Goal: Transaction & Acquisition: Download file/media

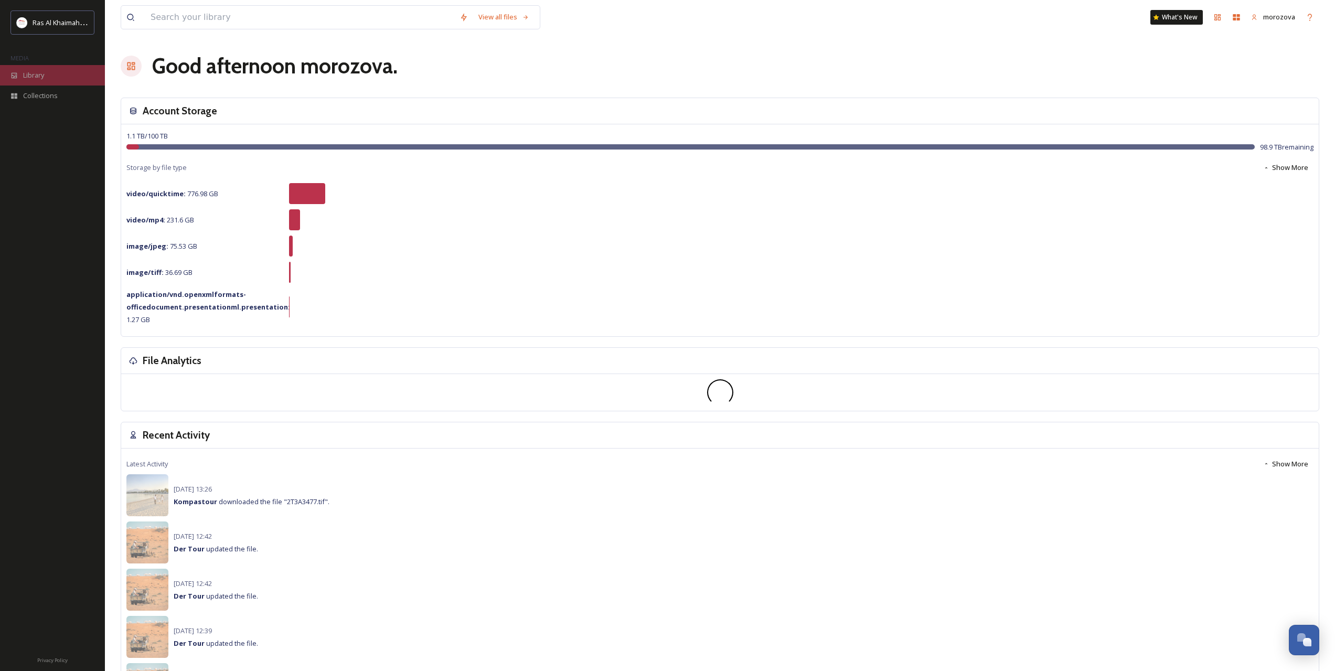
click at [39, 80] on span "Library" at bounding box center [33, 75] width 21 height 10
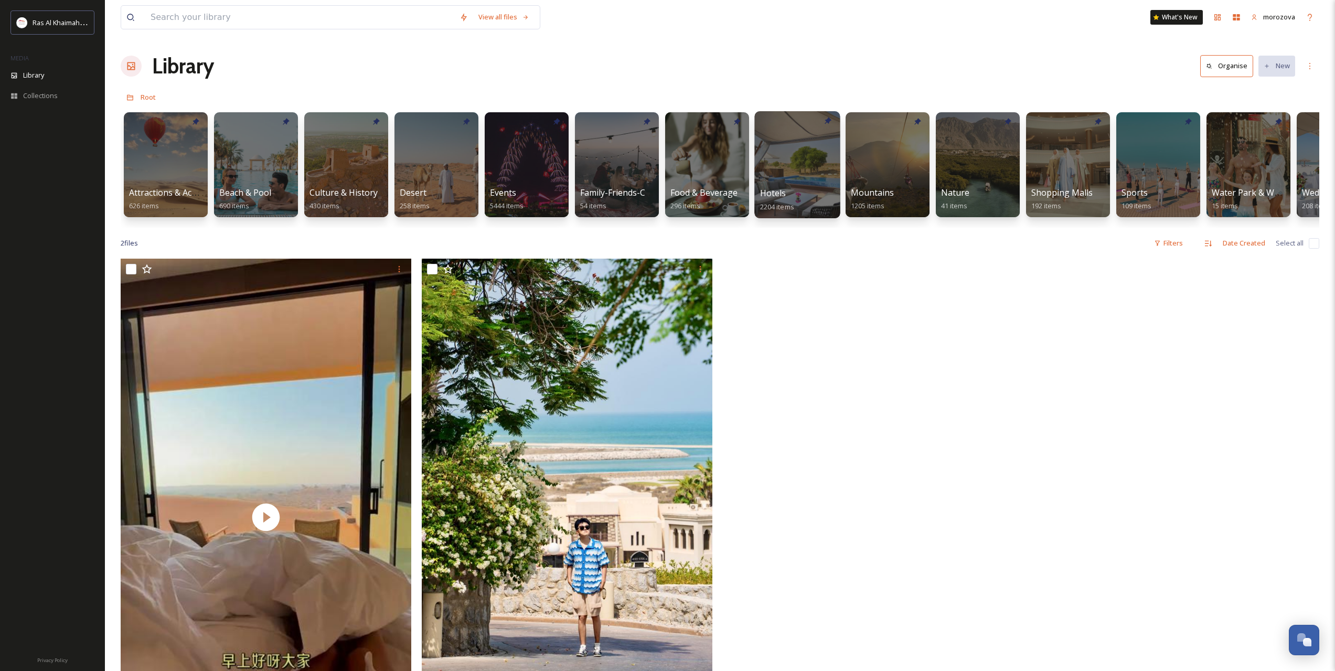
click at [804, 168] on div at bounding box center [796, 164] width 85 height 107
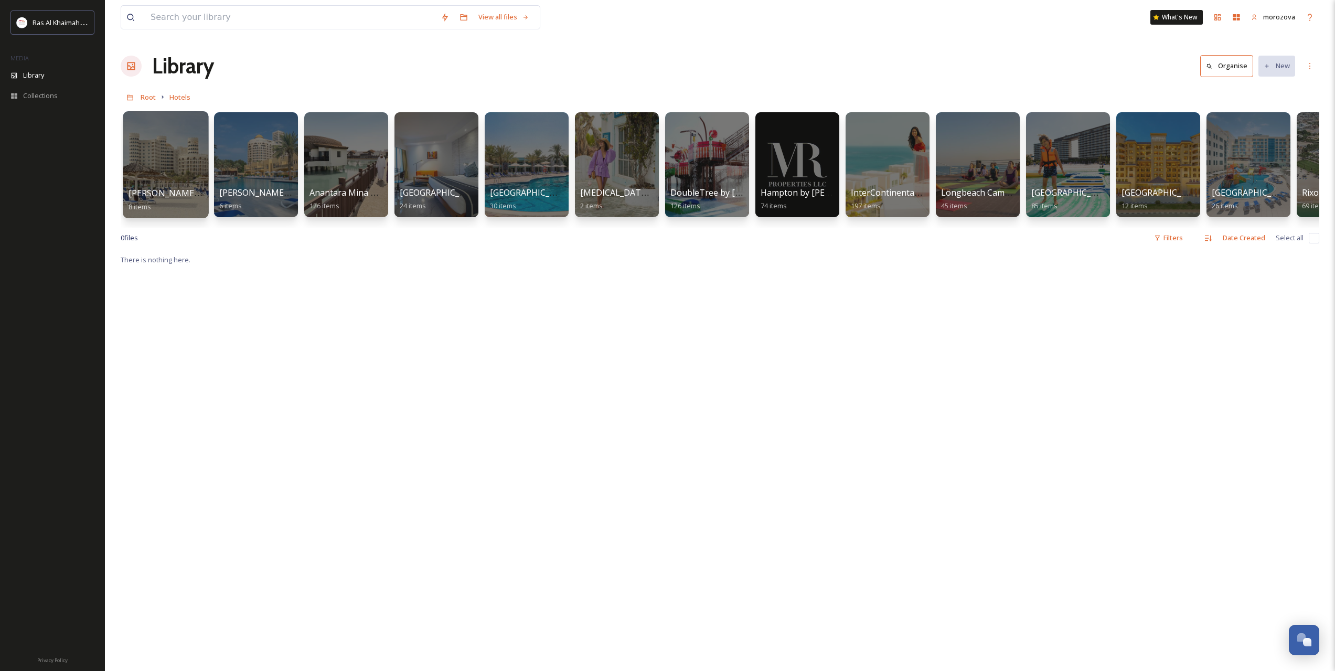
click at [171, 149] on div at bounding box center [165, 164] width 85 height 107
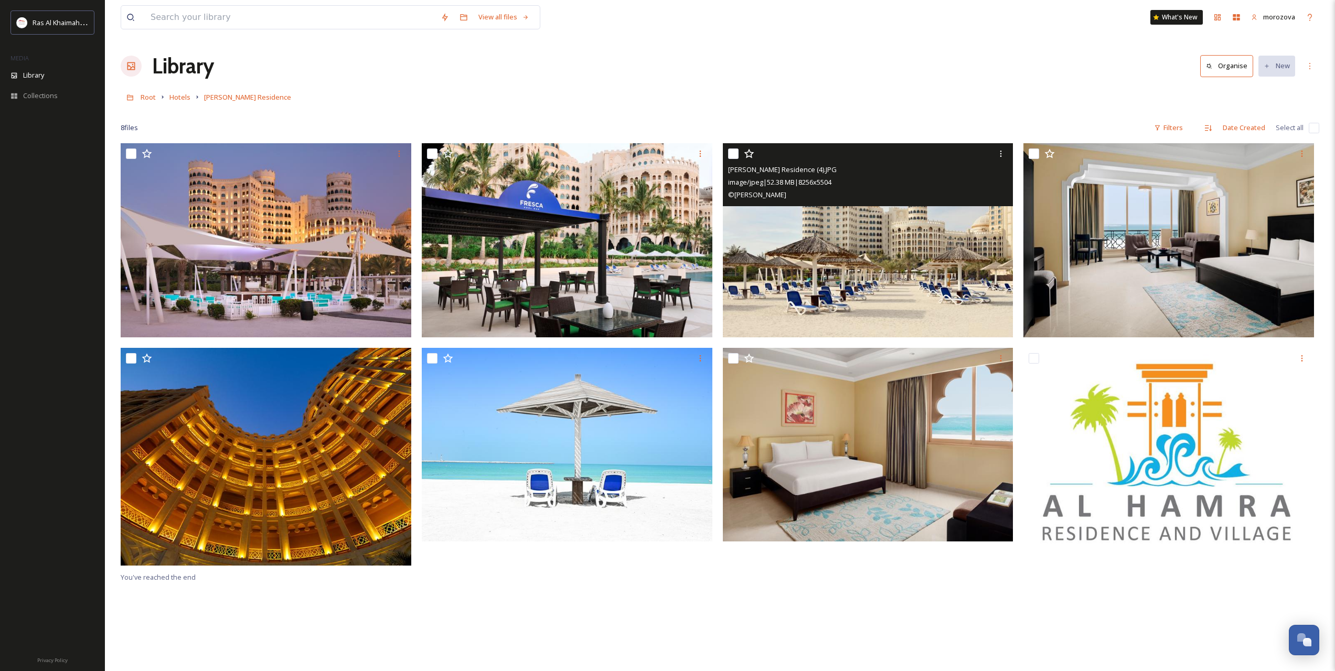
click at [834, 258] on img at bounding box center [868, 240] width 291 height 194
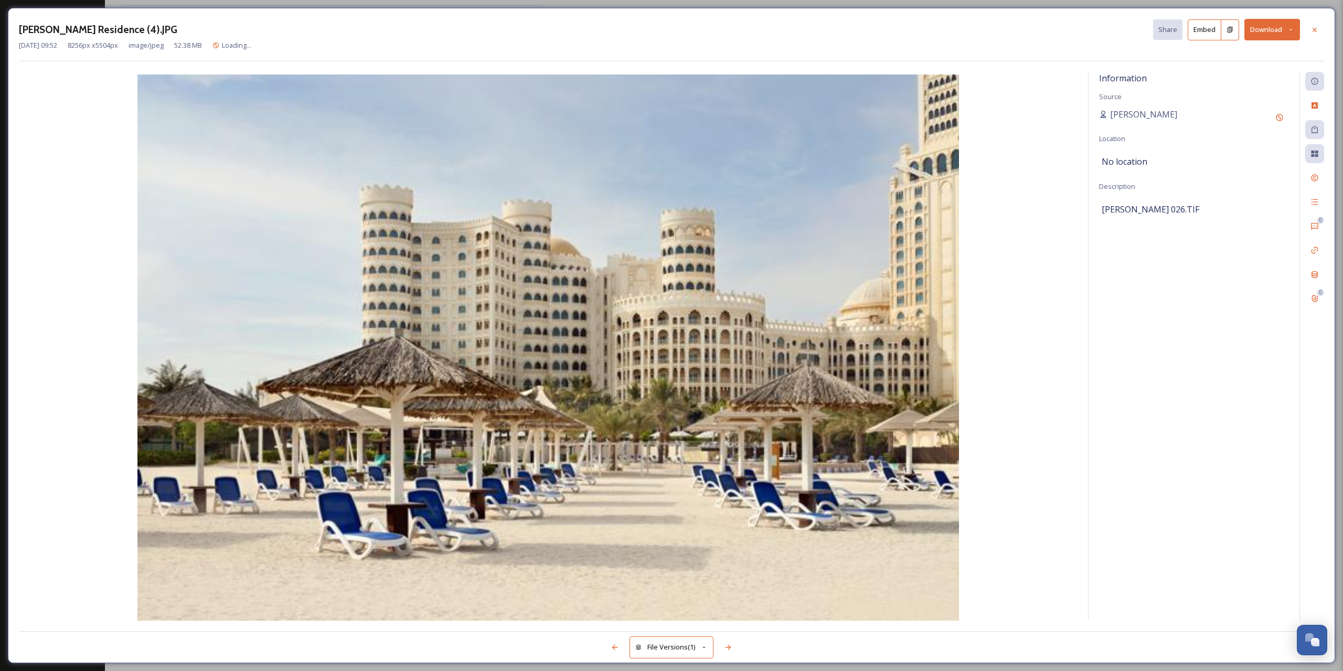
click at [1293, 32] on icon at bounding box center [1290, 29] width 7 height 7
click at [1238, 95] on span "Download Medium (1080 x 720)" at bounding box center [1243, 95] width 97 height 10
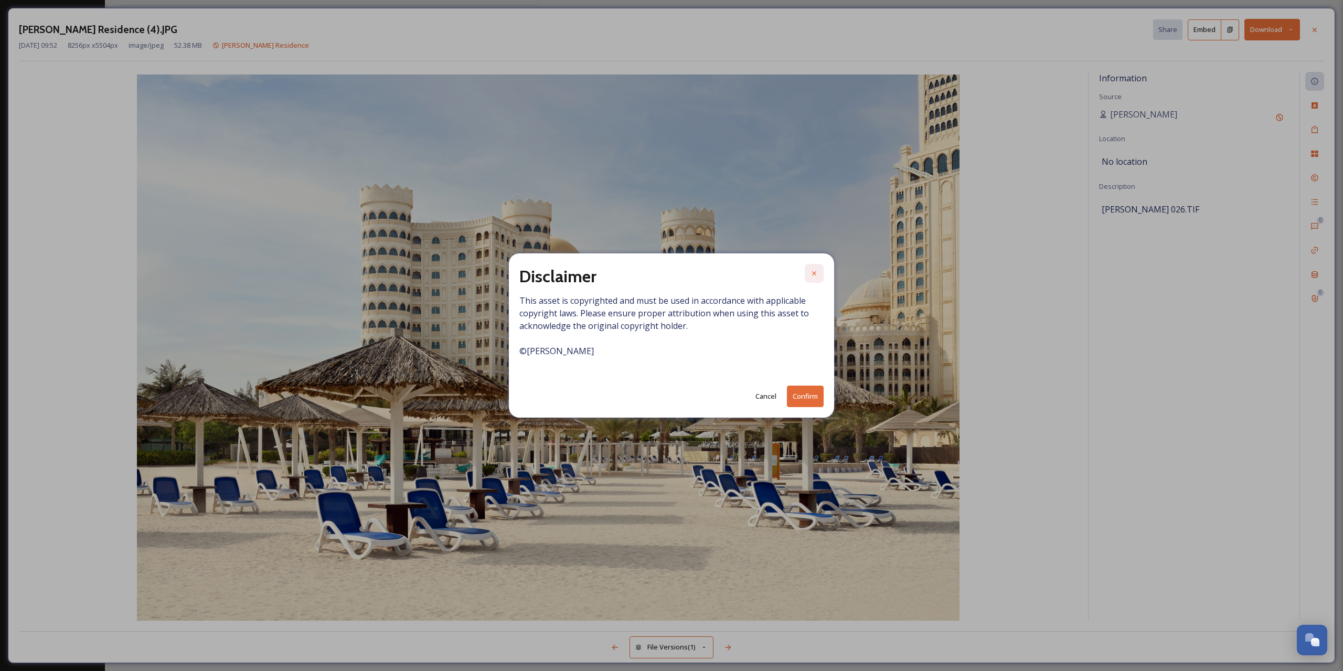
click at [818, 273] on div at bounding box center [814, 273] width 19 height 19
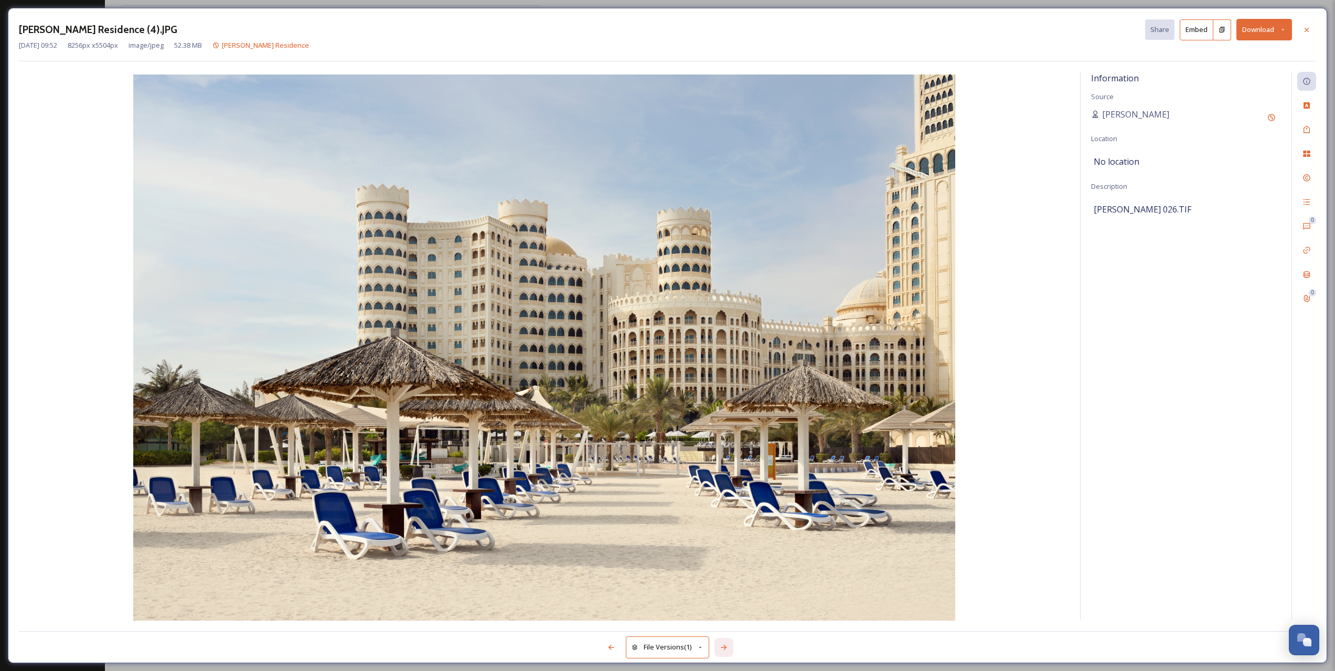
click at [727, 644] on icon at bounding box center [724, 647] width 8 height 8
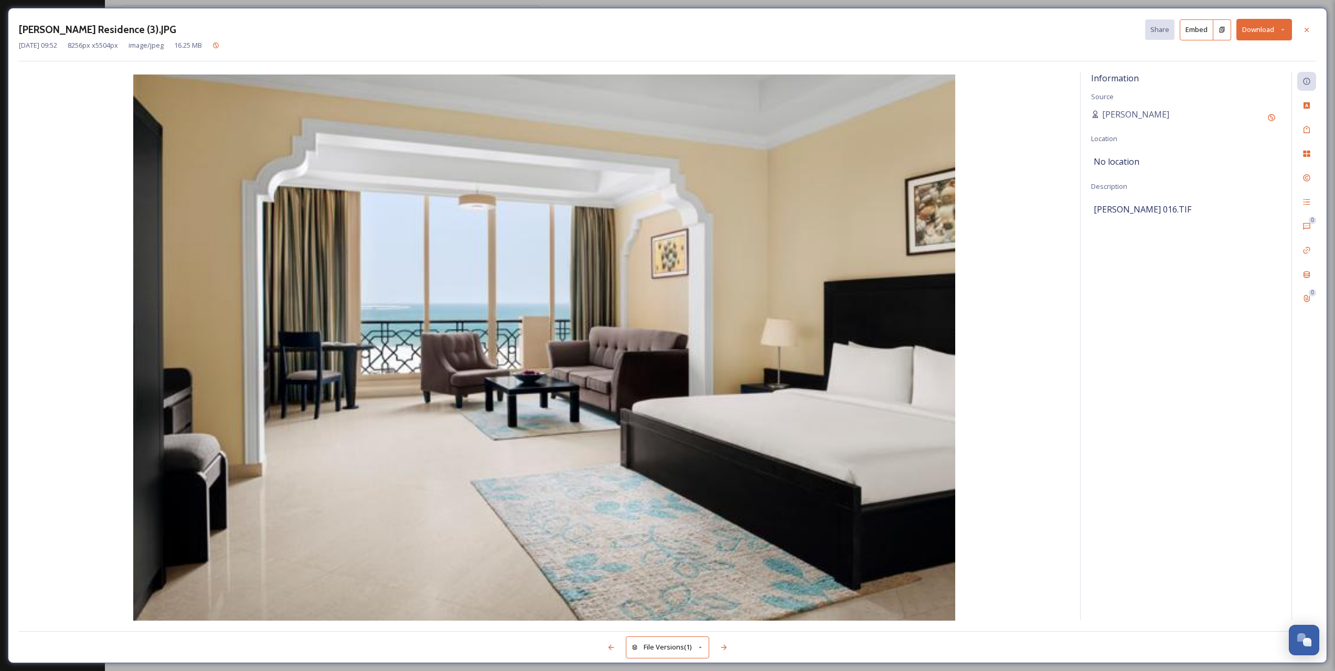
click at [1258, 27] on button "Download" at bounding box center [1264, 30] width 56 height 22
click at [1212, 97] on span "Download Medium (1080 x 720)" at bounding box center [1235, 95] width 97 height 10
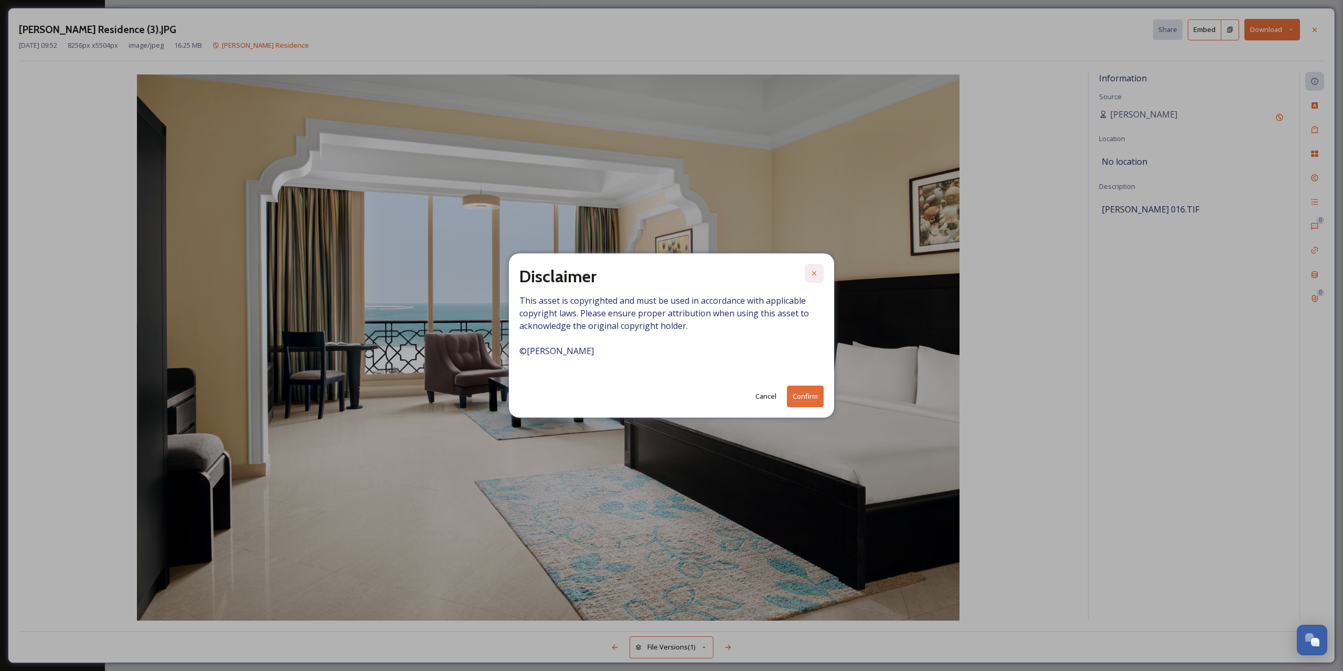
click at [820, 269] on div at bounding box center [814, 273] width 19 height 19
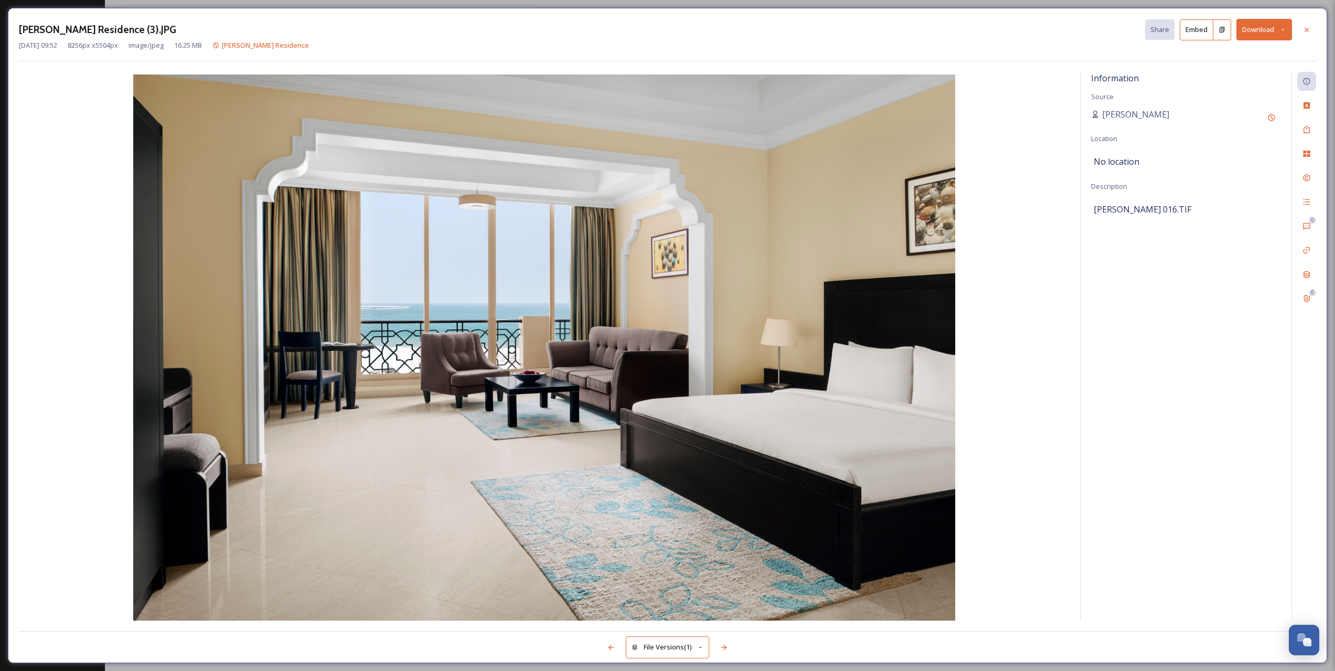
click at [1266, 31] on button "Download" at bounding box center [1264, 30] width 56 height 22
click at [1261, 92] on span "Download Medium (1080 x 720)" at bounding box center [1235, 95] width 97 height 10
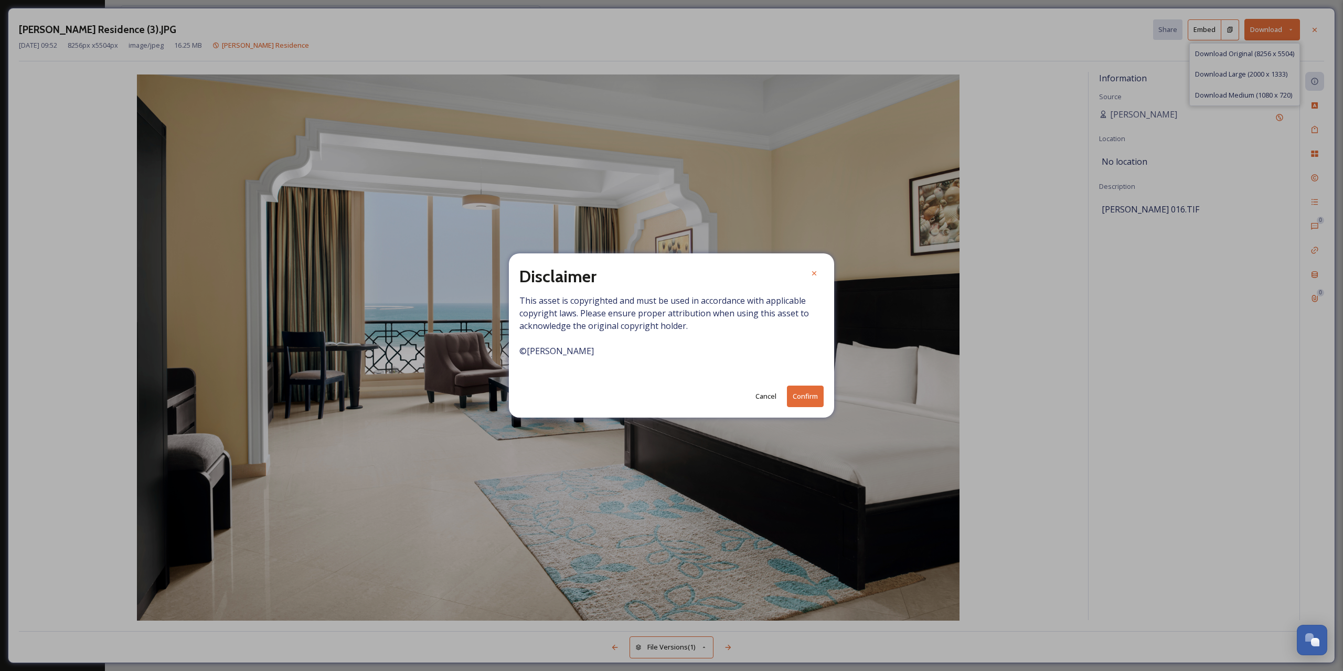
click at [817, 398] on button "Confirm" at bounding box center [805, 397] width 37 height 22
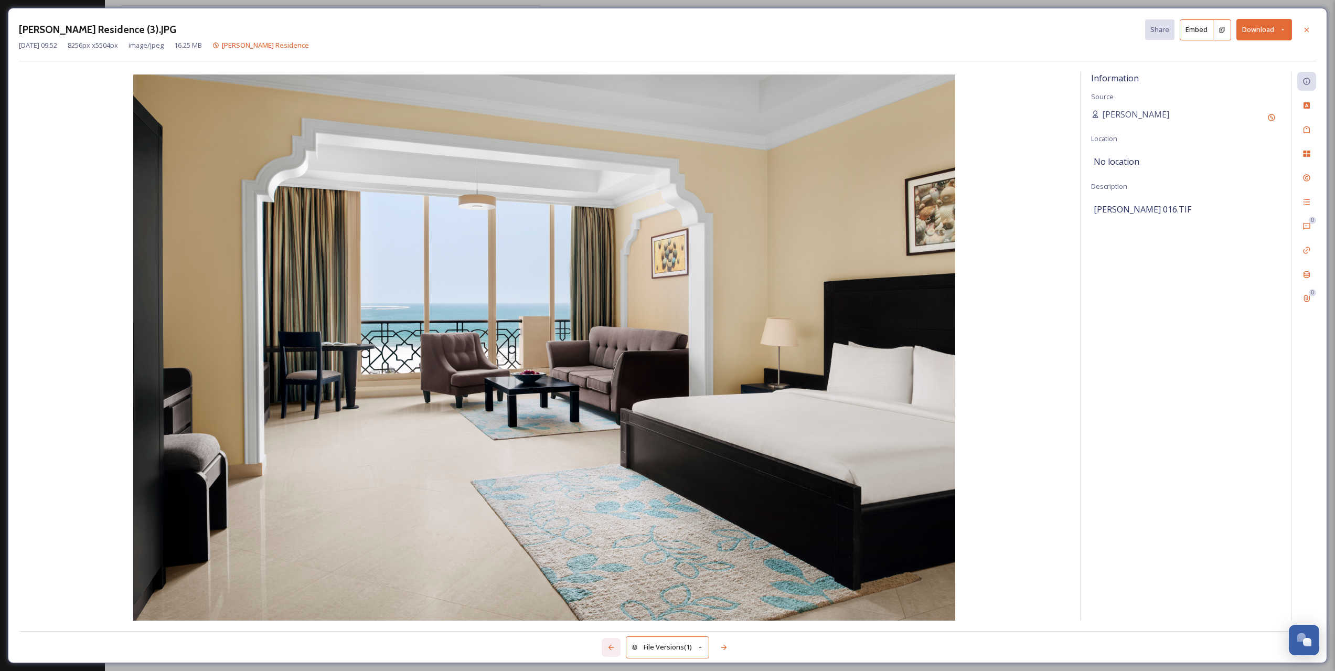
click at [608, 643] on div at bounding box center [611, 647] width 19 height 19
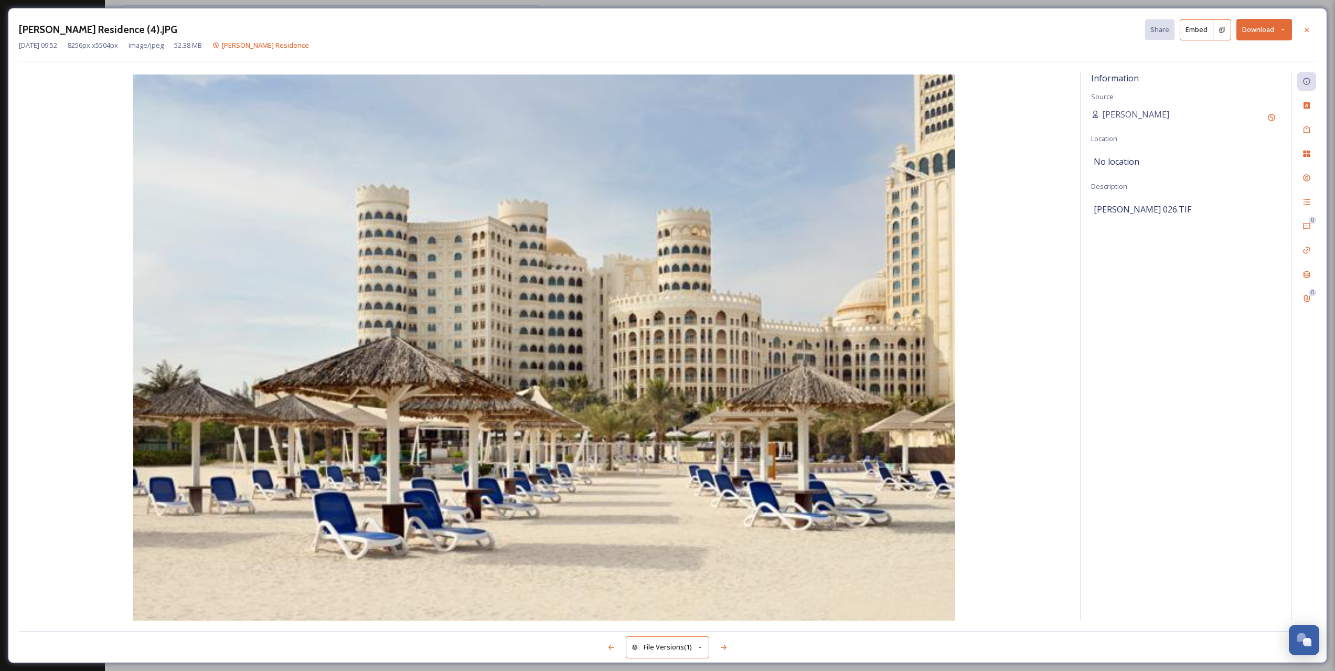
click at [1282, 28] on icon at bounding box center [1282, 29] width 7 height 7
click at [1241, 97] on span "Download Medium (1080 x 720)" at bounding box center [1235, 95] width 97 height 10
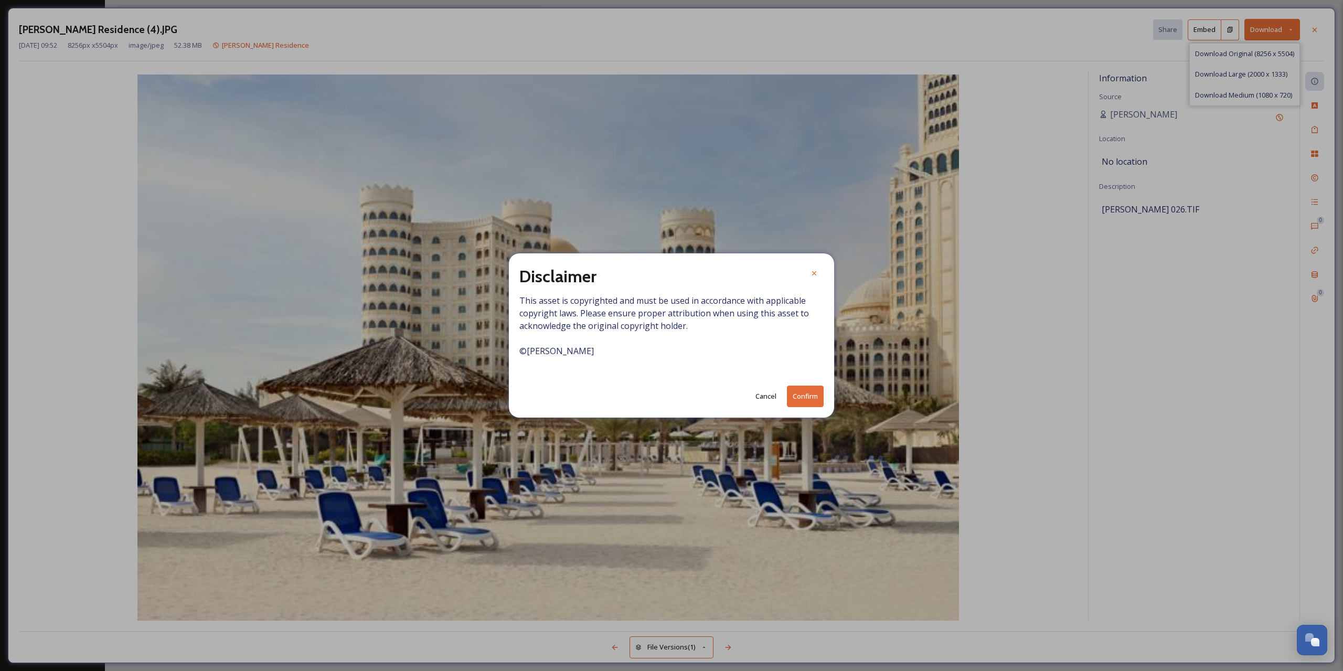
click at [809, 392] on button "Confirm" at bounding box center [805, 397] width 37 height 22
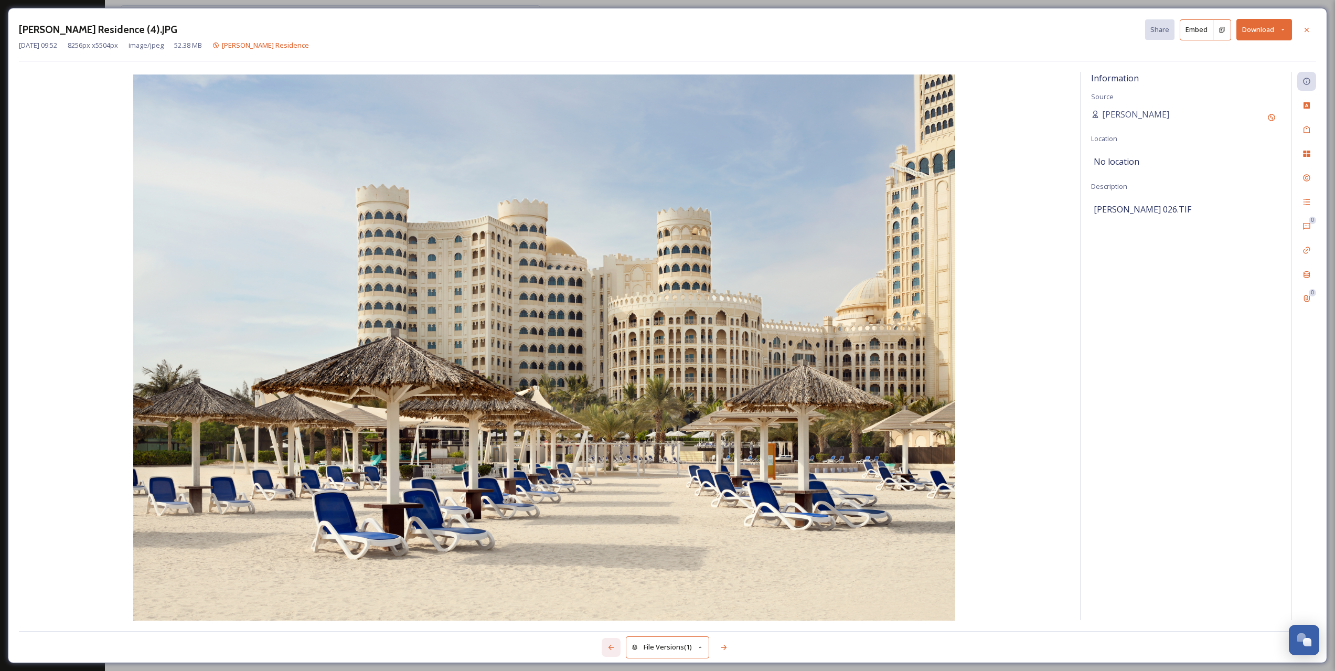
click at [610, 649] on icon at bounding box center [611, 647] width 6 height 5
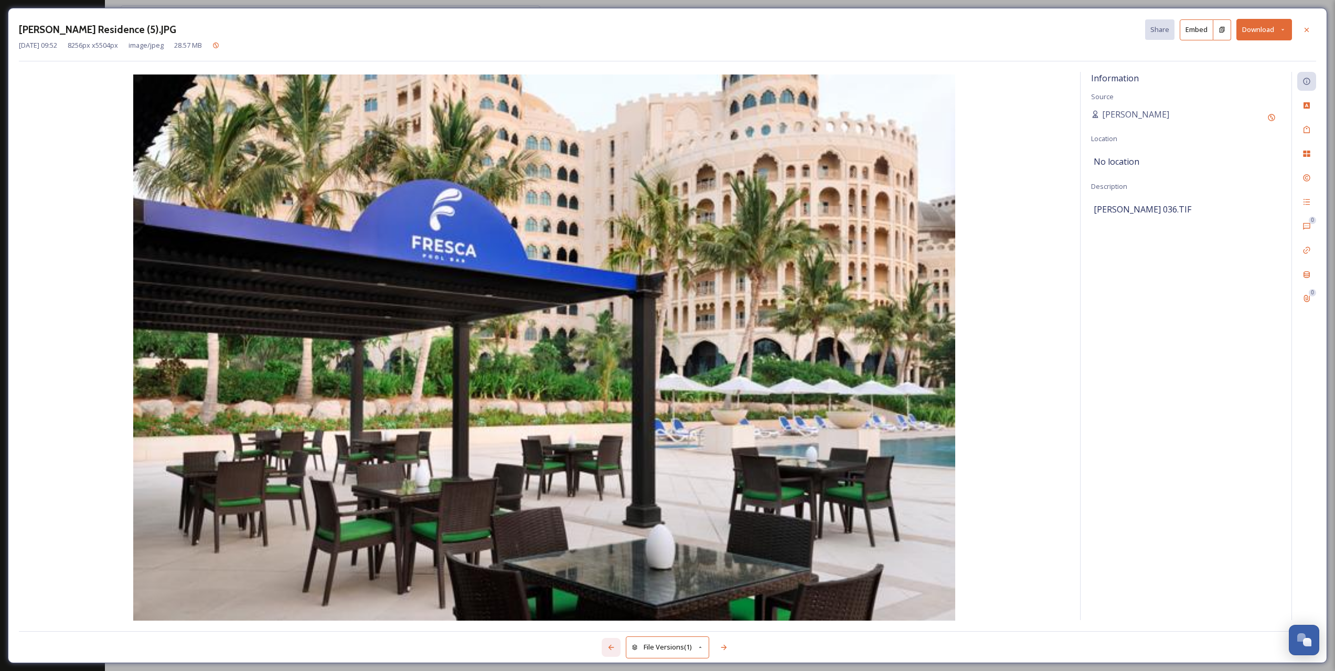
click at [610, 649] on icon at bounding box center [611, 647] width 6 height 5
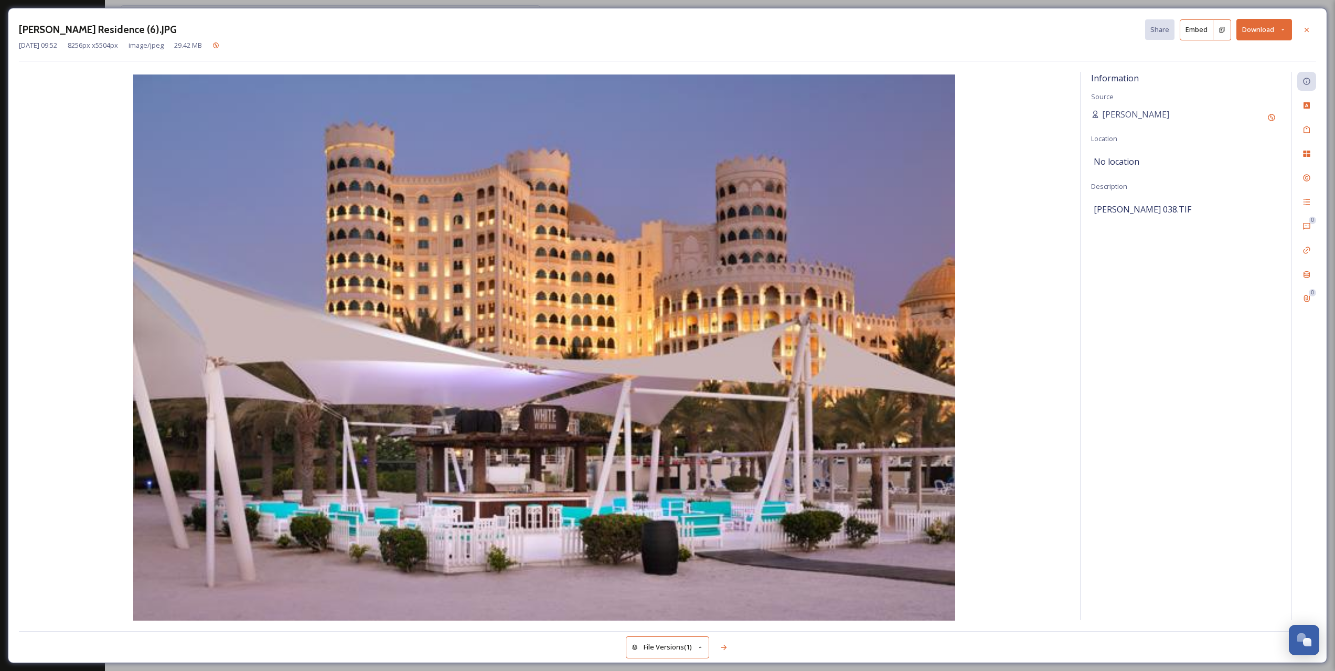
click at [610, 649] on div "File Versions (1)" at bounding box center [667, 641] width 1297 height 21
click at [730, 645] on div at bounding box center [723, 647] width 19 height 19
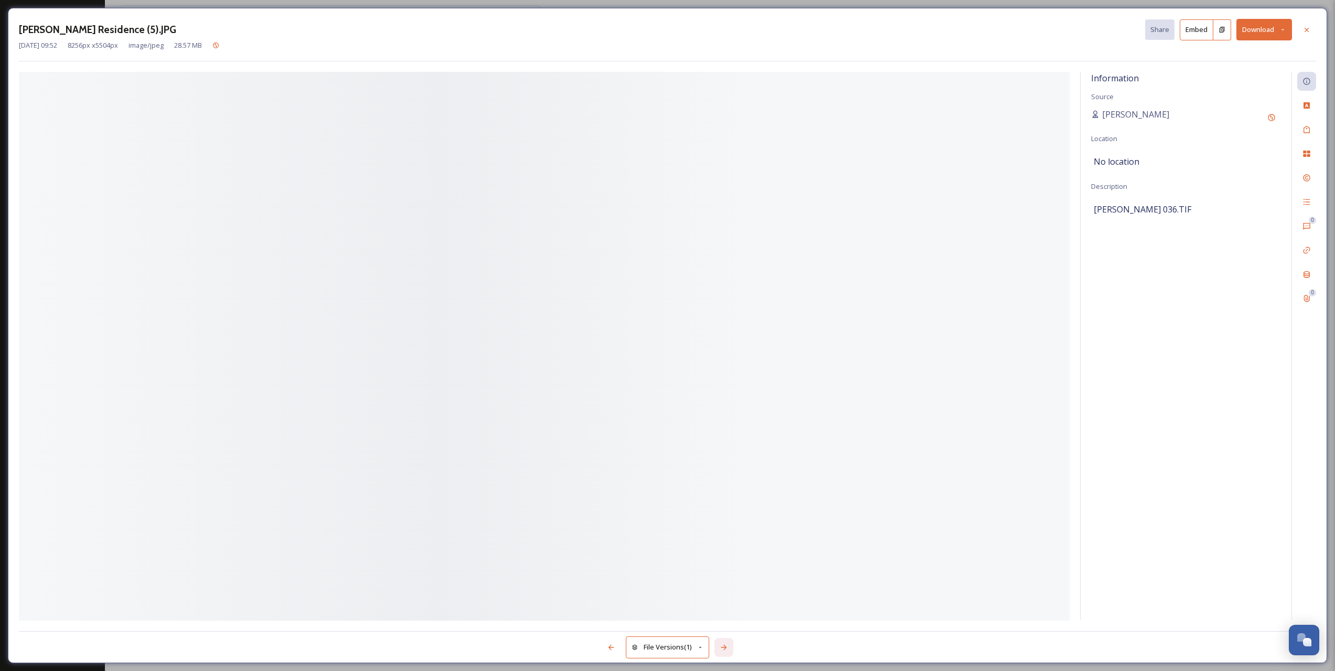
click at [728, 645] on icon at bounding box center [724, 647] width 8 height 8
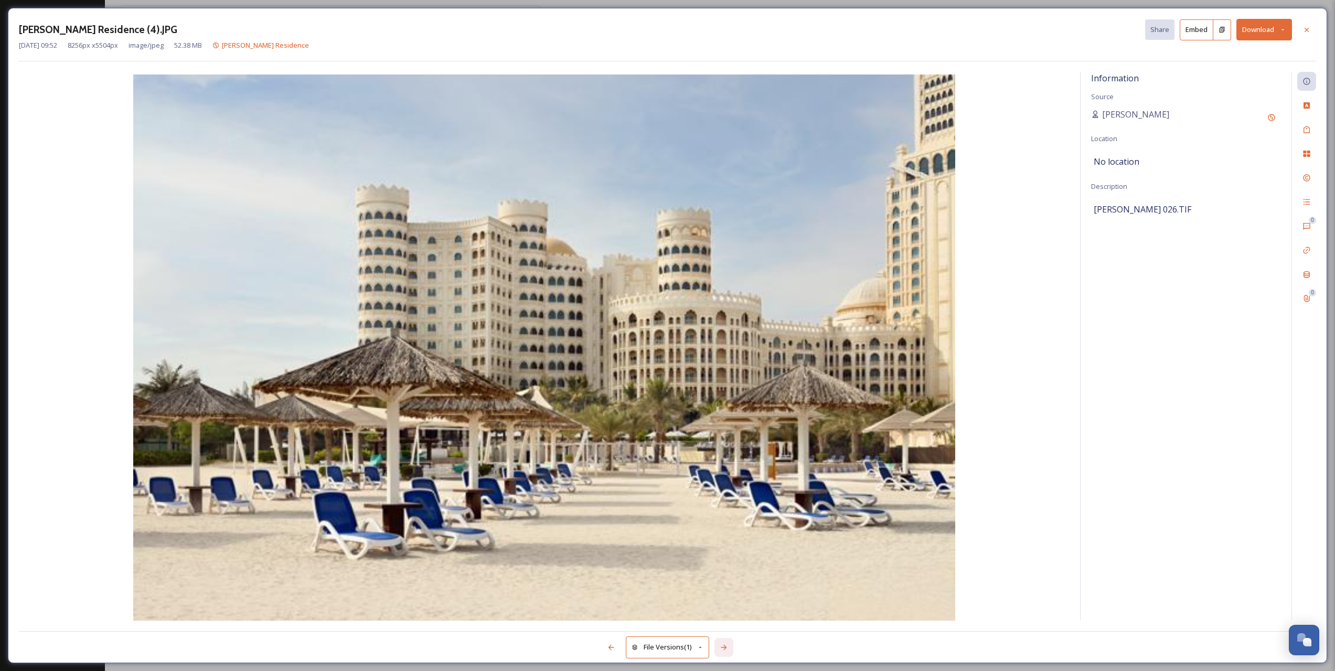
click at [728, 645] on icon at bounding box center [724, 647] width 8 height 8
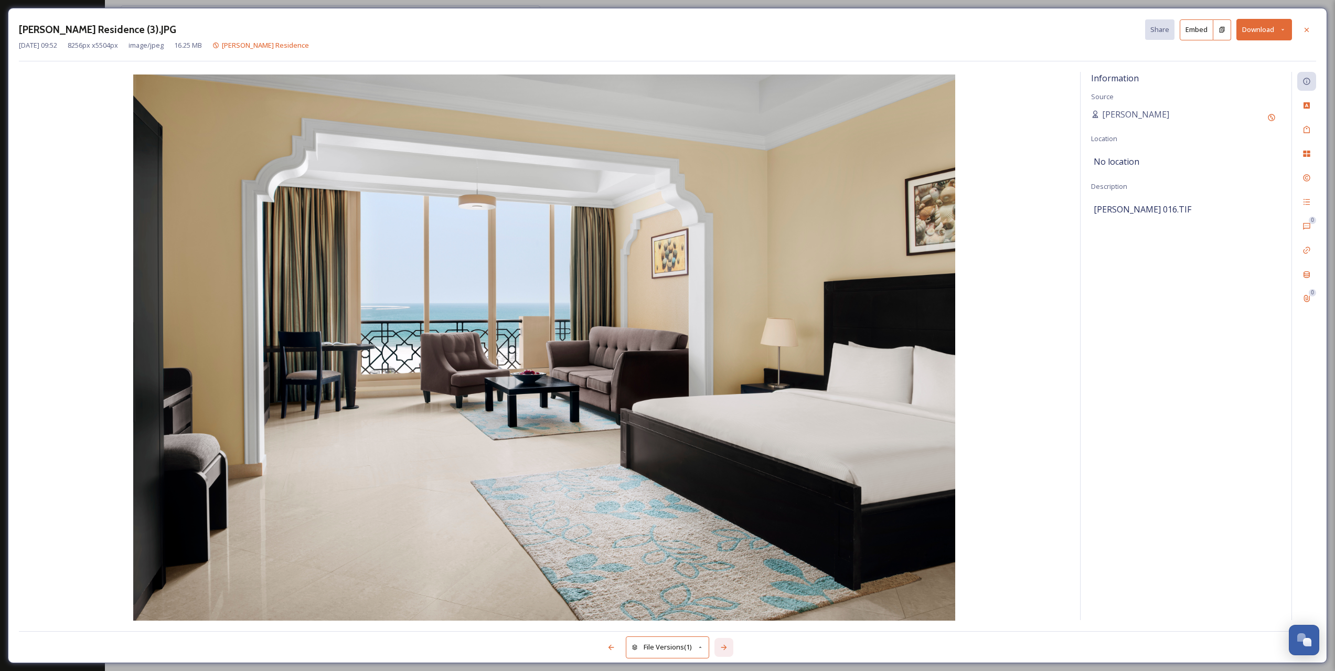
click at [728, 645] on icon at bounding box center [724, 647] width 8 height 8
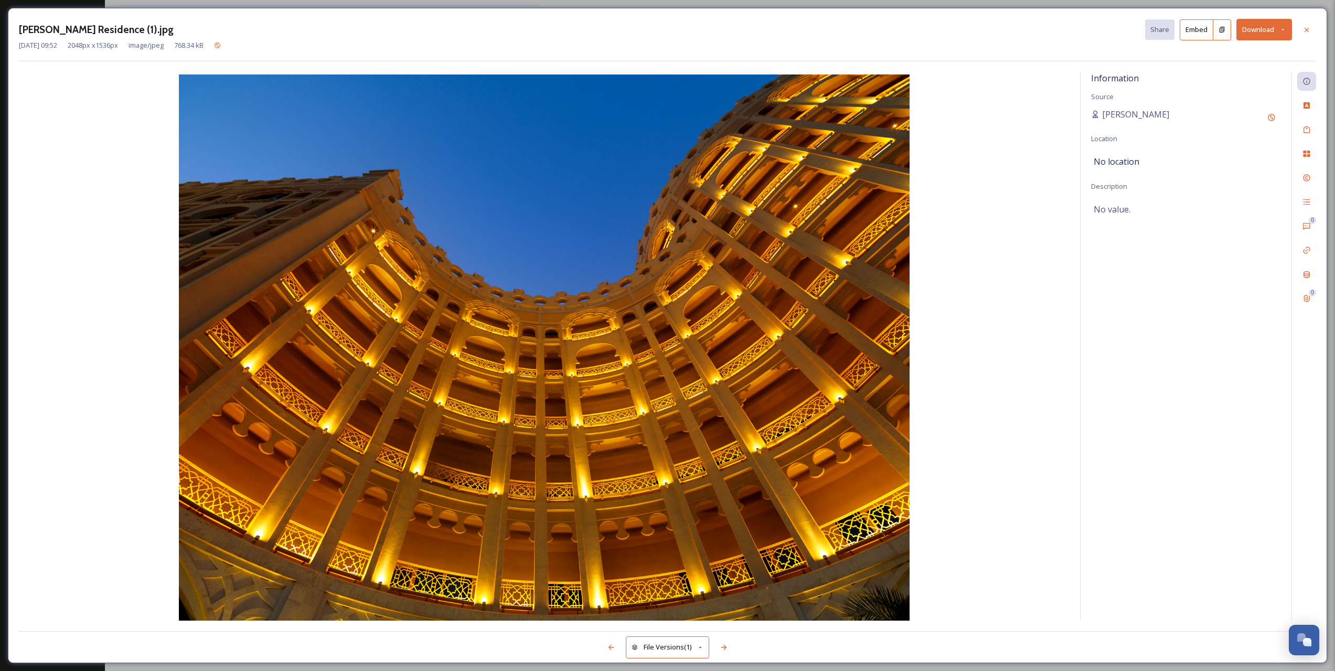
click at [1284, 31] on icon at bounding box center [1282, 29] width 7 height 7
click at [1218, 55] on span "Download Original (2048 x 1536)" at bounding box center [1236, 54] width 99 height 10
click at [1278, 33] on button "Download" at bounding box center [1264, 30] width 56 height 22
click at [1214, 88] on div "Download Medium (1080 x 810)" at bounding box center [1237, 95] width 110 height 20
click at [607, 647] on icon at bounding box center [611, 647] width 8 height 8
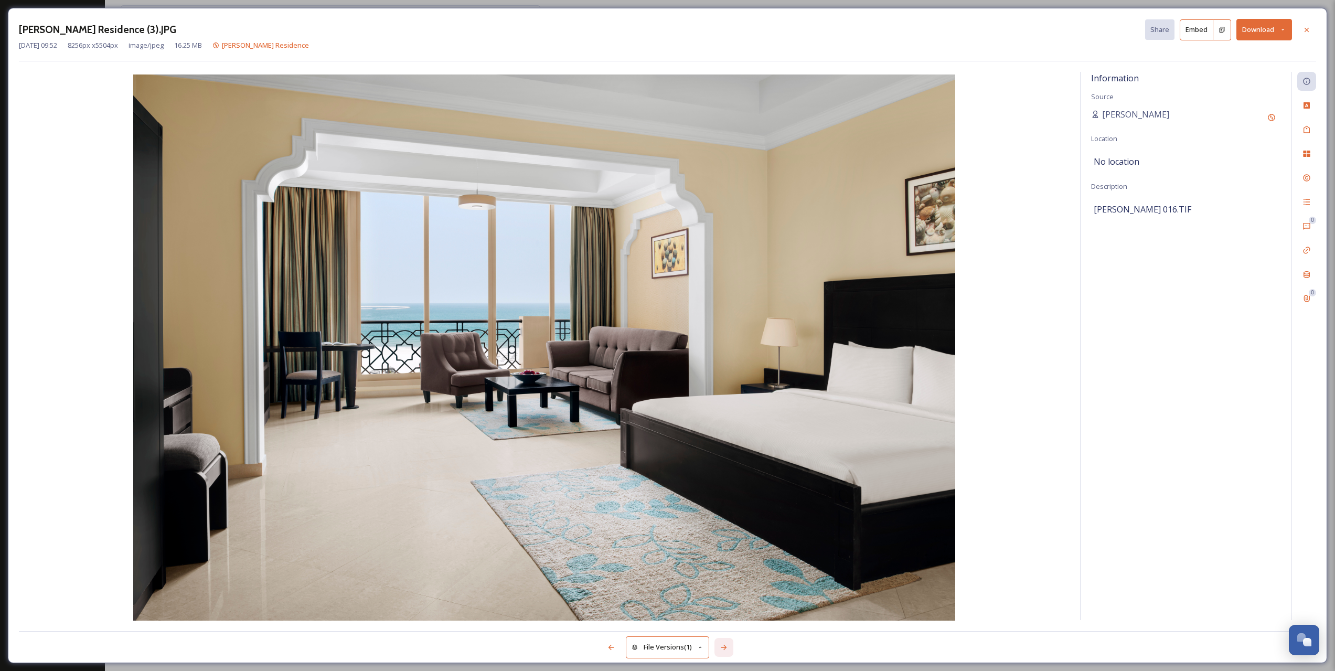
click at [722, 643] on div at bounding box center [723, 647] width 19 height 19
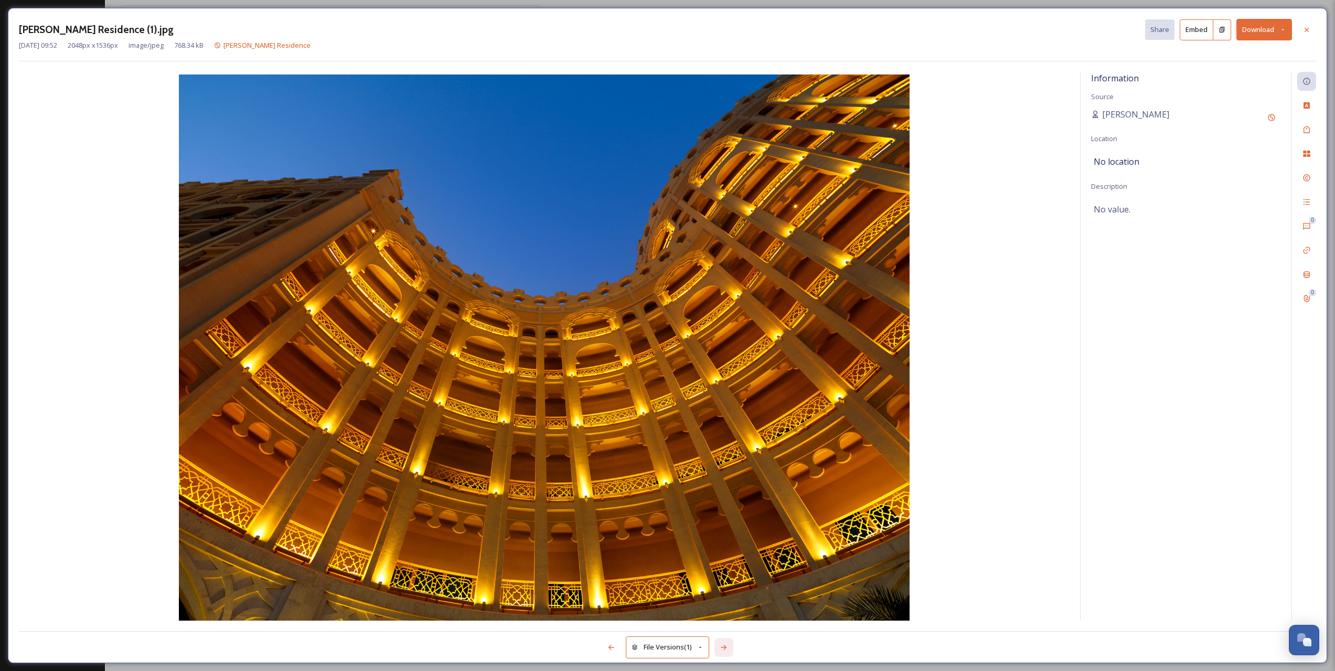
click at [722, 643] on div at bounding box center [723, 647] width 19 height 19
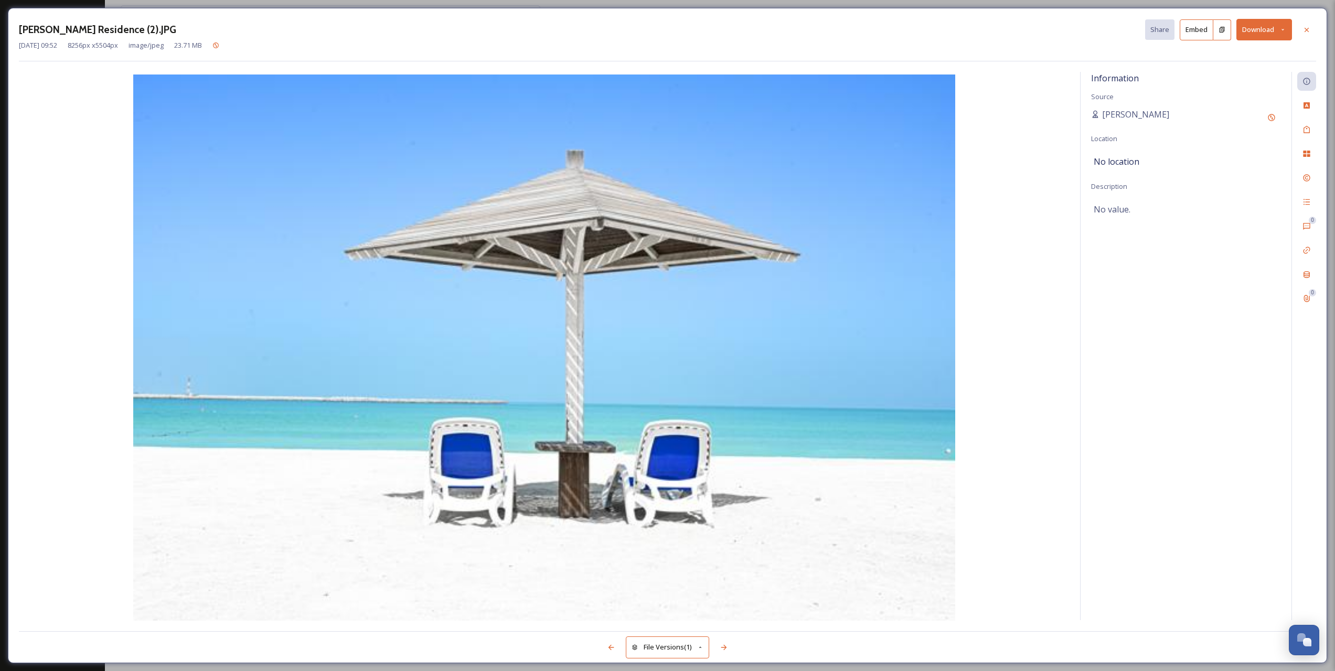
click at [1284, 29] on icon at bounding box center [1282, 29] width 7 height 7
click at [1215, 95] on span "Download Medium (1080 x 720)" at bounding box center [1235, 95] width 97 height 10
click at [721, 648] on icon at bounding box center [724, 647] width 8 height 8
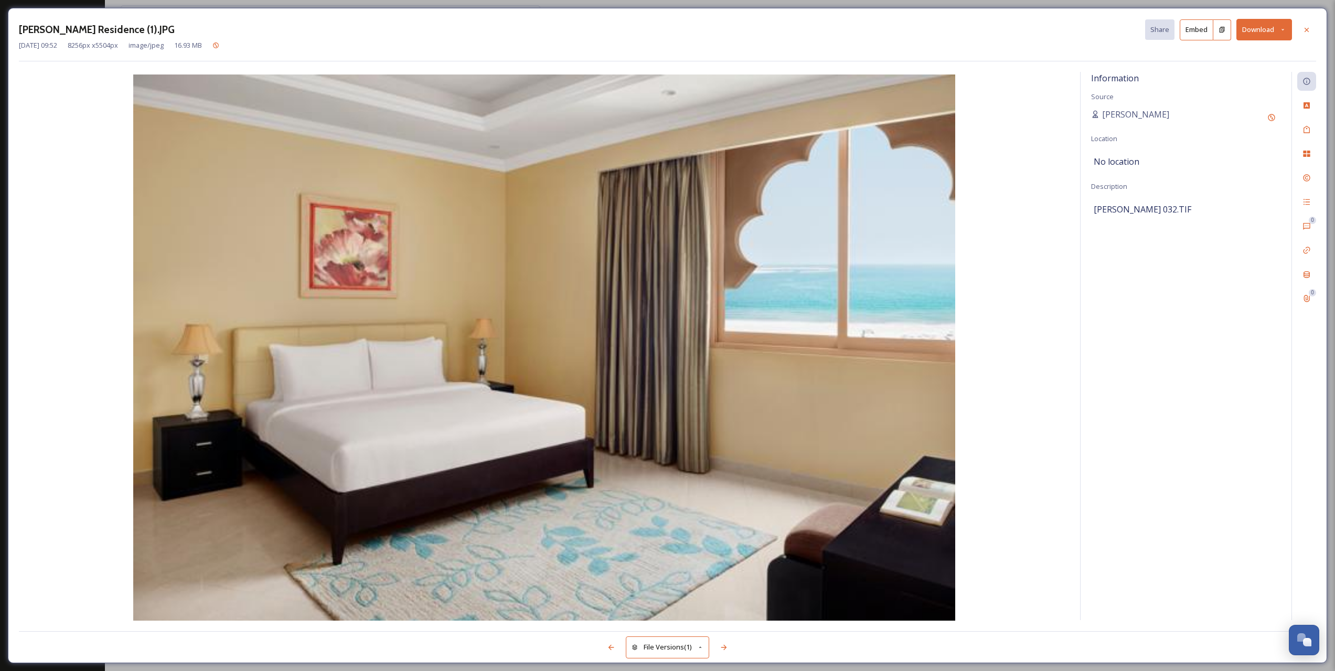
click at [1278, 28] on button "Download" at bounding box center [1264, 30] width 56 height 22
click at [1196, 94] on span "Download Medium (1080 x 720)" at bounding box center [1235, 95] width 97 height 10
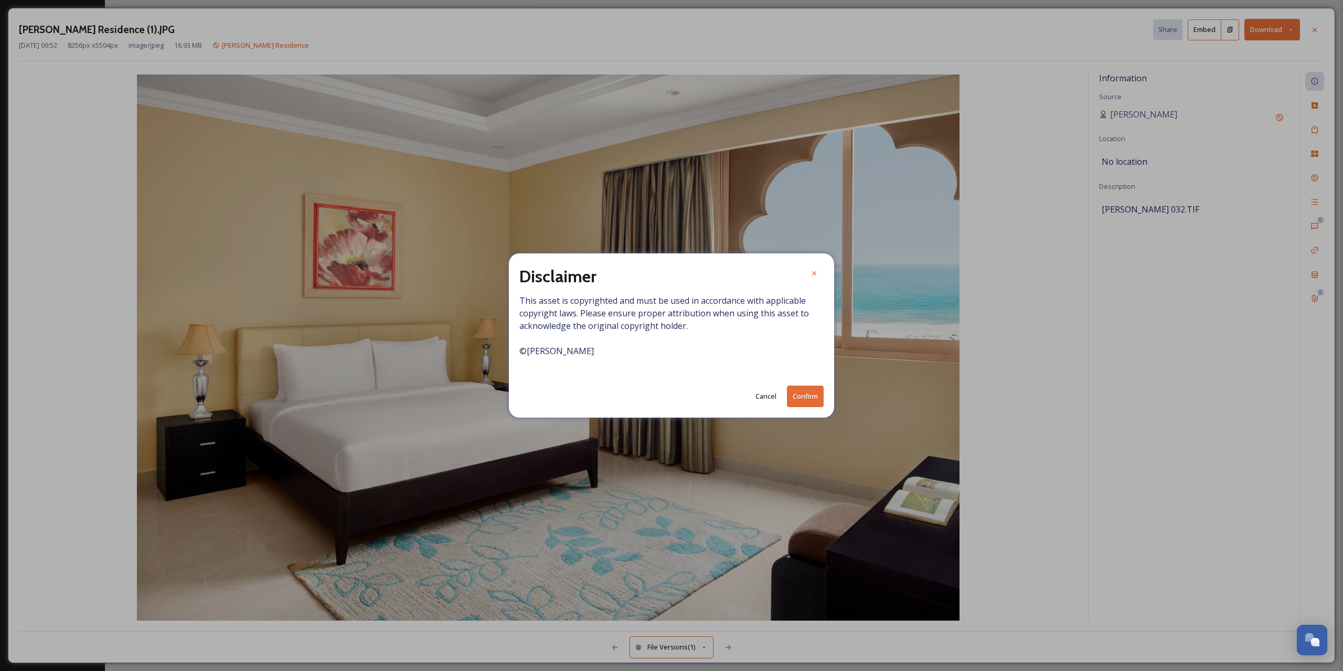
click at [802, 397] on button "Confirm" at bounding box center [805, 397] width 37 height 22
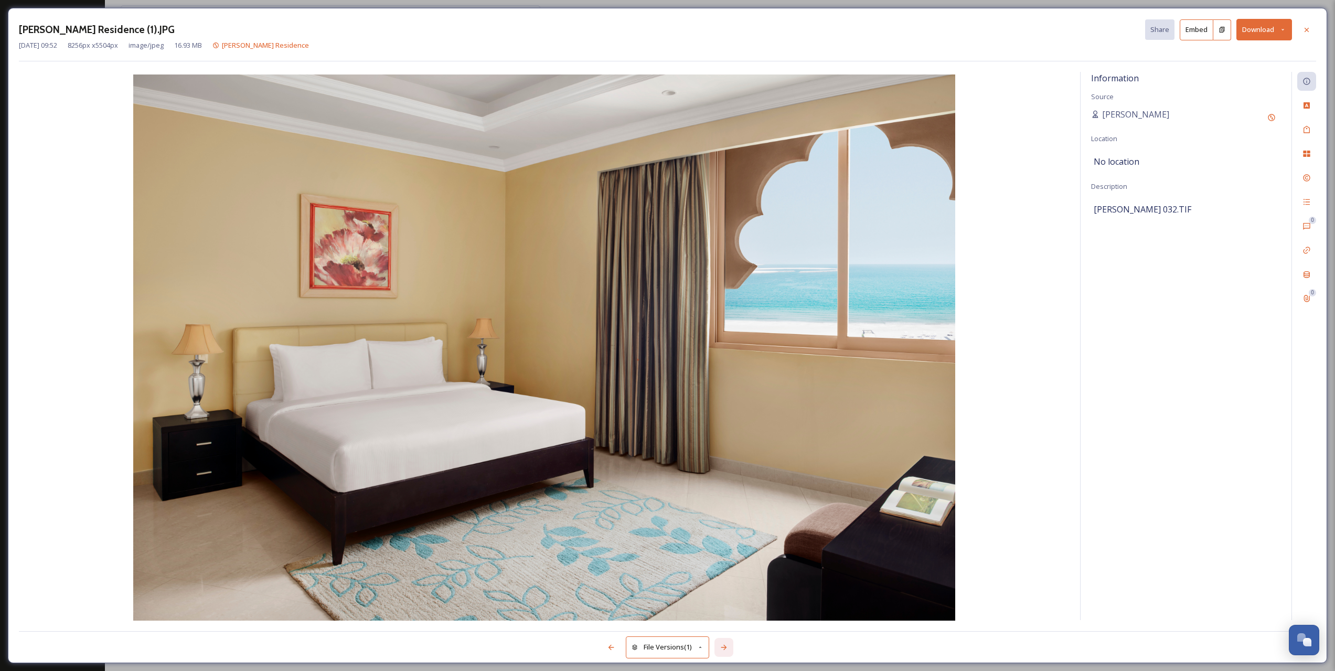
click at [727, 645] on icon at bounding box center [724, 647] width 8 height 8
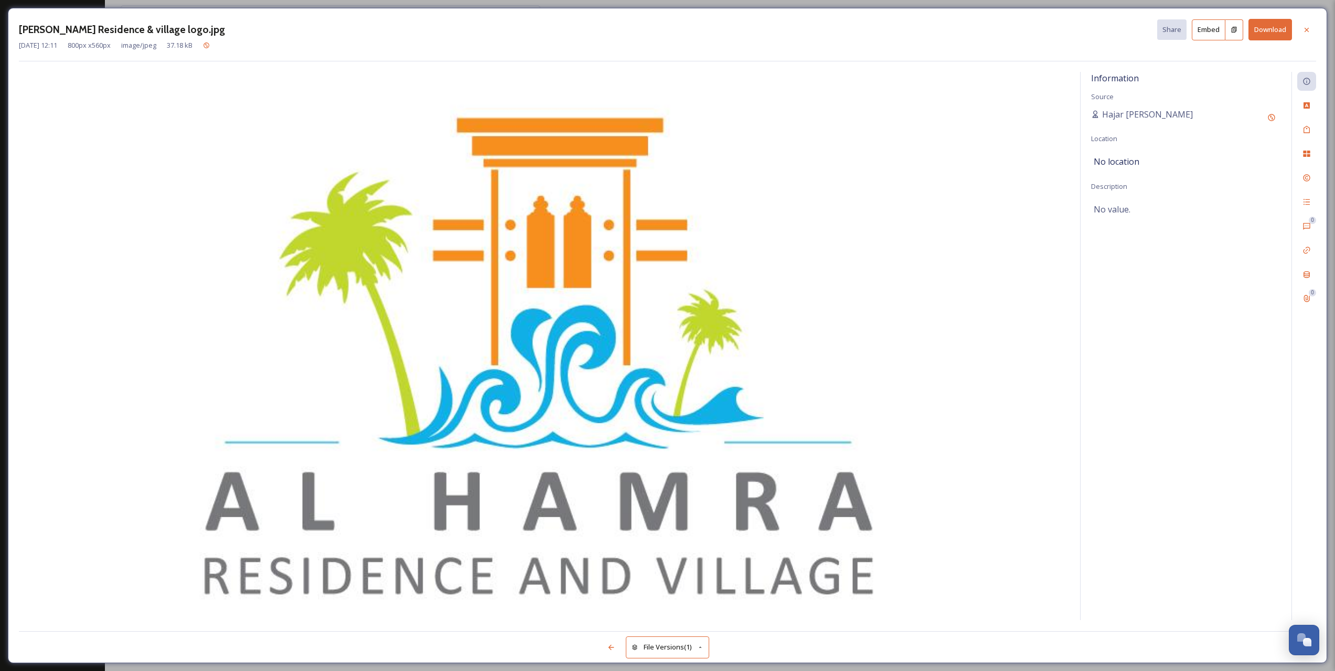
click at [727, 645] on div "File Versions (1)" at bounding box center [667, 641] width 1297 height 21
click at [1308, 28] on icon at bounding box center [1306, 30] width 8 height 8
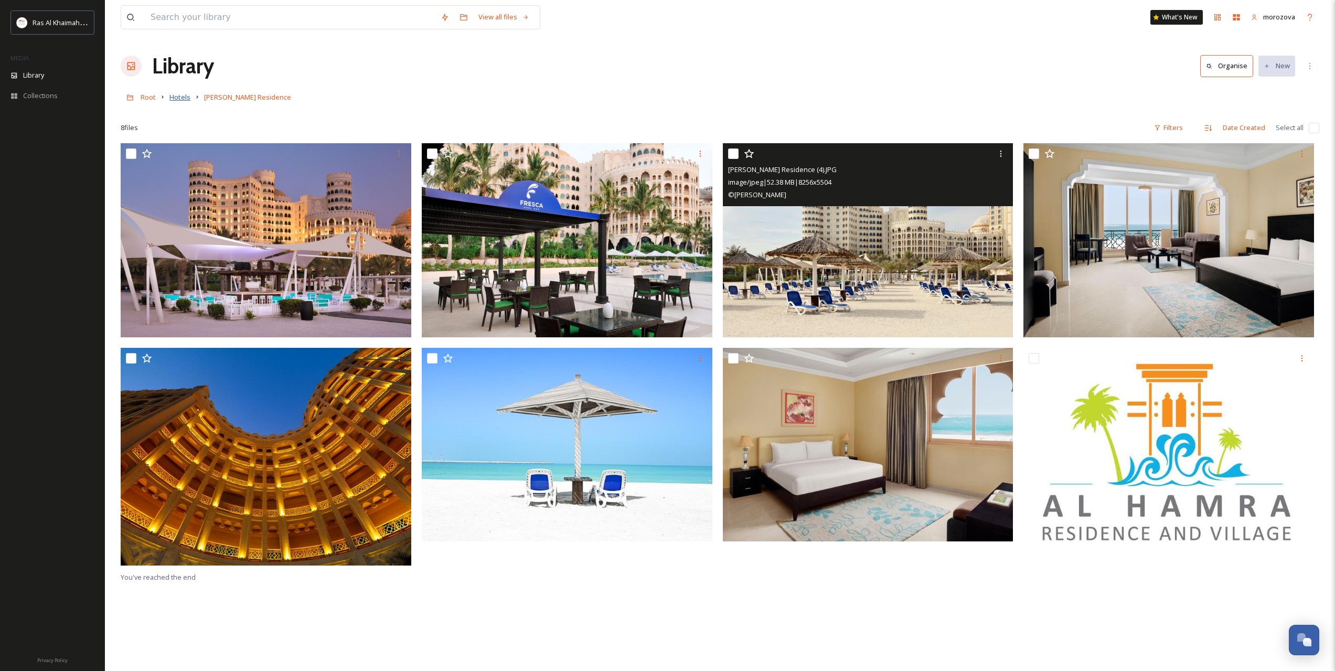
click at [173, 98] on span "Hotels" at bounding box center [179, 96] width 21 height 9
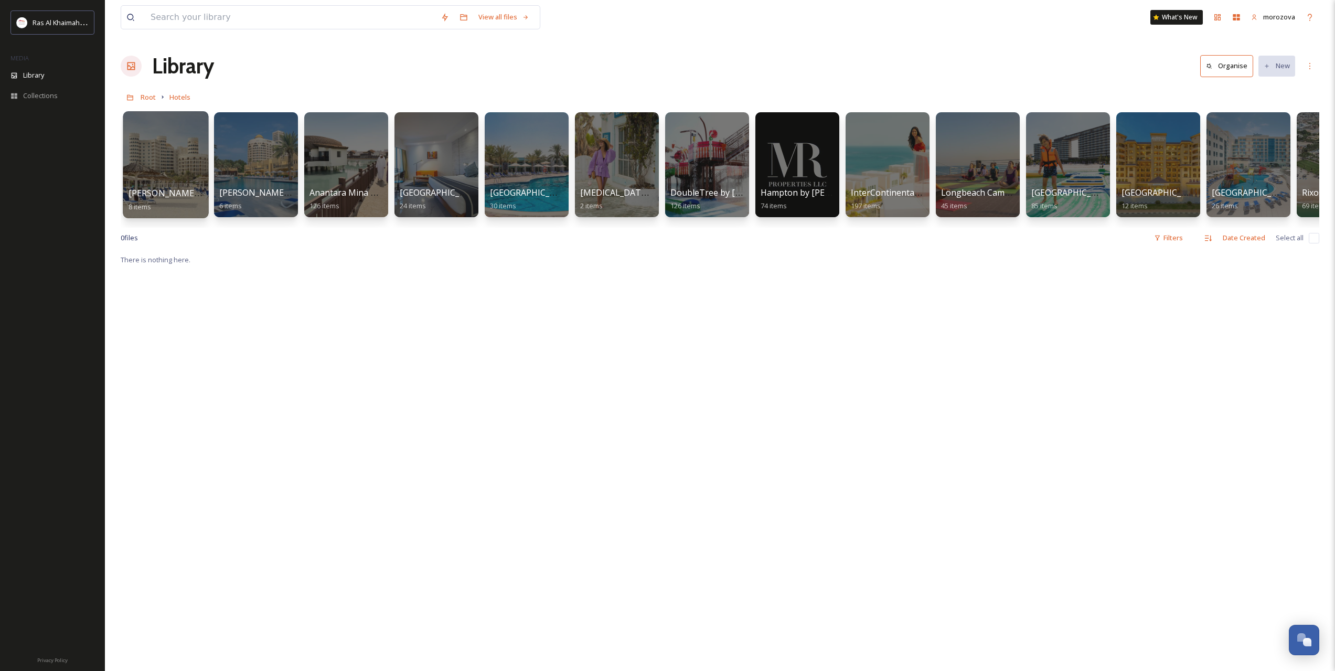
click at [164, 166] on div at bounding box center [165, 164] width 85 height 107
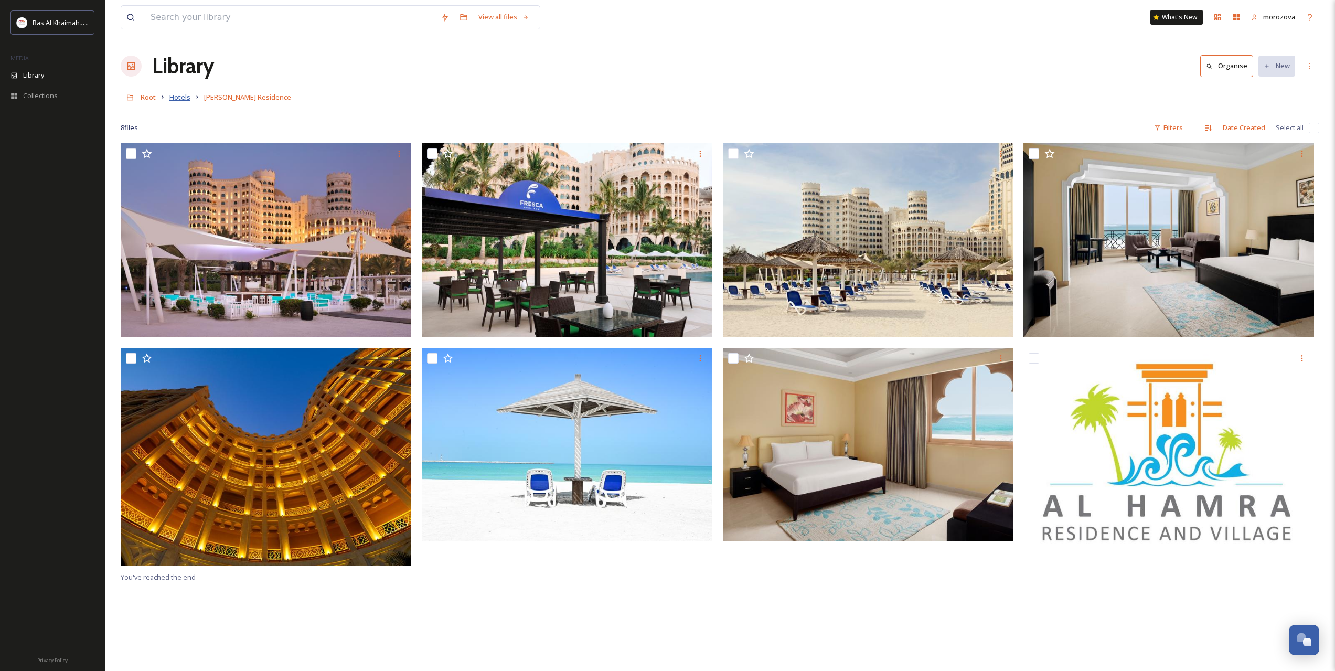
click at [183, 97] on span "Hotels" at bounding box center [179, 96] width 21 height 9
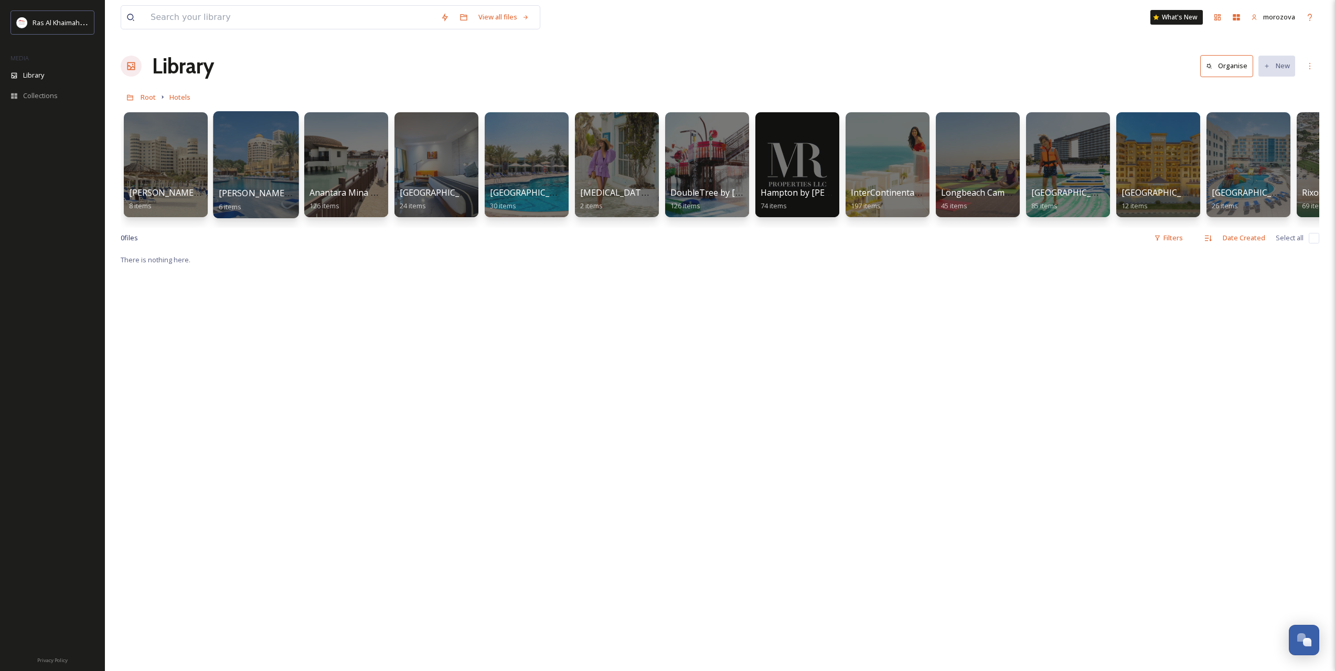
click at [259, 160] on div at bounding box center [255, 164] width 85 height 107
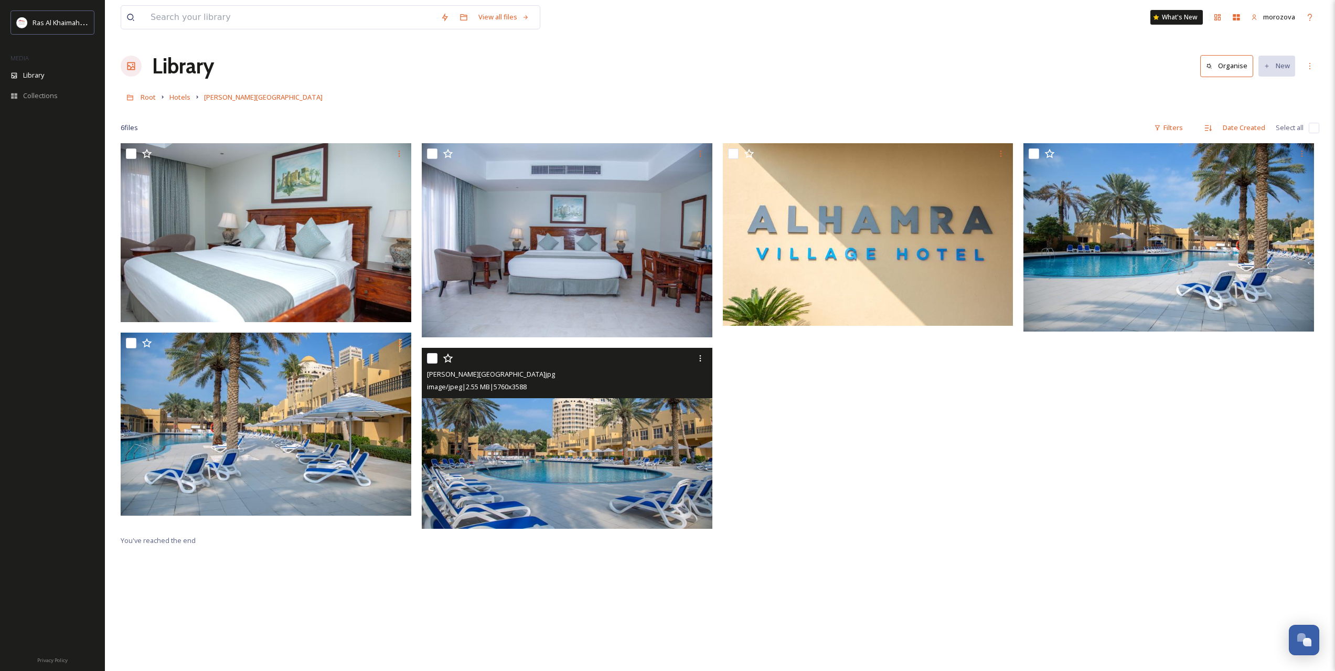
click at [570, 467] on img at bounding box center [567, 438] width 291 height 181
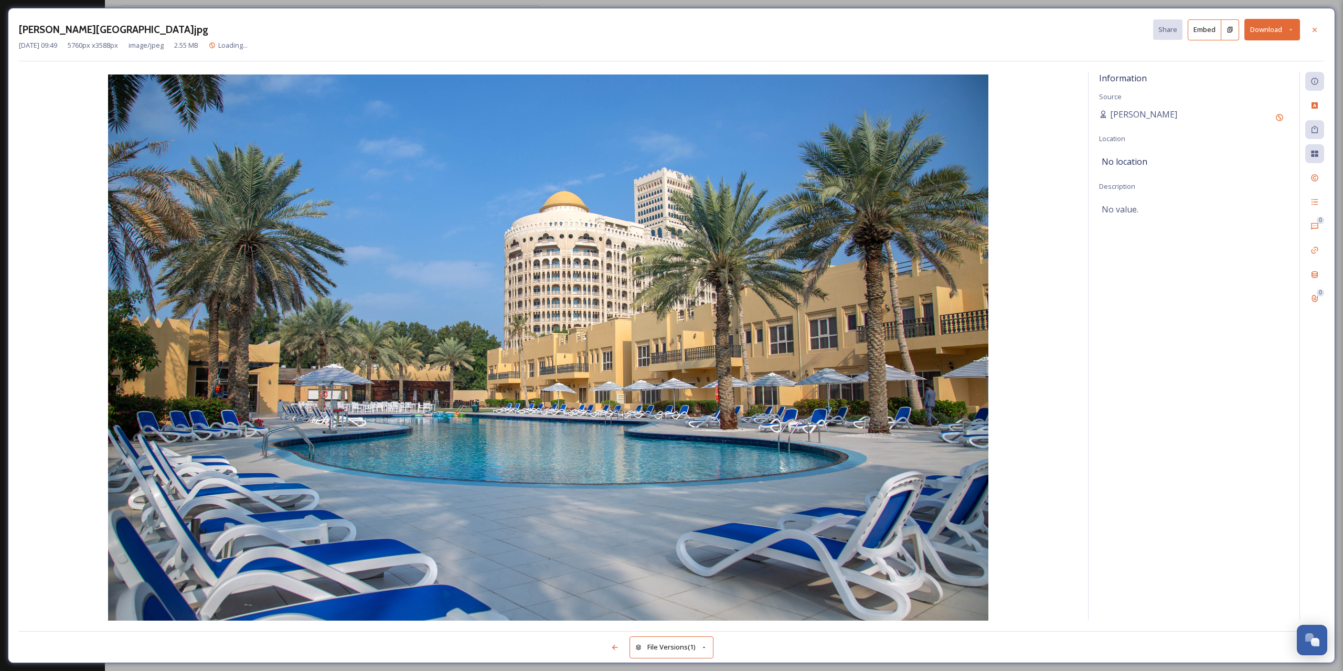
click at [1282, 31] on button "Download" at bounding box center [1272, 30] width 56 height 22
click at [1236, 95] on span "Download Medium (1080 x 673)" at bounding box center [1243, 95] width 97 height 10
click at [1317, 29] on icon at bounding box center [1314, 30] width 8 height 8
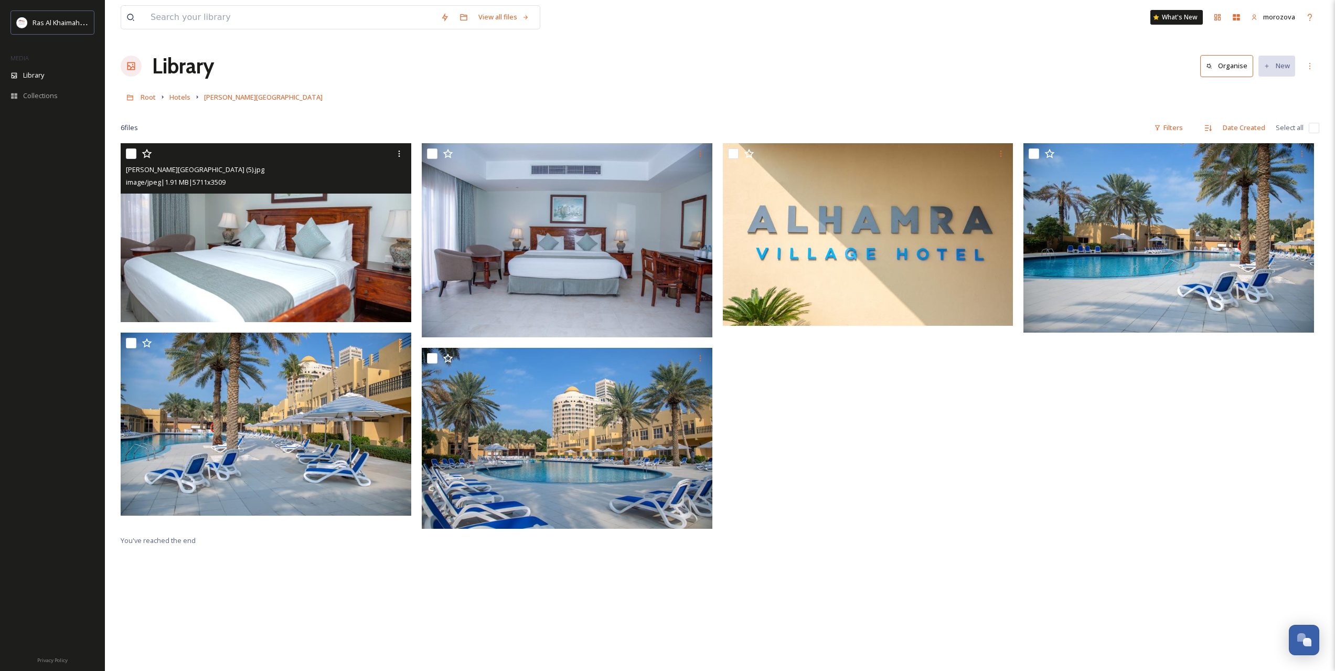
click at [260, 240] on img at bounding box center [266, 232] width 291 height 178
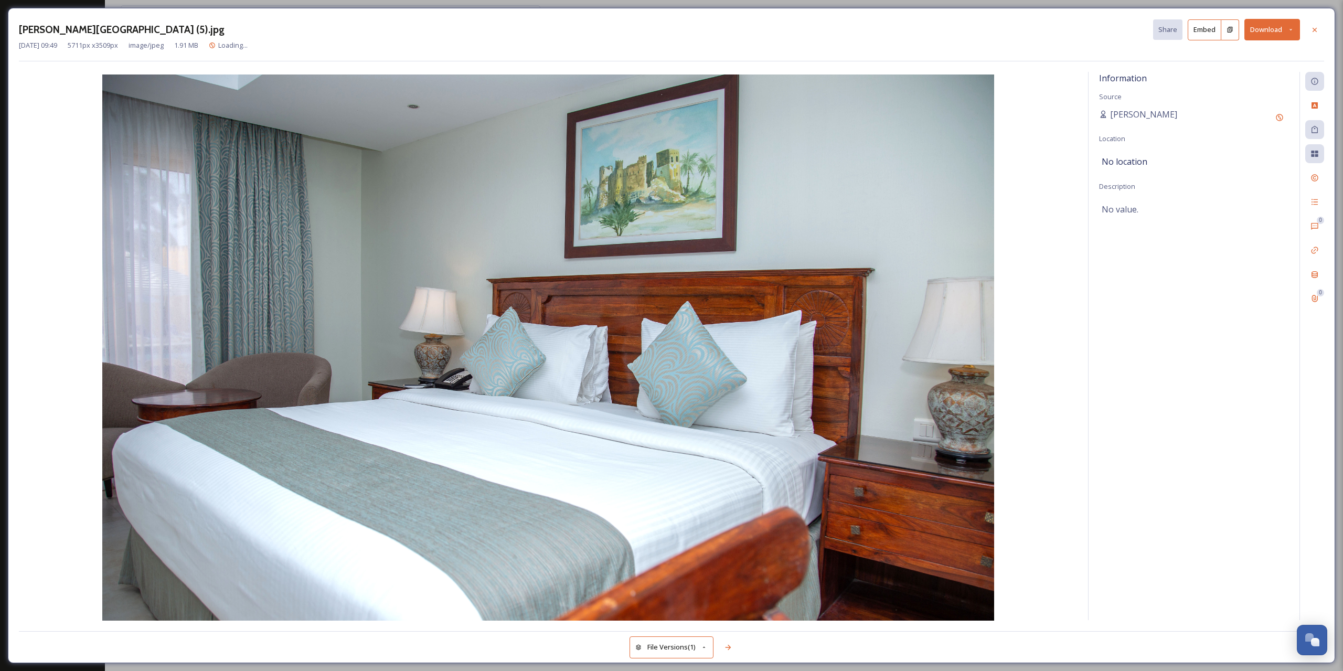
click at [1284, 31] on button "Download" at bounding box center [1272, 30] width 56 height 22
click at [1243, 95] on span "Download Medium (1080 x 664)" at bounding box center [1243, 95] width 97 height 10
click at [1315, 27] on icon at bounding box center [1314, 30] width 8 height 8
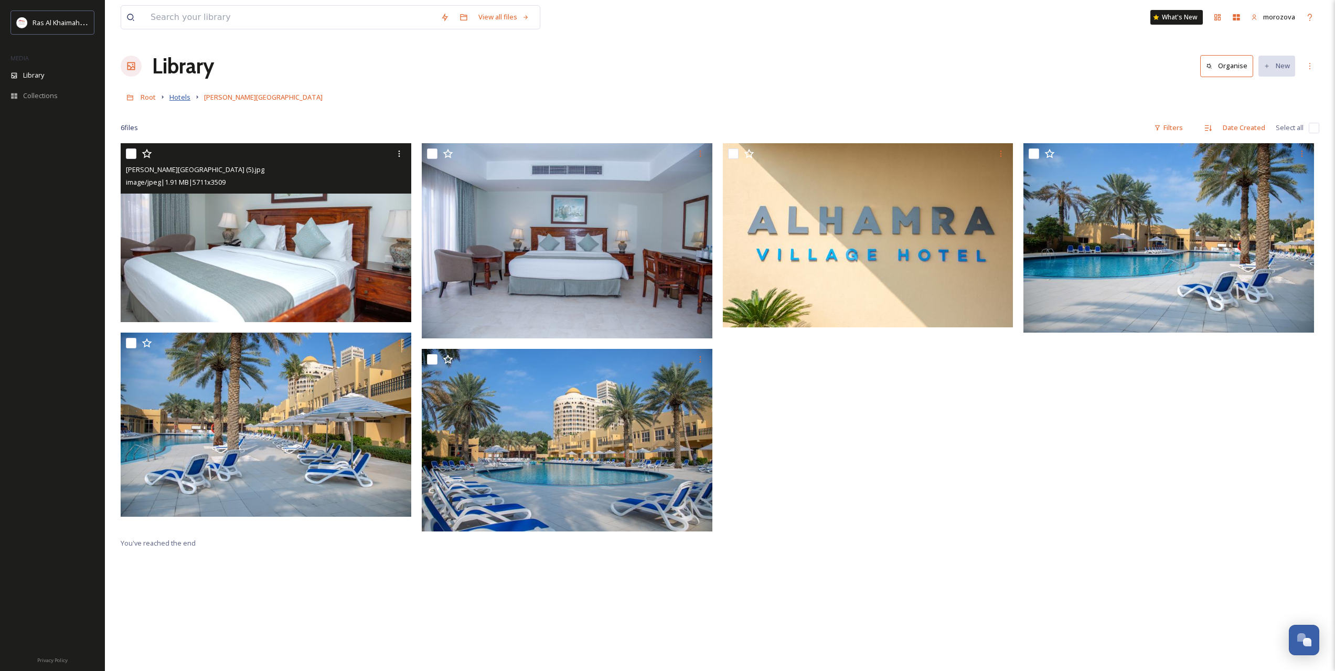
click at [186, 97] on span "Hotels" at bounding box center [179, 96] width 21 height 9
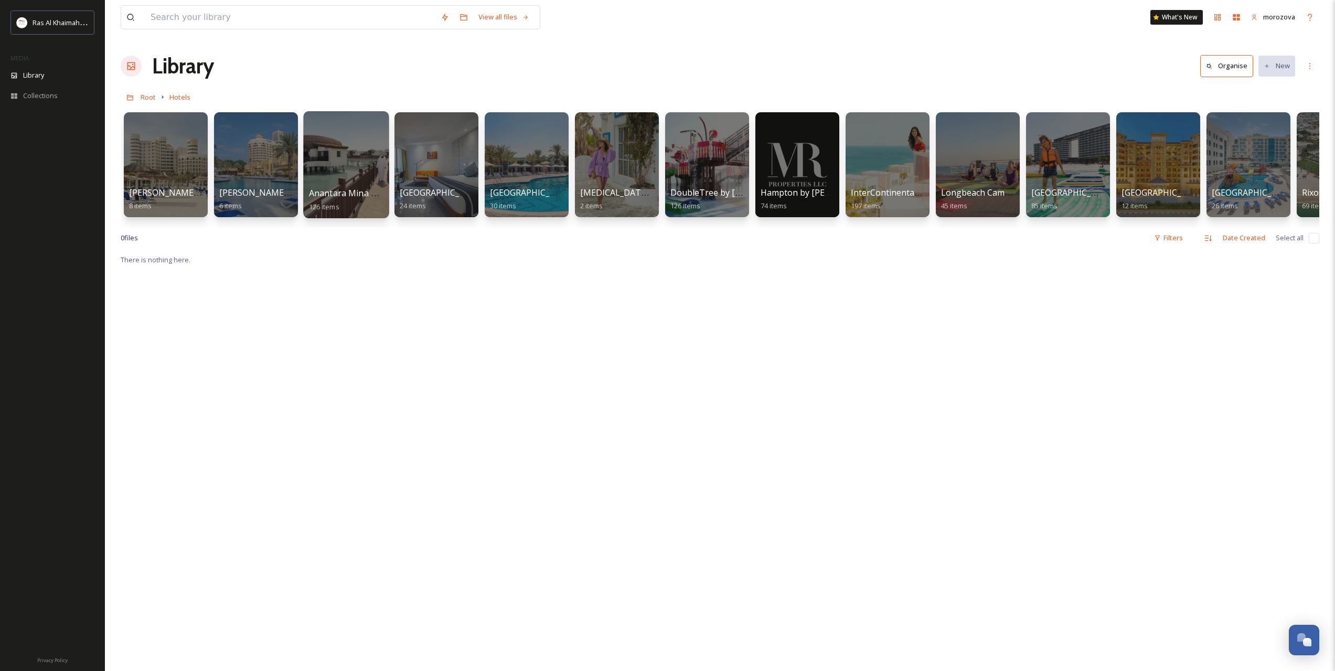
click at [336, 160] on div at bounding box center [345, 164] width 85 height 107
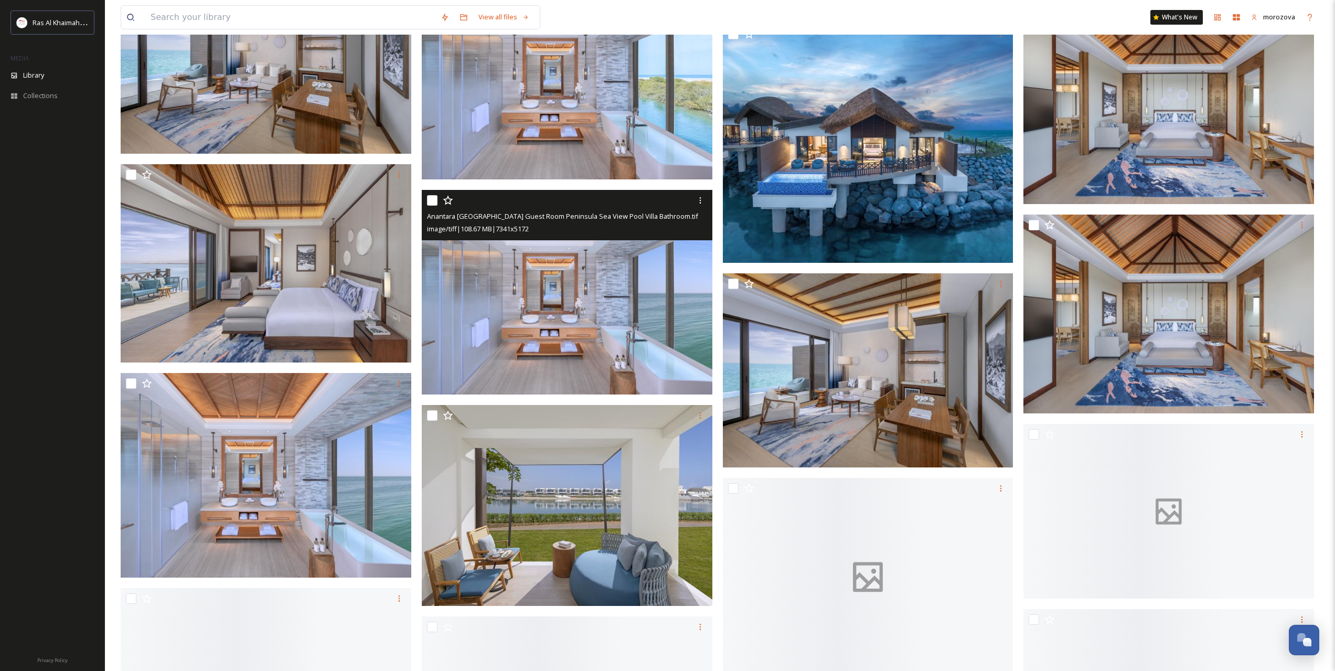
scroll to position [1923, 0]
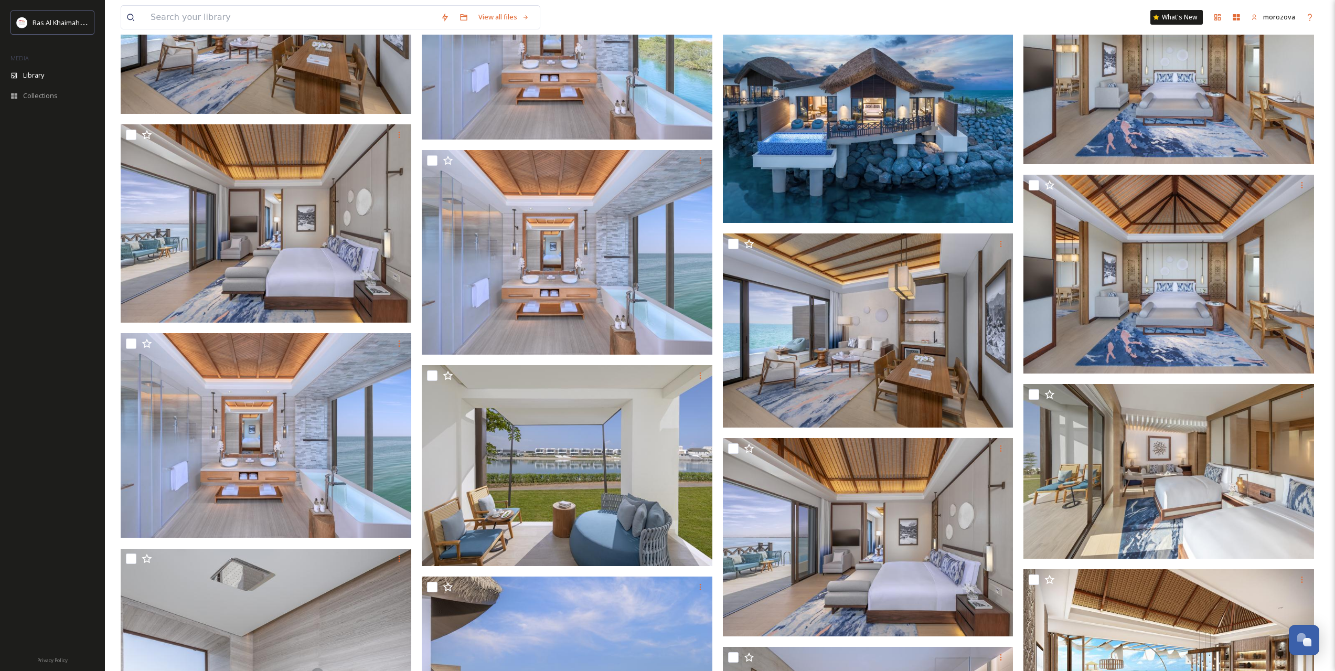
click at [834, 129] on img at bounding box center [868, 103] width 291 height 239
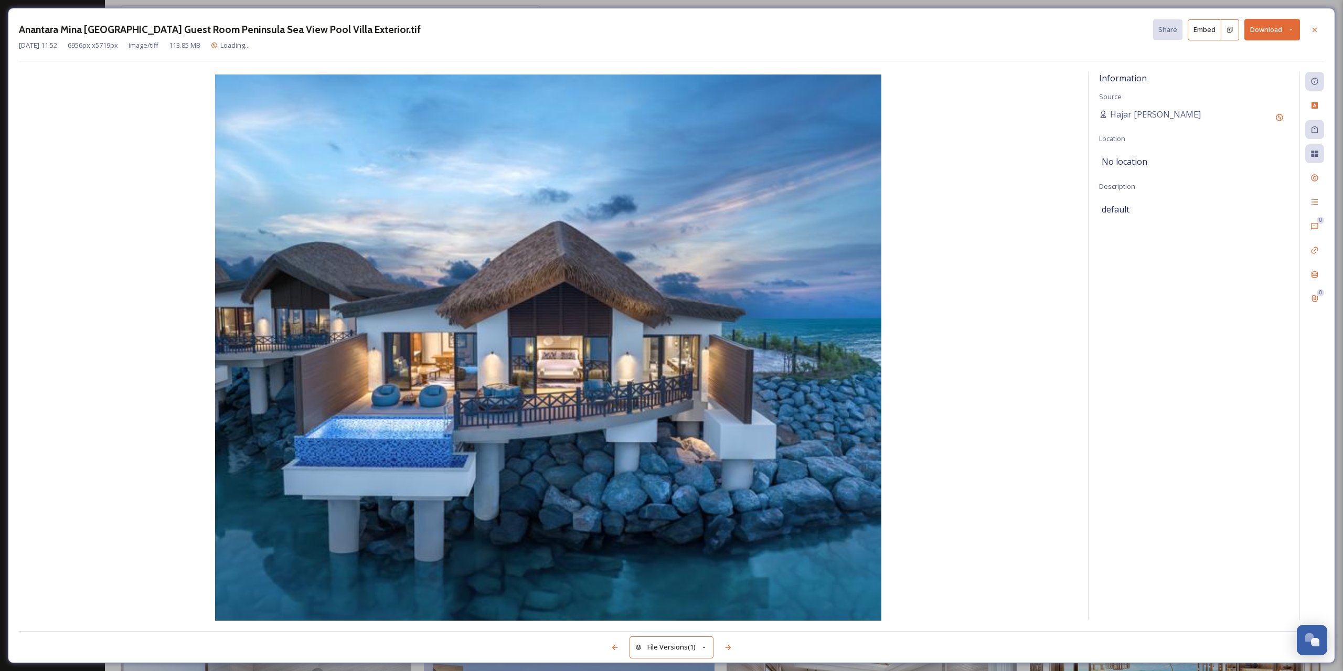
click at [1282, 26] on button "Download" at bounding box center [1272, 30] width 56 height 22
click at [1259, 100] on div "Download Medium (1080 x 888)" at bounding box center [1245, 95] width 110 height 20
click at [1315, 33] on icon at bounding box center [1314, 30] width 8 height 8
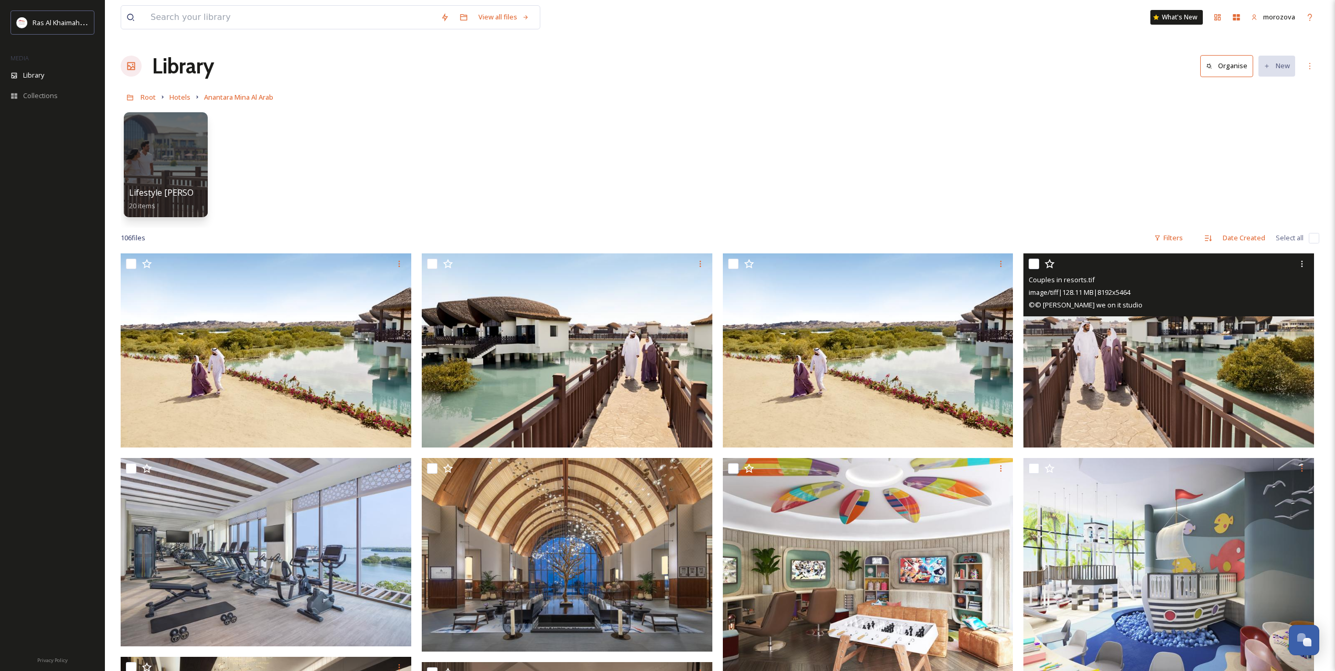
click at [1118, 354] on img at bounding box center [1168, 350] width 291 height 194
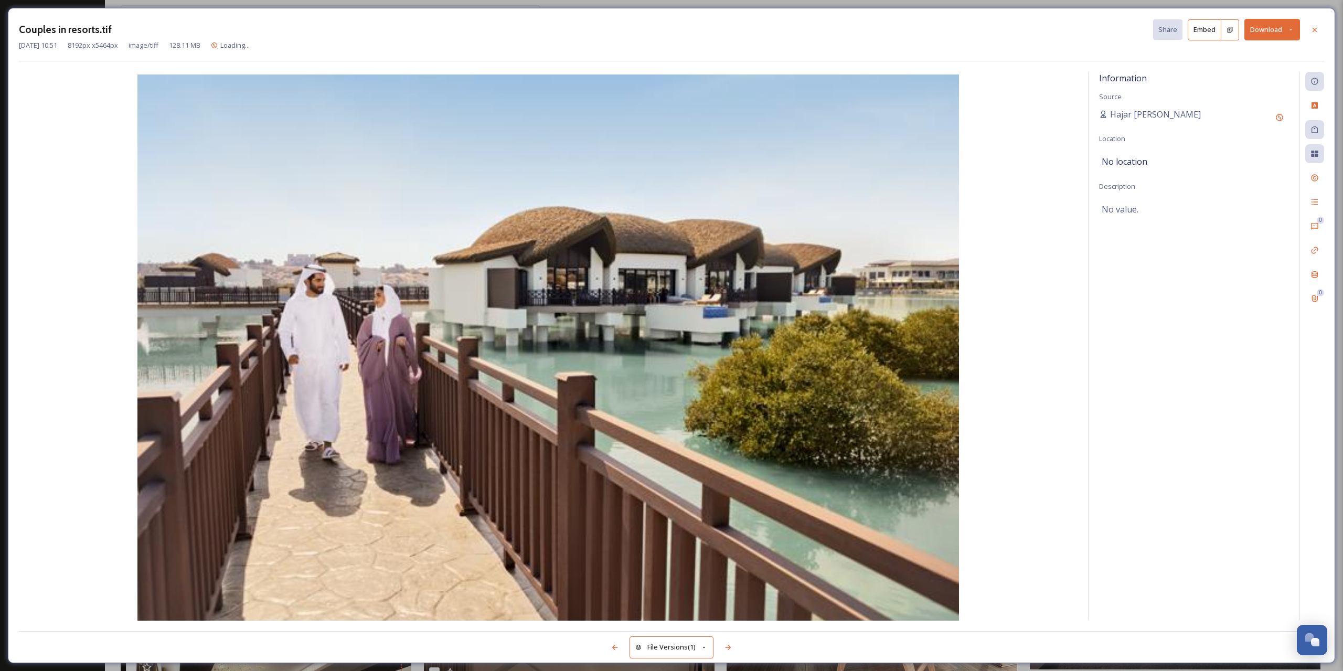
click at [1286, 36] on button "Download" at bounding box center [1272, 30] width 56 height 22
click at [1238, 103] on div "Download Medium (1080 x 720)" at bounding box center [1245, 95] width 110 height 20
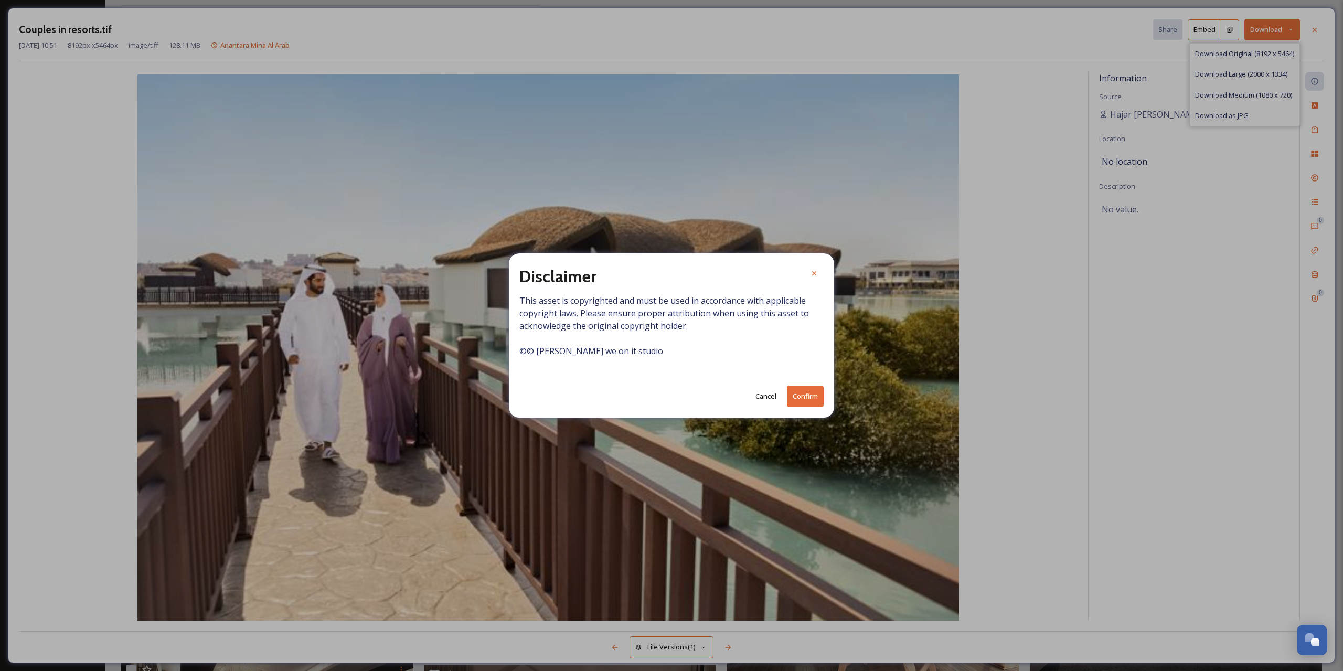
click at [811, 391] on button "Confirm" at bounding box center [805, 397] width 37 height 22
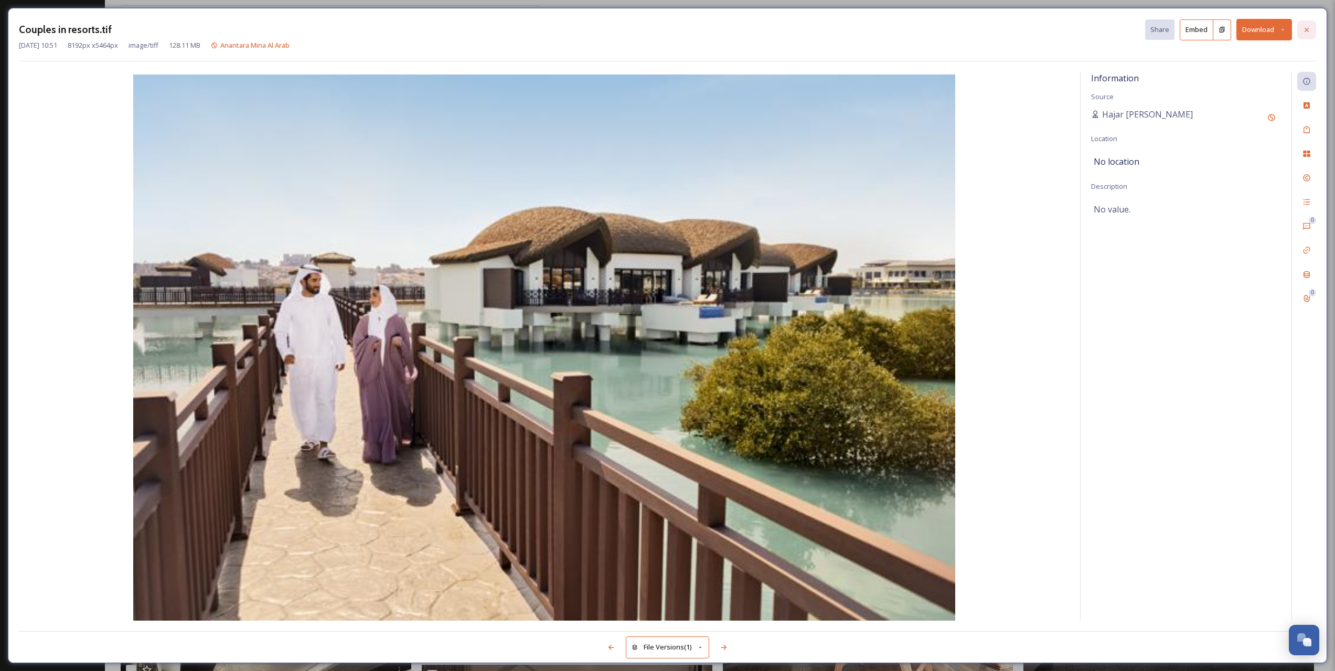
click at [1313, 31] on div at bounding box center [1306, 29] width 19 height 19
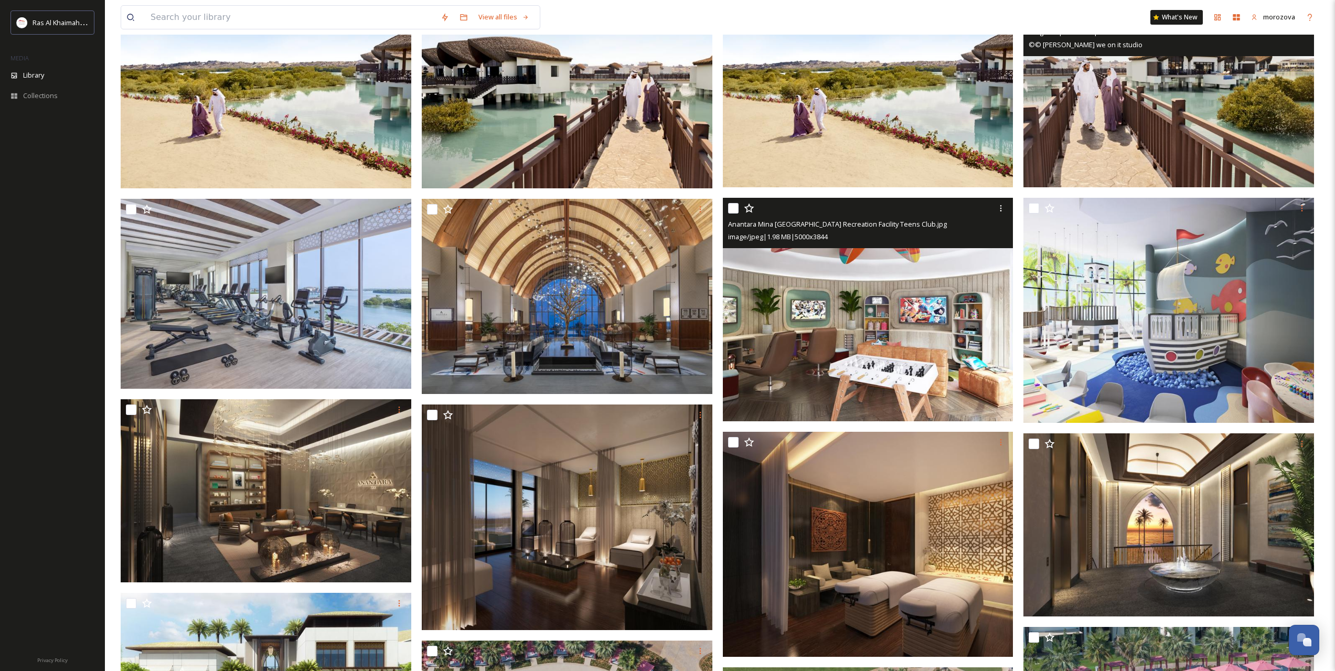
scroll to position [262, 0]
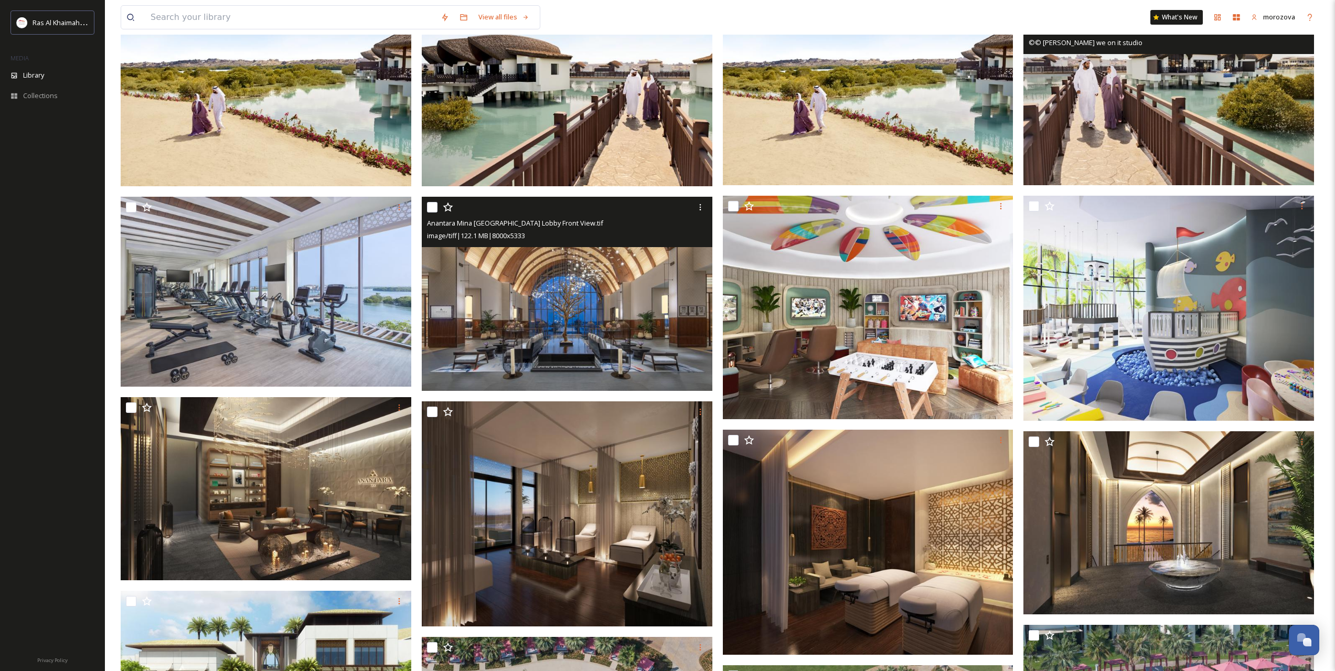
click at [538, 312] on img at bounding box center [567, 294] width 291 height 194
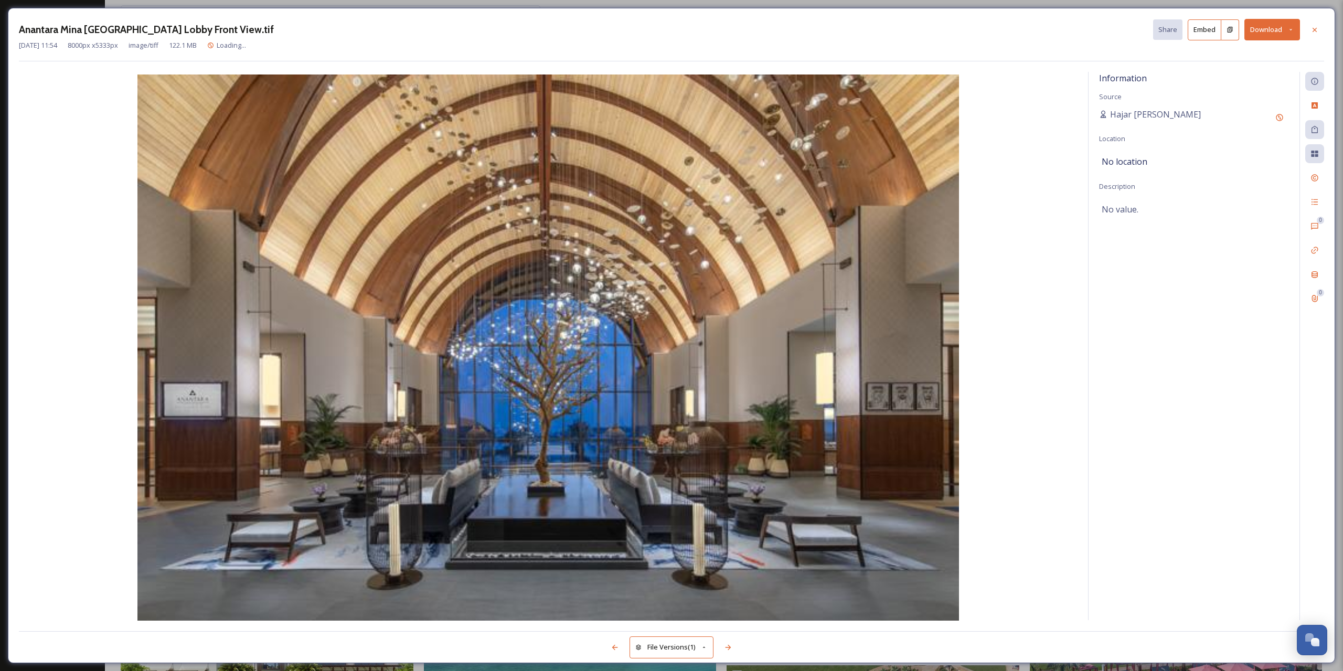
click at [1287, 26] on icon at bounding box center [1290, 29] width 7 height 7
click at [1233, 96] on span "Download Medium (1080 x 720)" at bounding box center [1243, 95] width 97 height 10
click at [1315, 53] on div "Anantara Mina Al Arab [GEOGRAPHIC_DATA] Lobby Front View.tif Share Embed Downlo…" at bounding box center [671, 40] width 1305 height 42
click at [1296, 25] on button "Download" at bounding box center [1272, 30] width 56 height 22
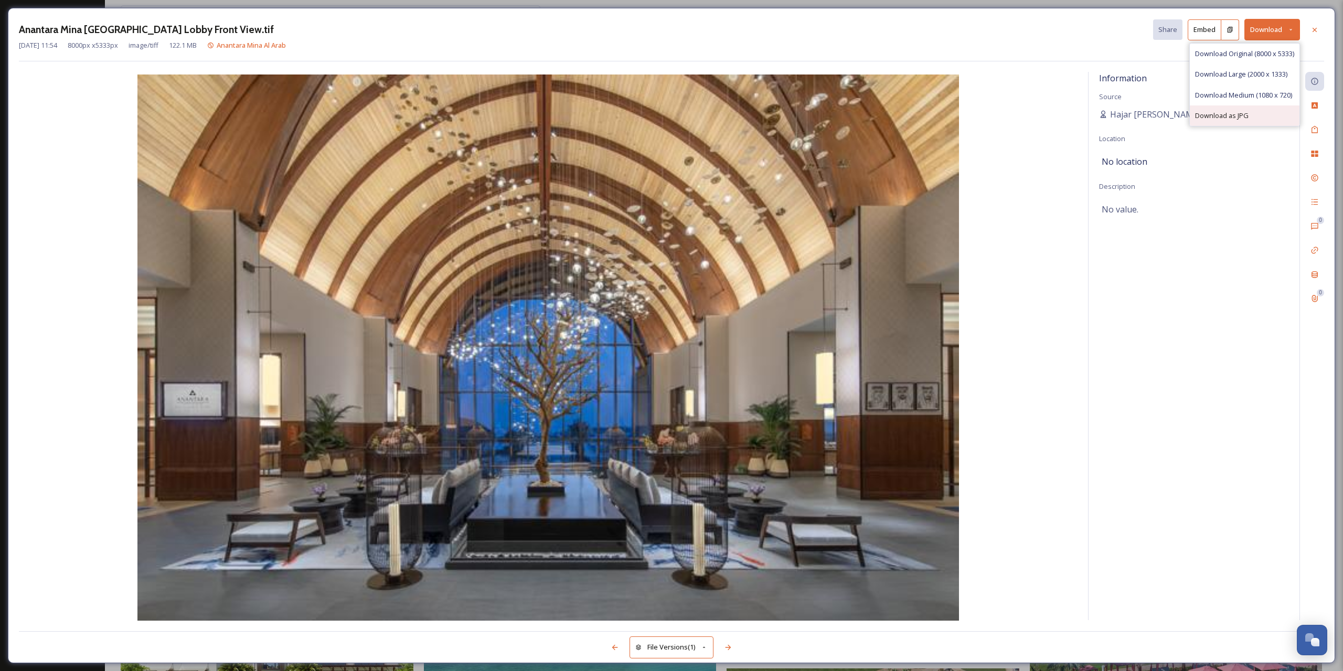
click at [1230, 117] on span "Download as JPG" at bounding box center [1221, 116] width 53 height 10
click at [1315, 30] on icon at bounding box center [1314, 30] width 8 height 8
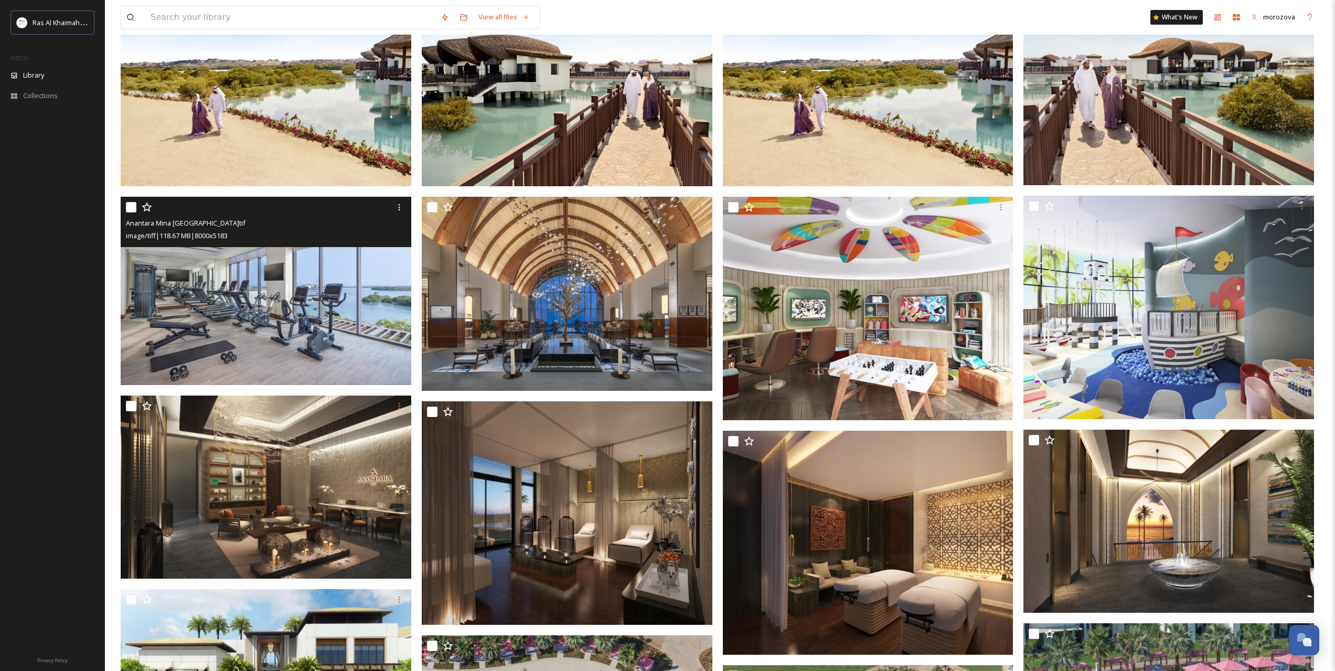
click at [249, 326] on img at bounding box center [266, 291] width 291 height 188
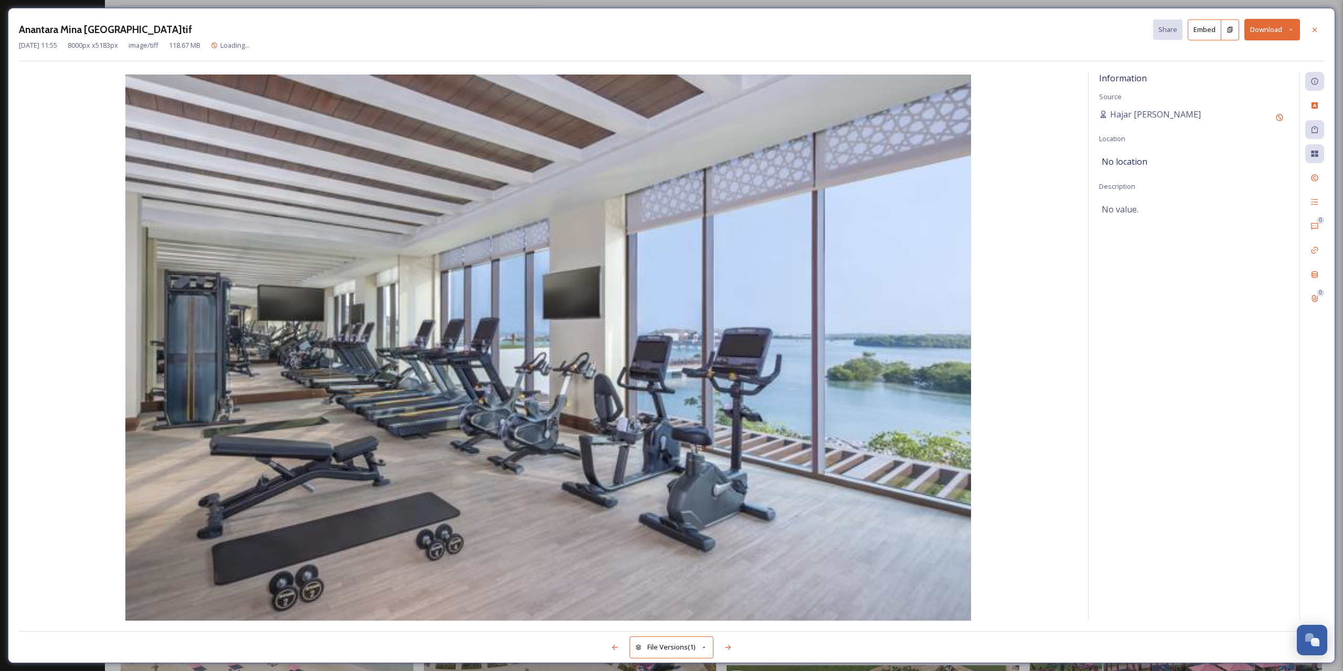
click at [1290, 33] on button "Download" at bounding box center [1272, 30] width 56 height 22
click at [1228, 94] on span "Download Medium (1080 x 700)" at bounding box center [1243, 95] width 97 height 10
click at [1318, 29] on icon at bounding box center [1314, 30] width 8 height 8
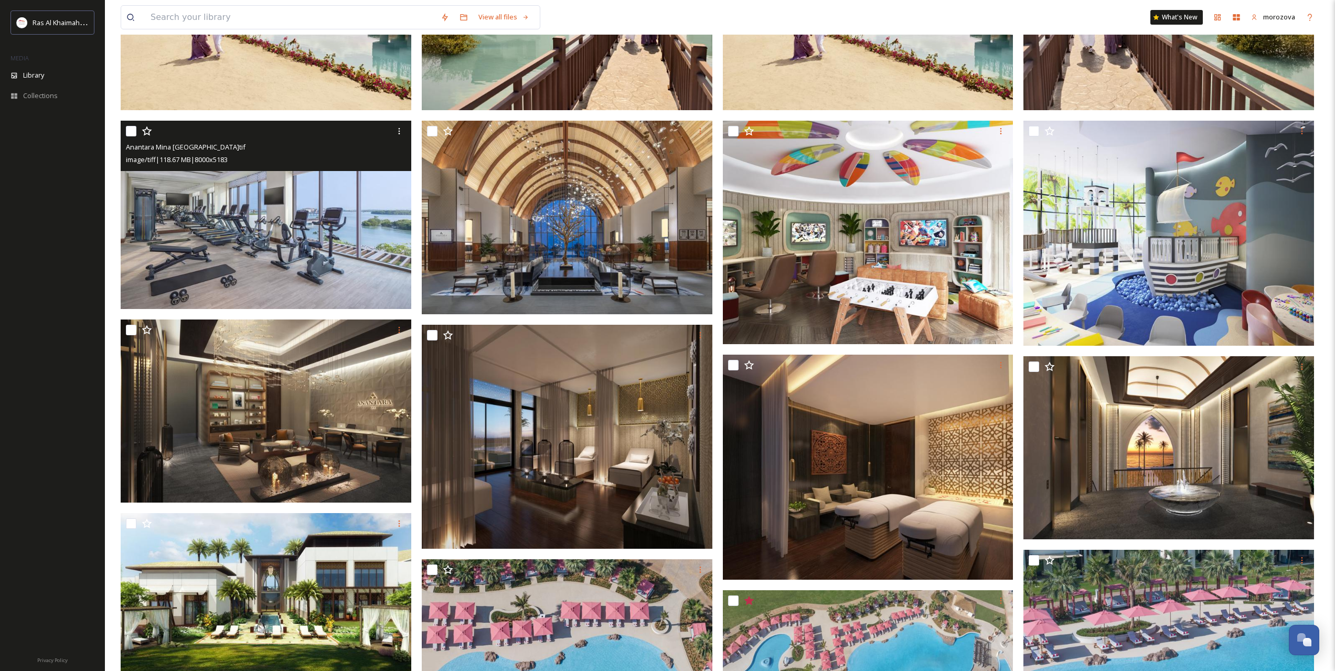
scroll to position [350, 0]
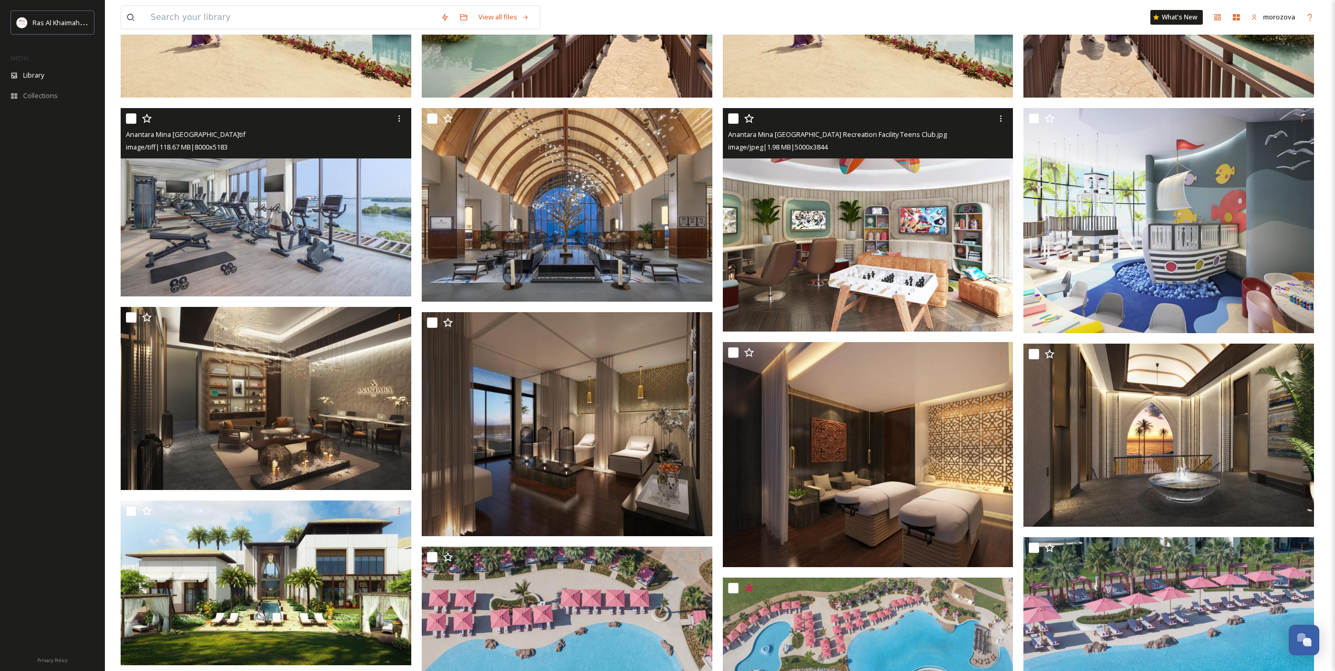
click at [854, 260] on img at bounding box center [868, 219] width 291 height 223
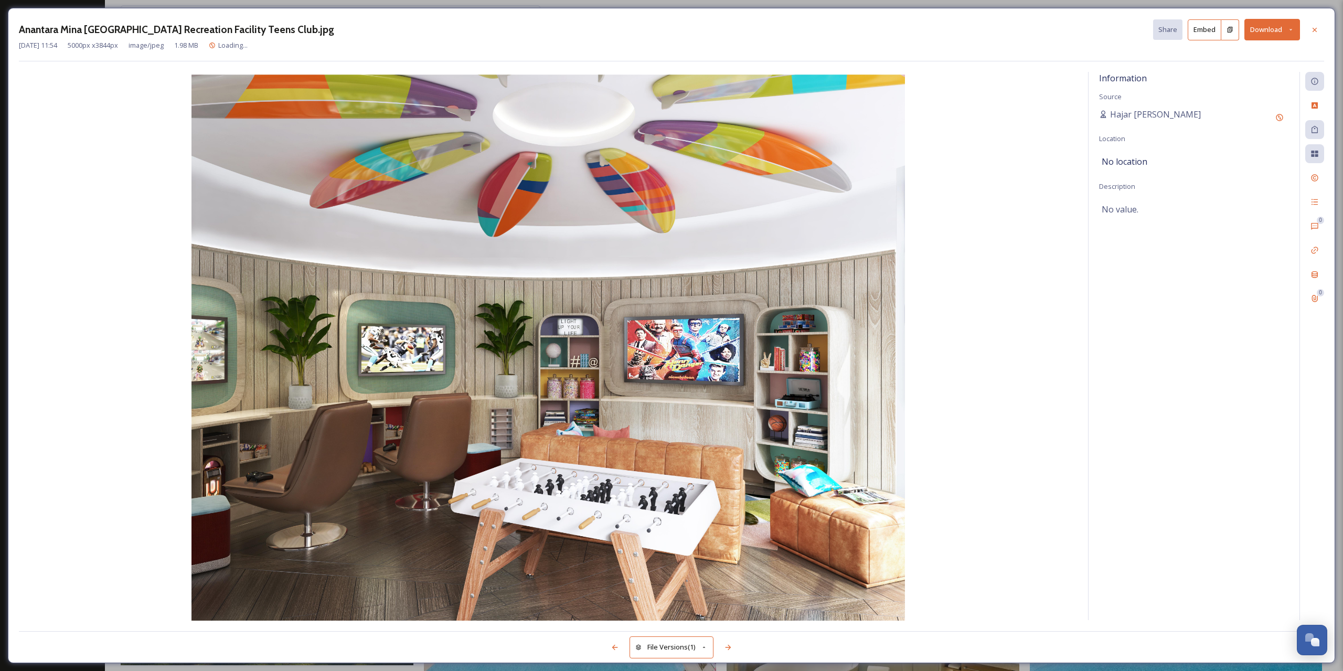
click at [1292, 28] on icon at bounding box center [1290, 29] width 7 height 7
click at [1243, 95] on span "Download Medium (1080 x 830)" at bounding box center [1243, 95] width 97 height 10
click at [1318, 30] on icon at bounding box center [1314, 30] width 8 height 8
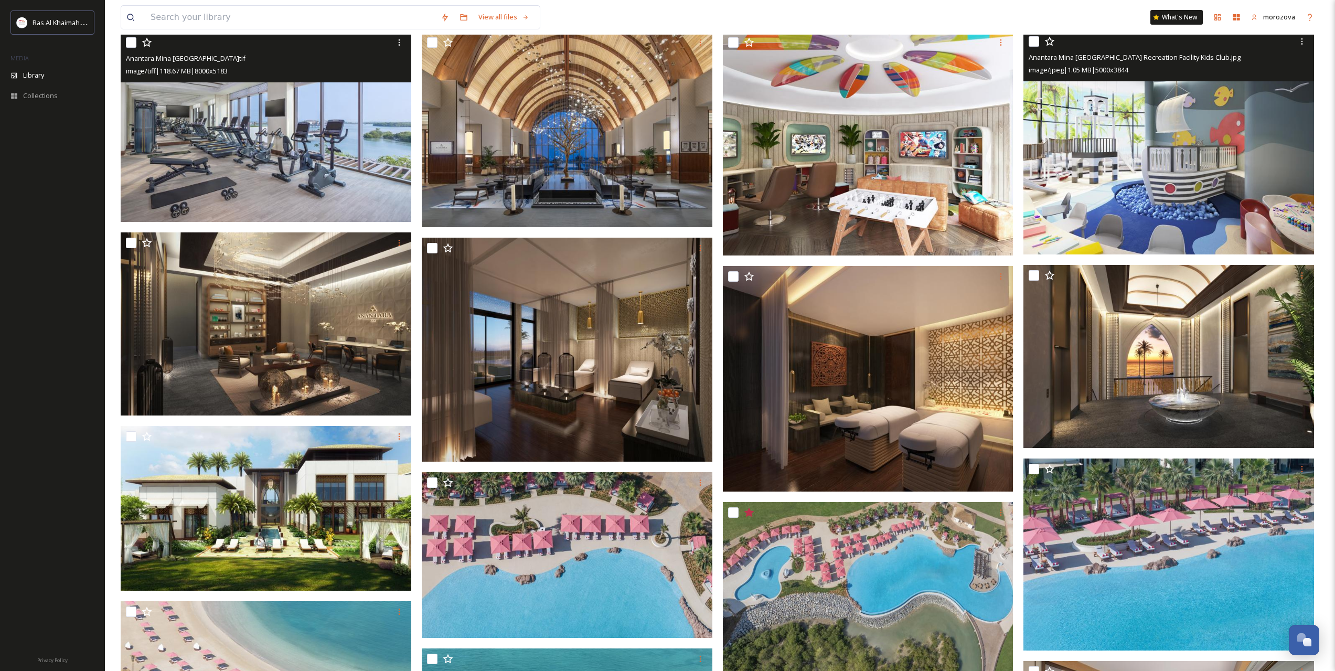
scroll to position [437, 0]
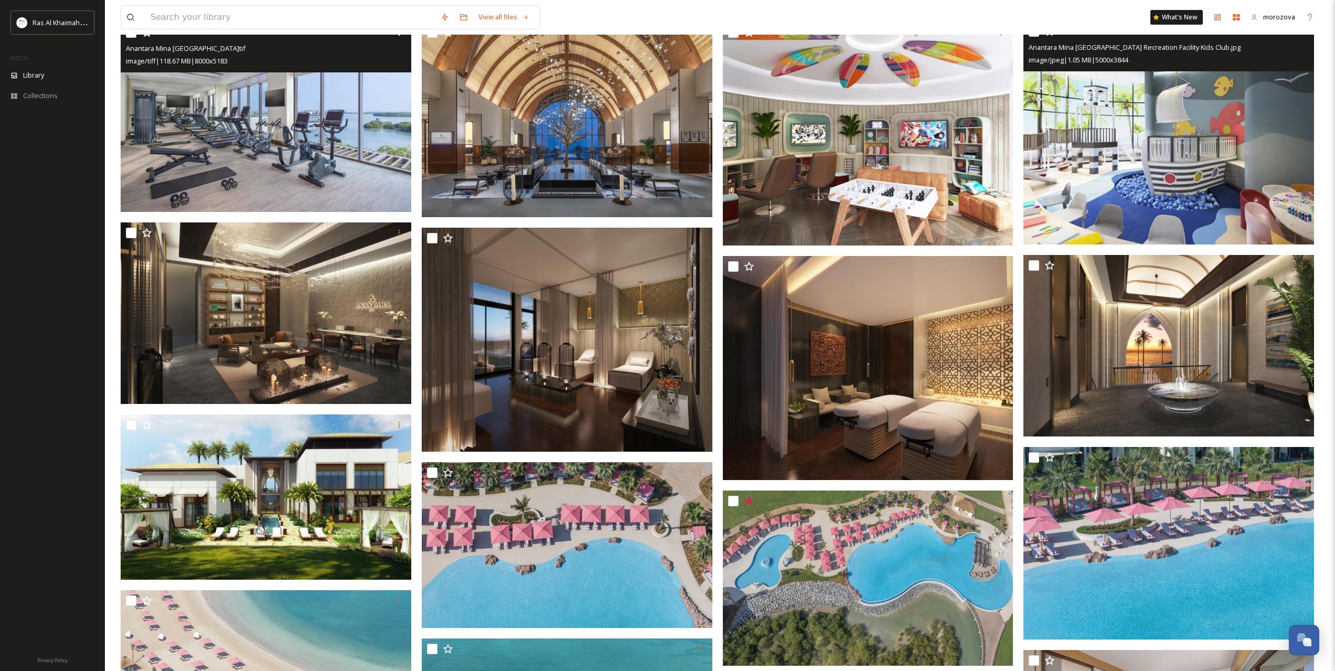
click at [1193, 183] on img at bounding box center [1168, 132] width 291 height 223
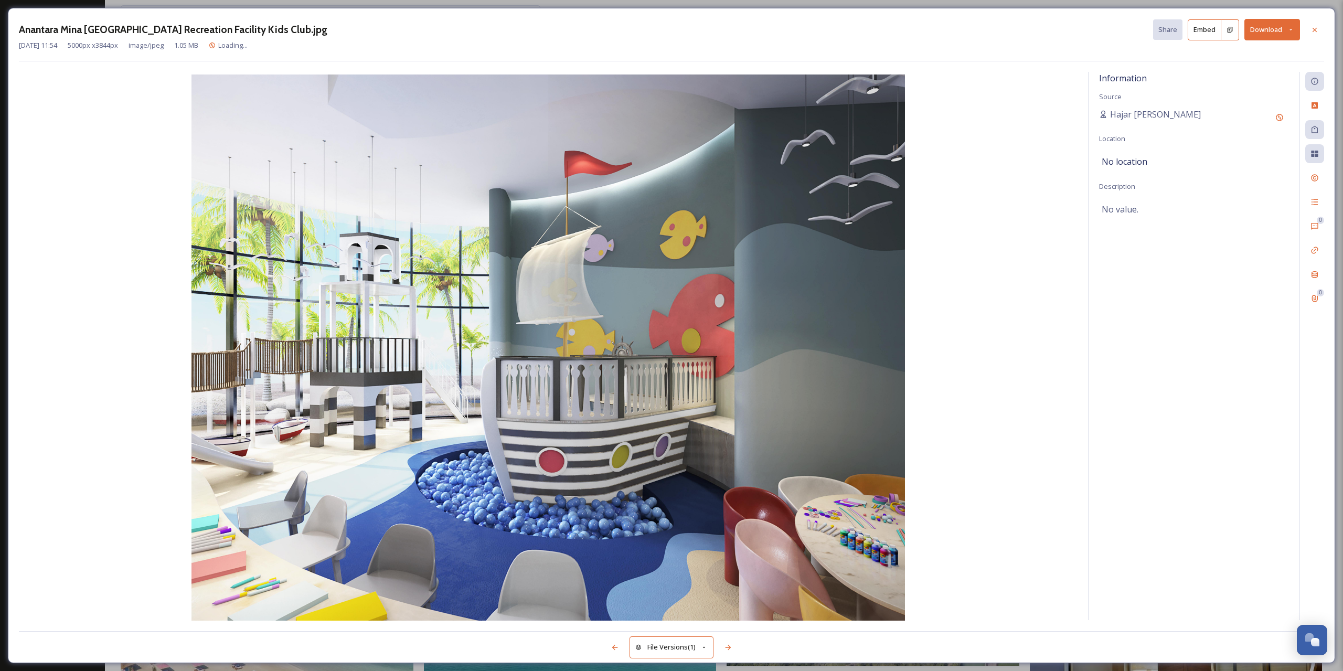
click at [1293, 29] on icon at bounding box center [1290, 29] width 7 height 7
click at [1235, 92] on span "Download Medium (1080 x 830)" at bounding box center [1243, 95] width 97 height 10
click at [1317, 29] on icon at bounding box center [1314, 30] width 8 height 8
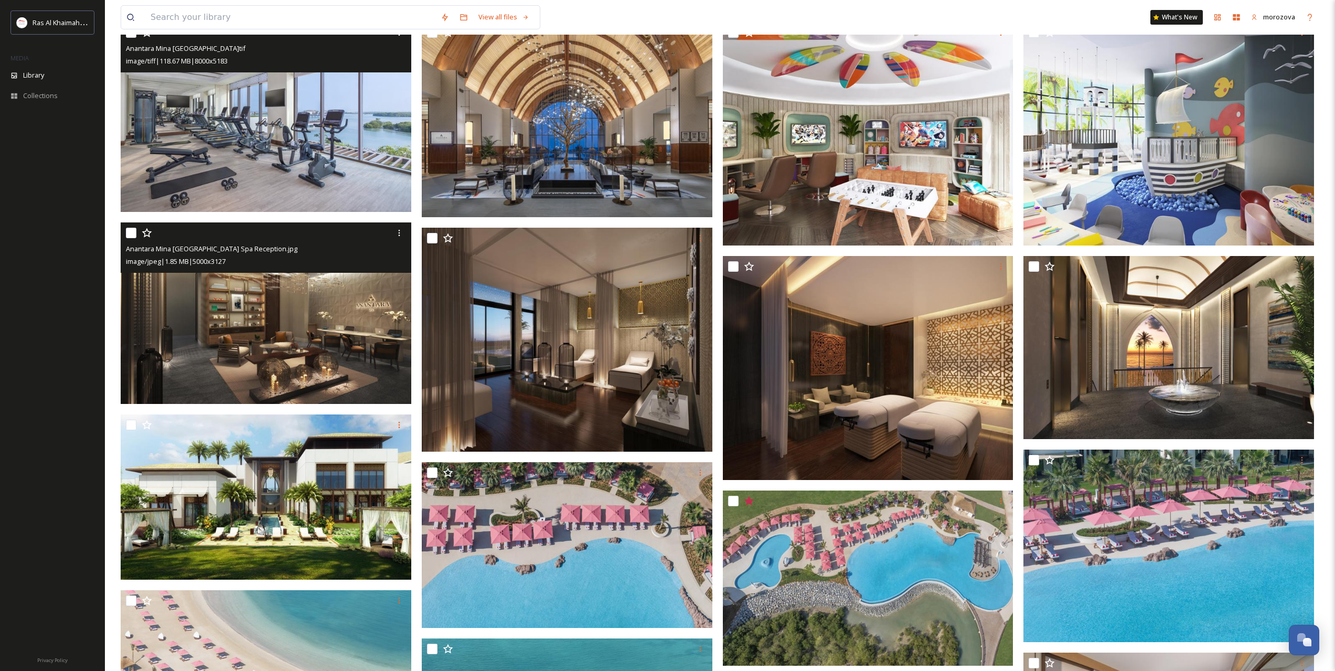
click at [241, 336] on img at bounding box center [266, 313] width 291 height 182
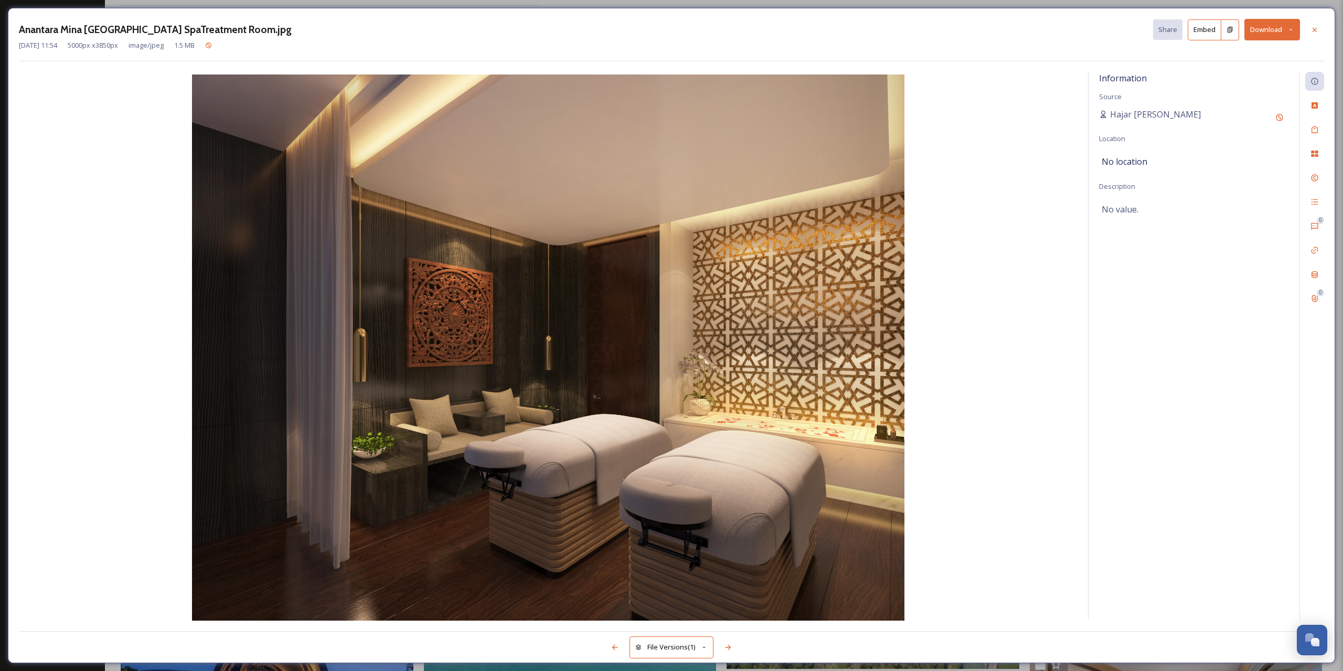
click at [1287, 27] on icon at bounding box center [1290, 29] width 7 height 7
click at [1243, 90] on span "Download Medium (1080 x 832)" at bounding box center [1243, 95] width 97 height 10
click at [1313, 28] on icon at bounding box center [1314, 29] width 4 height 4
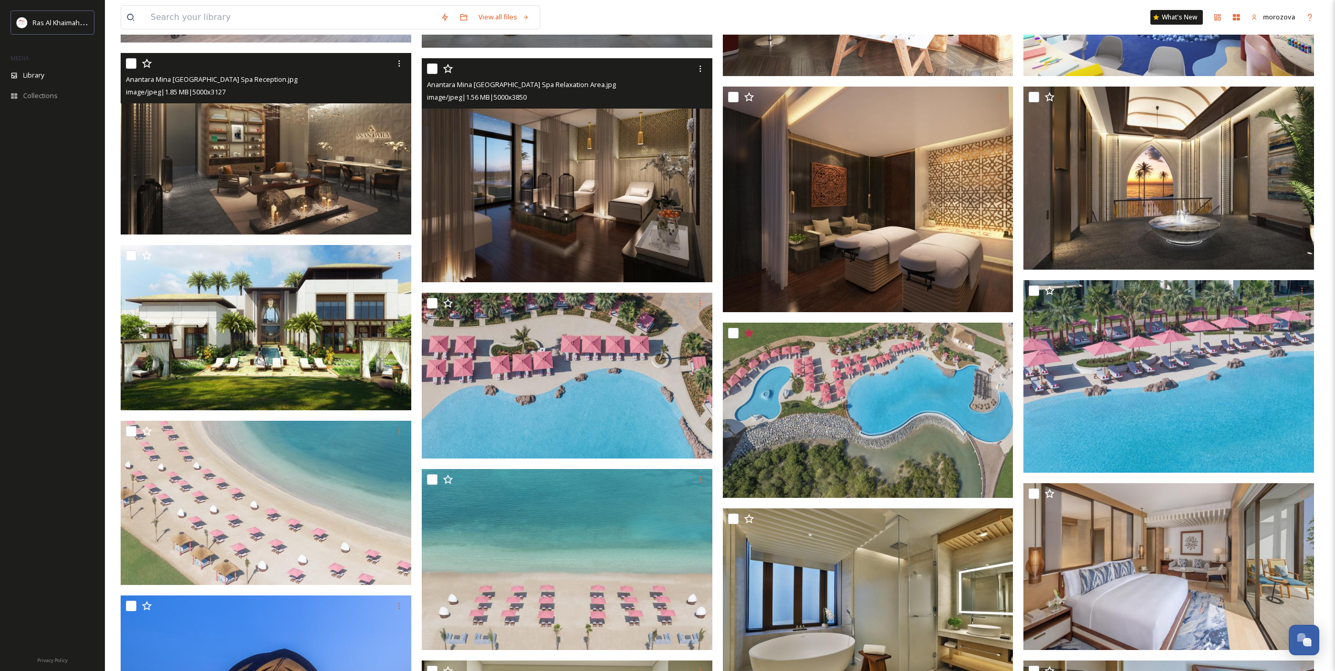
scroll to position [612, 0]
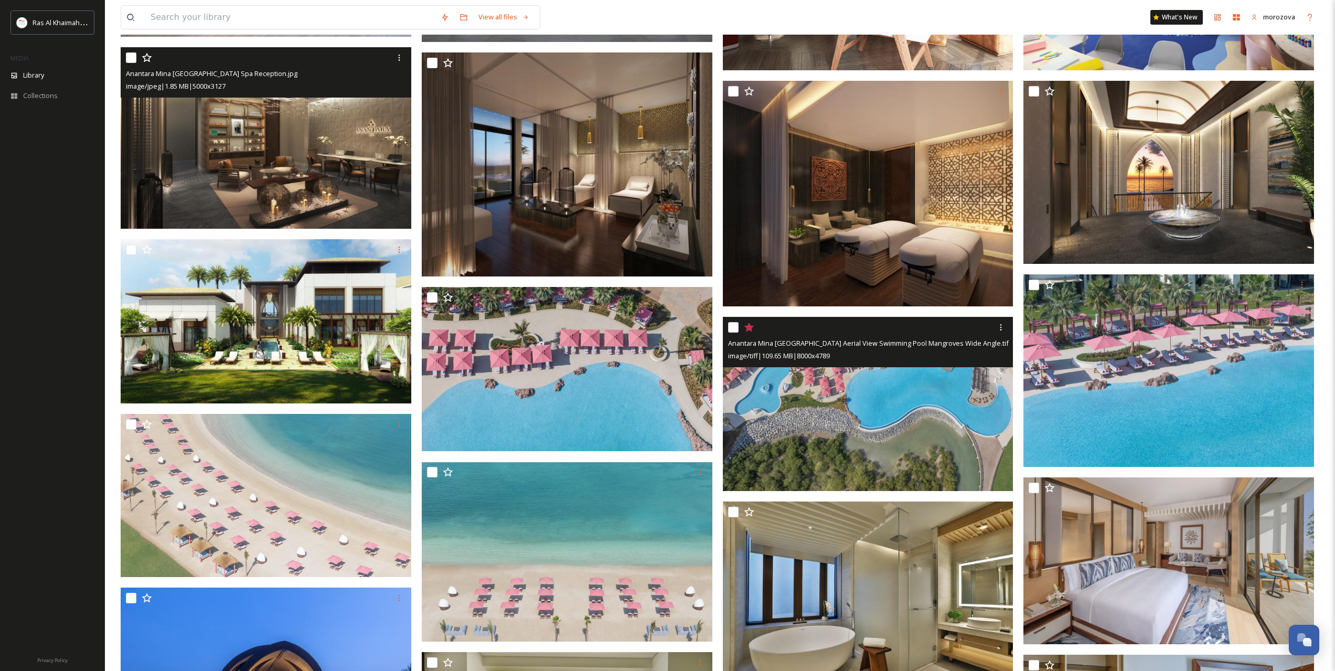
click at [881, 408] on img at bounding box center [868, 404] width 291 height 174
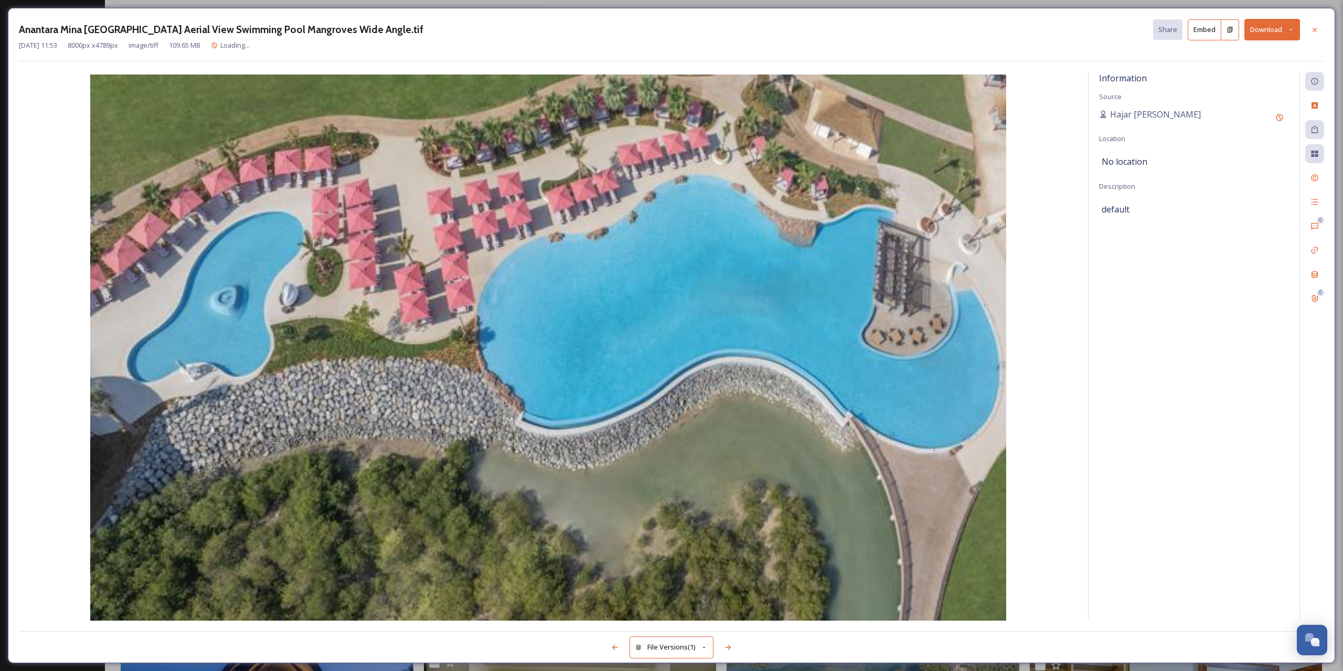
click at [1289, 30] on icon at bounding box center [1290, 29] width 7 height 7
click at [1232, 100] on span "Download Medium (1080 x 647)" at bounding box center [1243, 95] width 97 height 10
click at [1311, 29] on icon at bounding box center [1314, 30] width 8 height 8
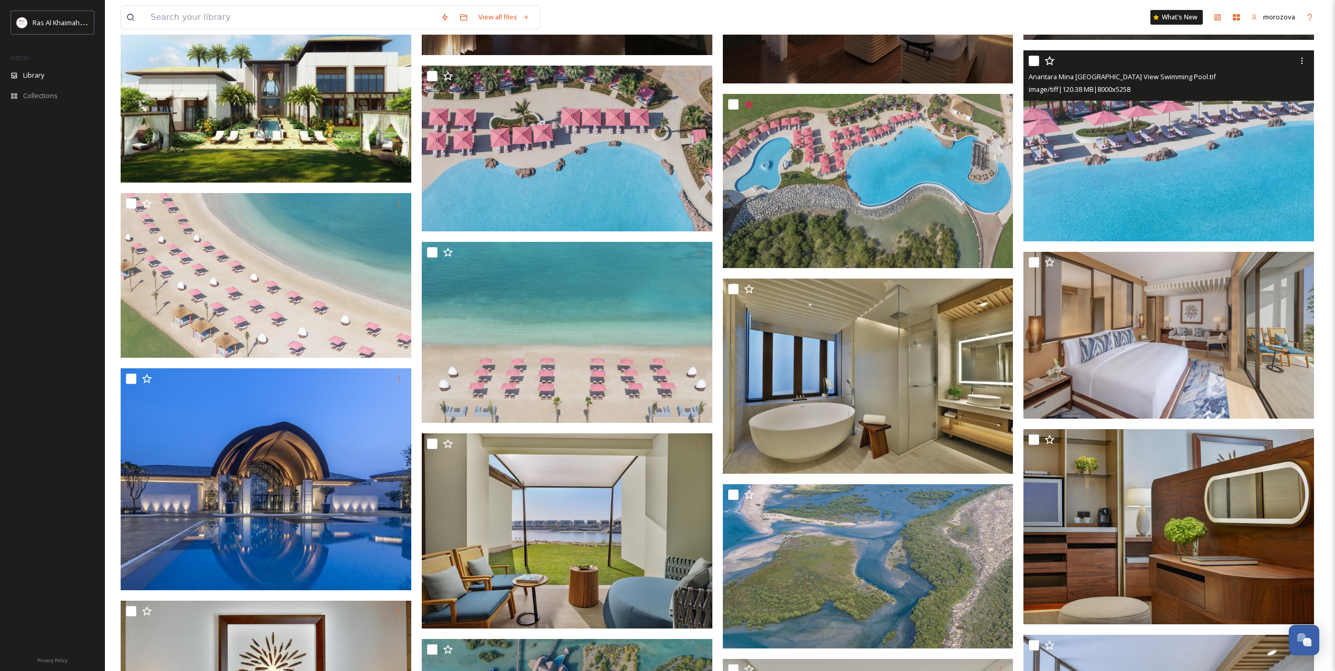
scroll to position [874, 0]
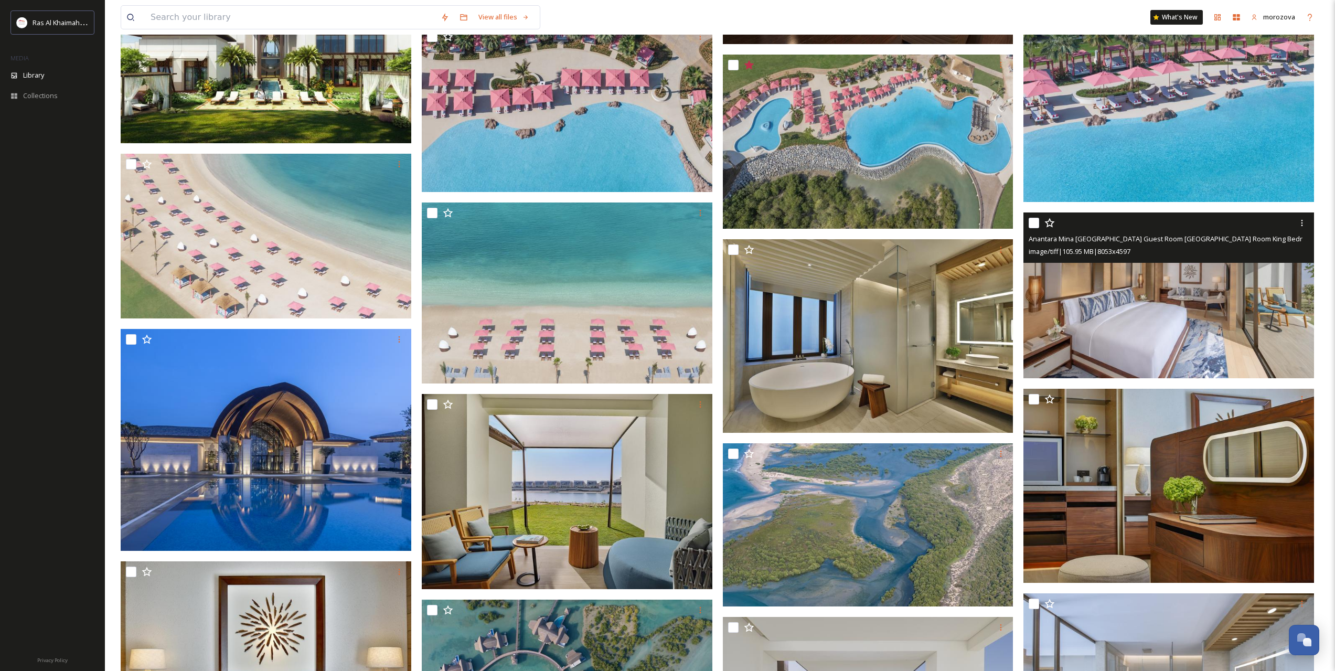
click at [1138, 310] on img at bounding box center [1168, 295] width 291 height 166
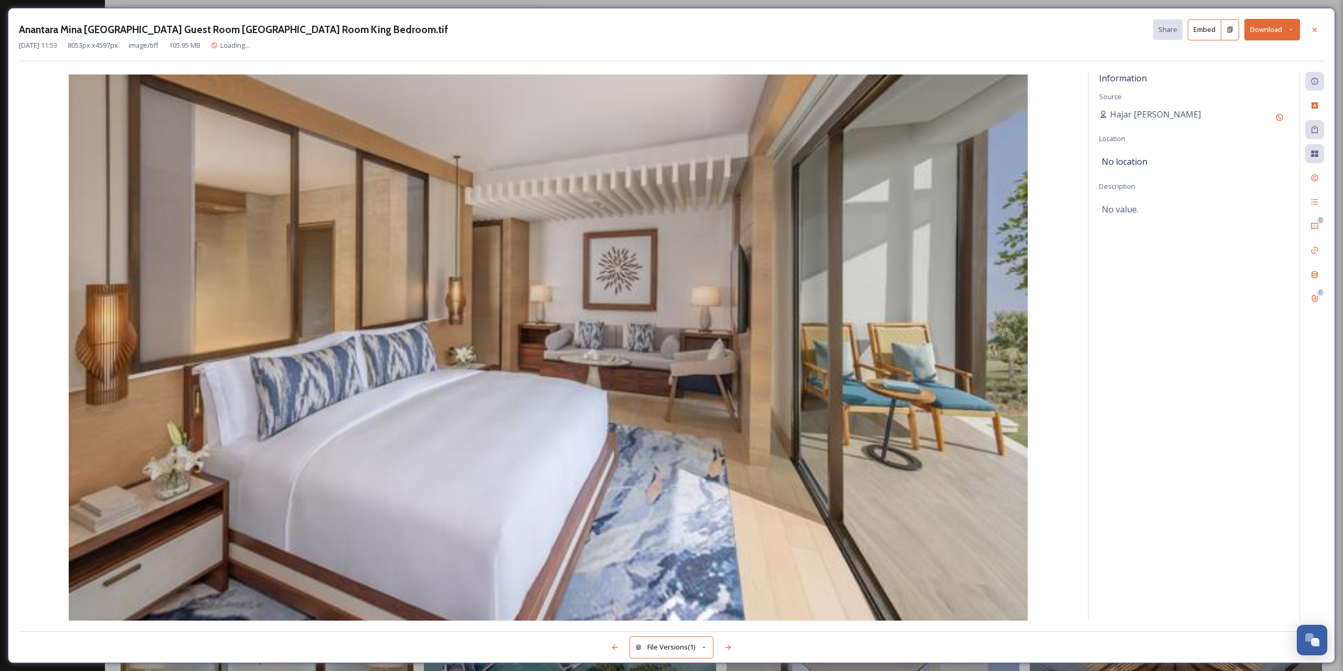
click at [1292, 28] on icon at bounding box center [1290, 29] width 7 height 7
click at [1235, 100] on div "Download Medium (1080 x 617)" at bounding box center [1245, 95] width 110 height 20
click at [1319, 26] on div at bounding box center [1314, 29] width 19 height 19
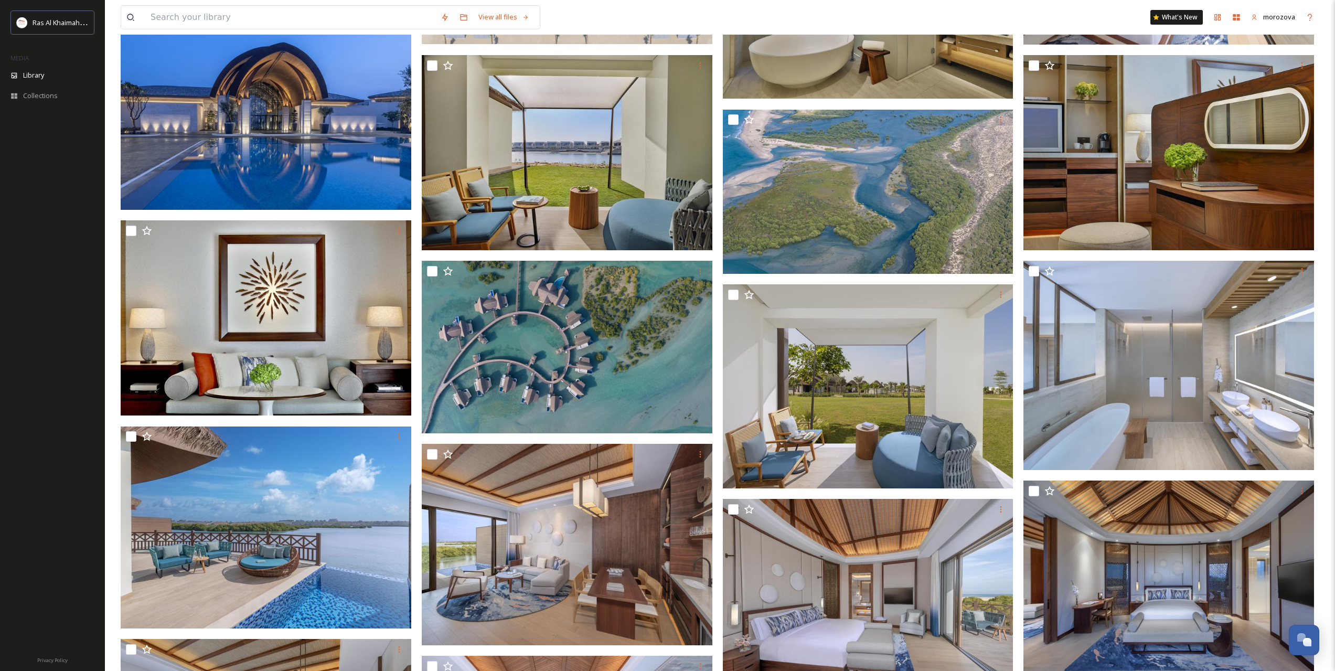
scroll to position [1224, 0]
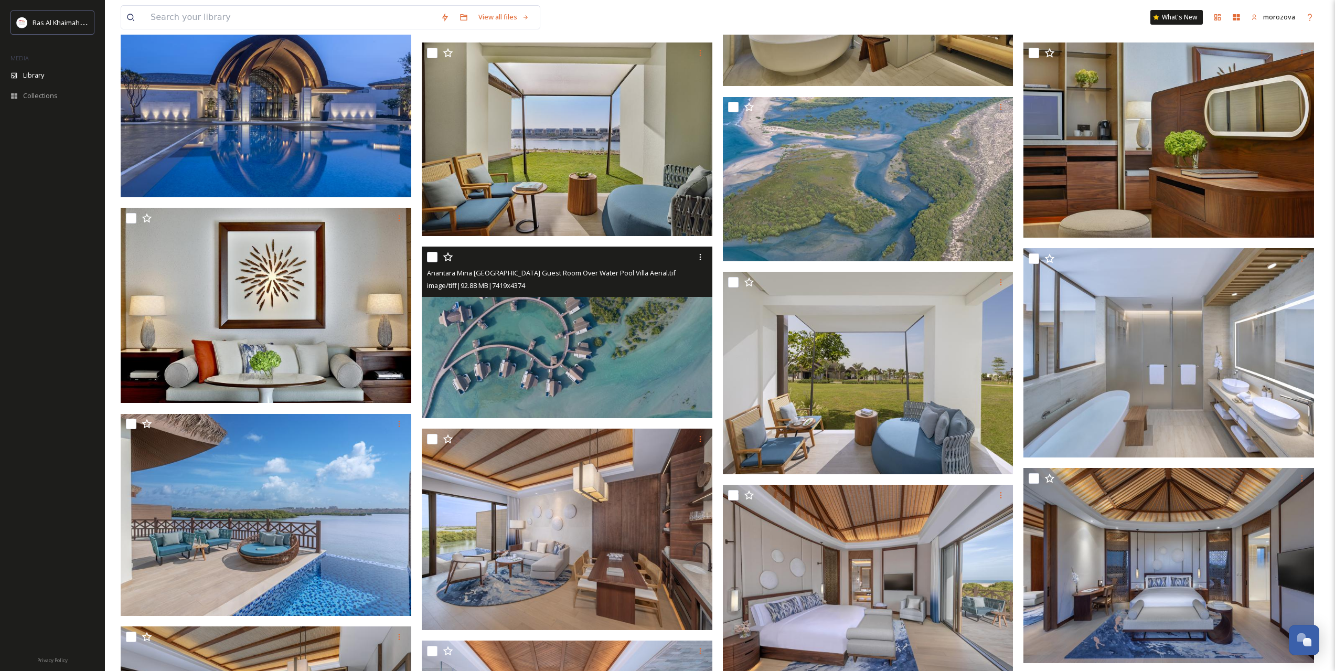
click at [543, 350] on img at bounding box center [567, 333] width 291 height 172
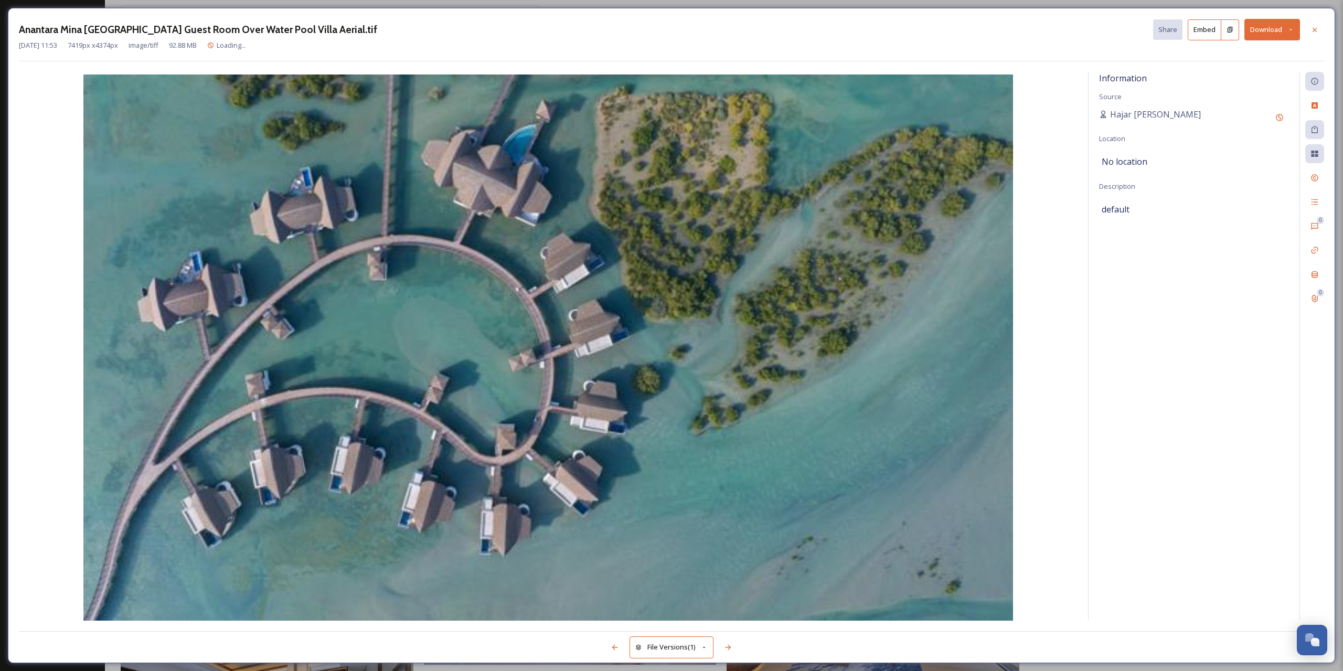
click at [1288, 27] on icon at bounding box center [1290, 29] width 7 height 7
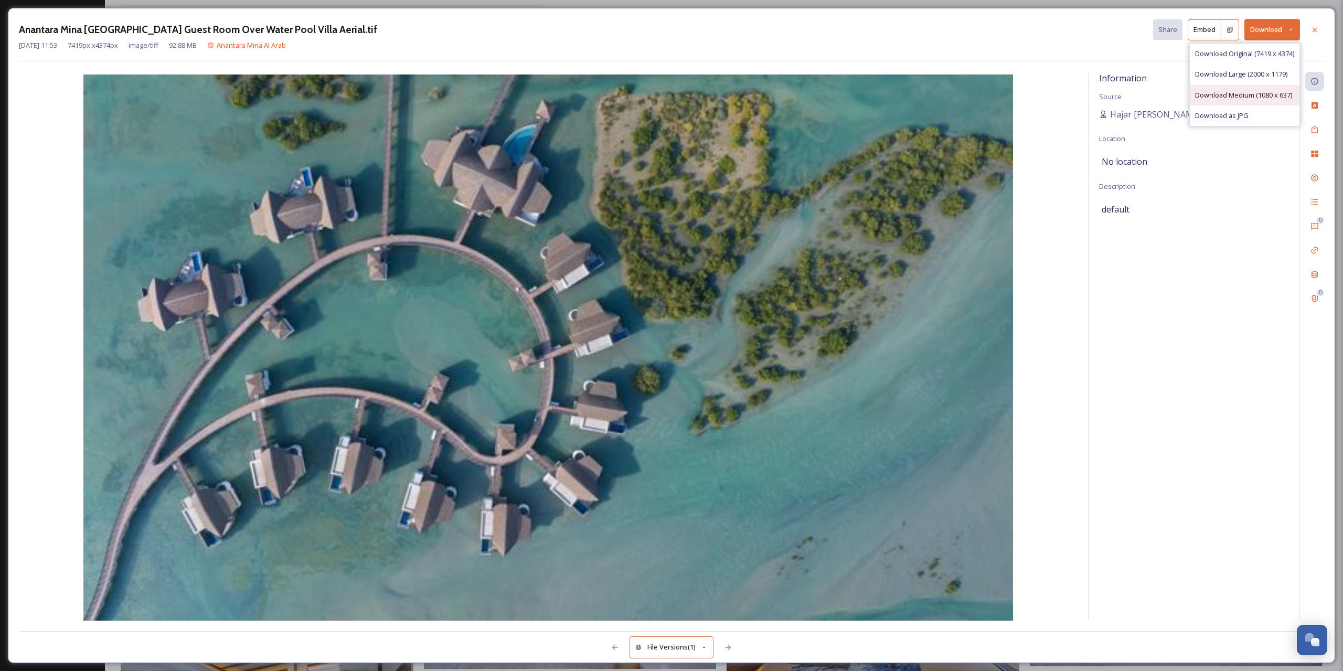
click at [1256, 97] on span "Download Medium (1080 x 637)" at bounding box center [1243, 95] width 97 height 10
click at [1314, 33] on icon at bounding box center [1314, 30] width 8 height 8
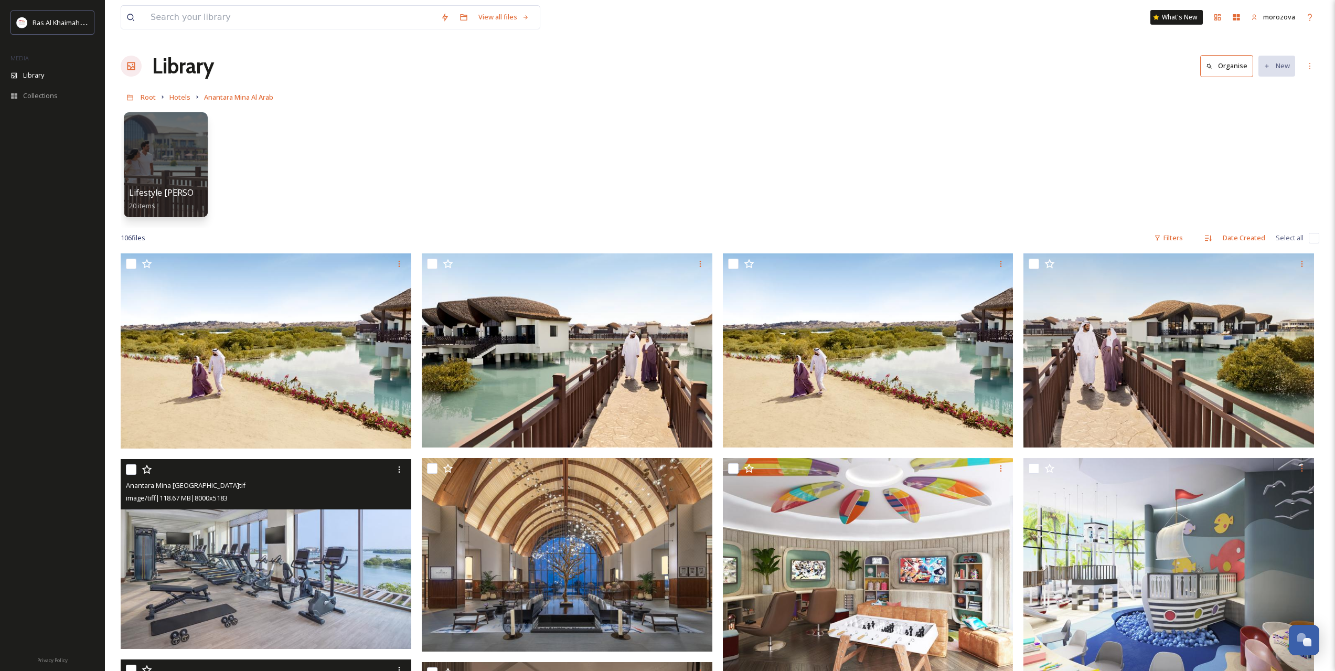
click at [733, 122] on div "Lifestyle [PERSON_NAME] 20 items" at bounding box center [720, 167] width 1198 height 121
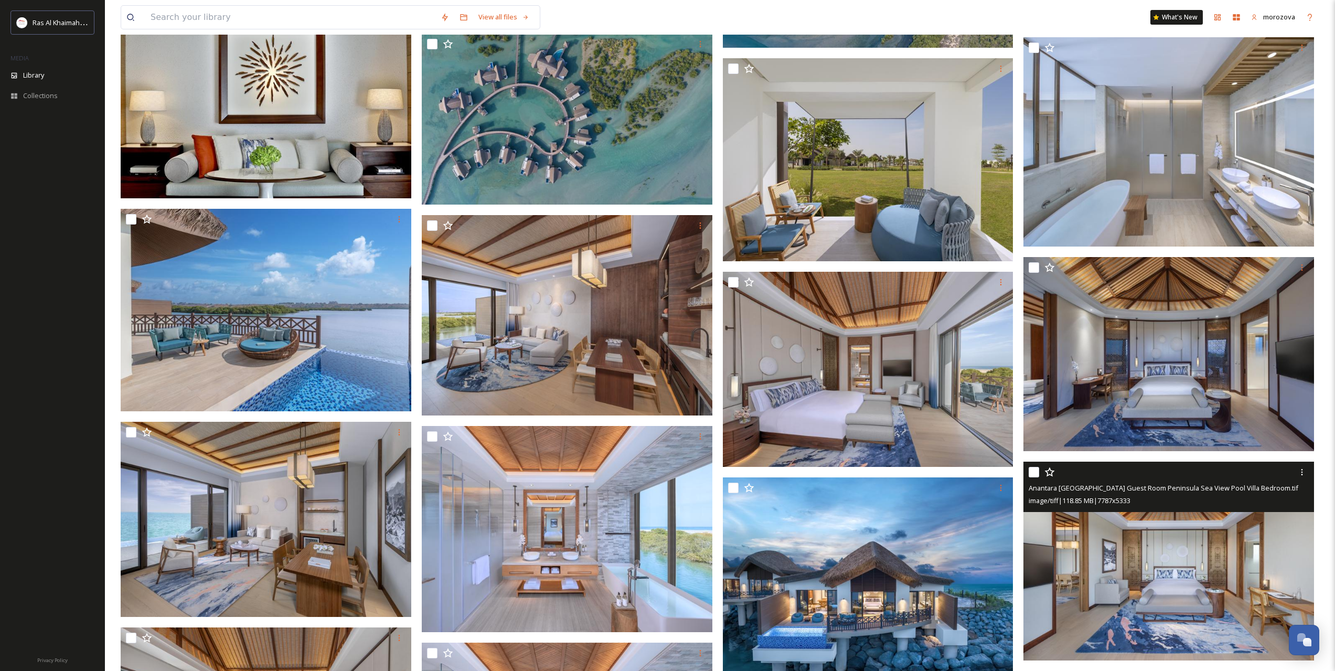
scroll to position [1399, 0]
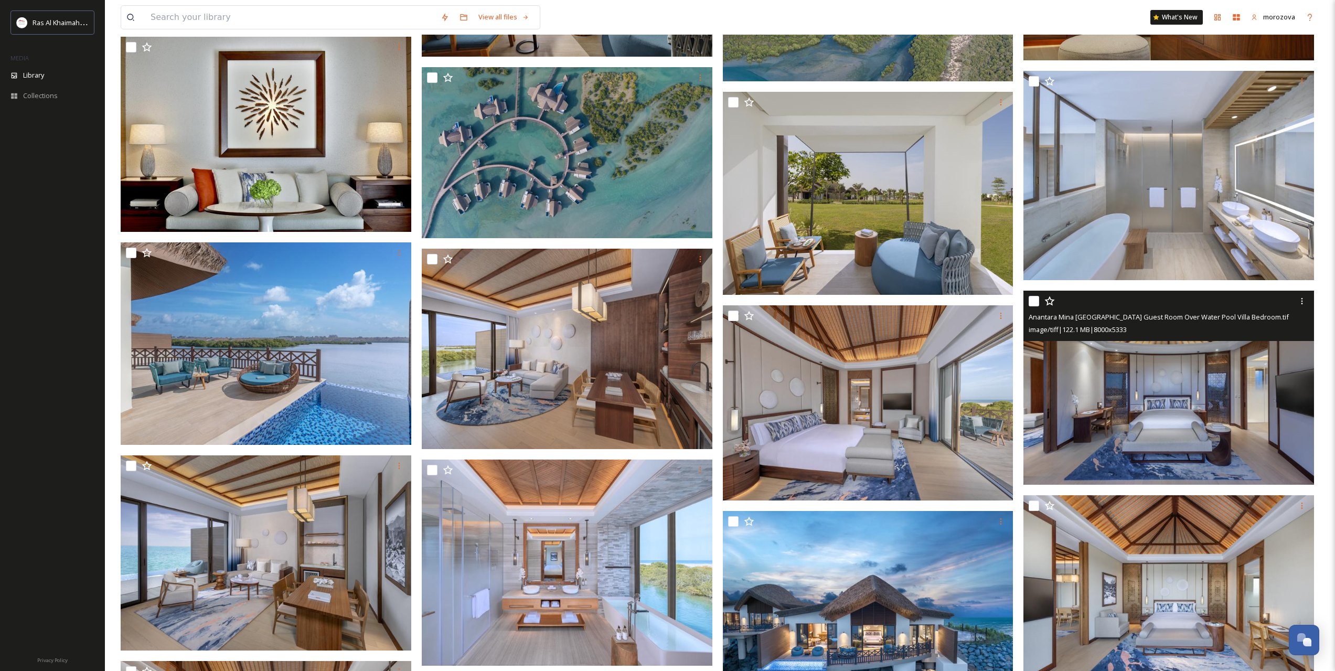
click at [1131, 409] on img at bounding box center [1168, 388] width 291 height 194
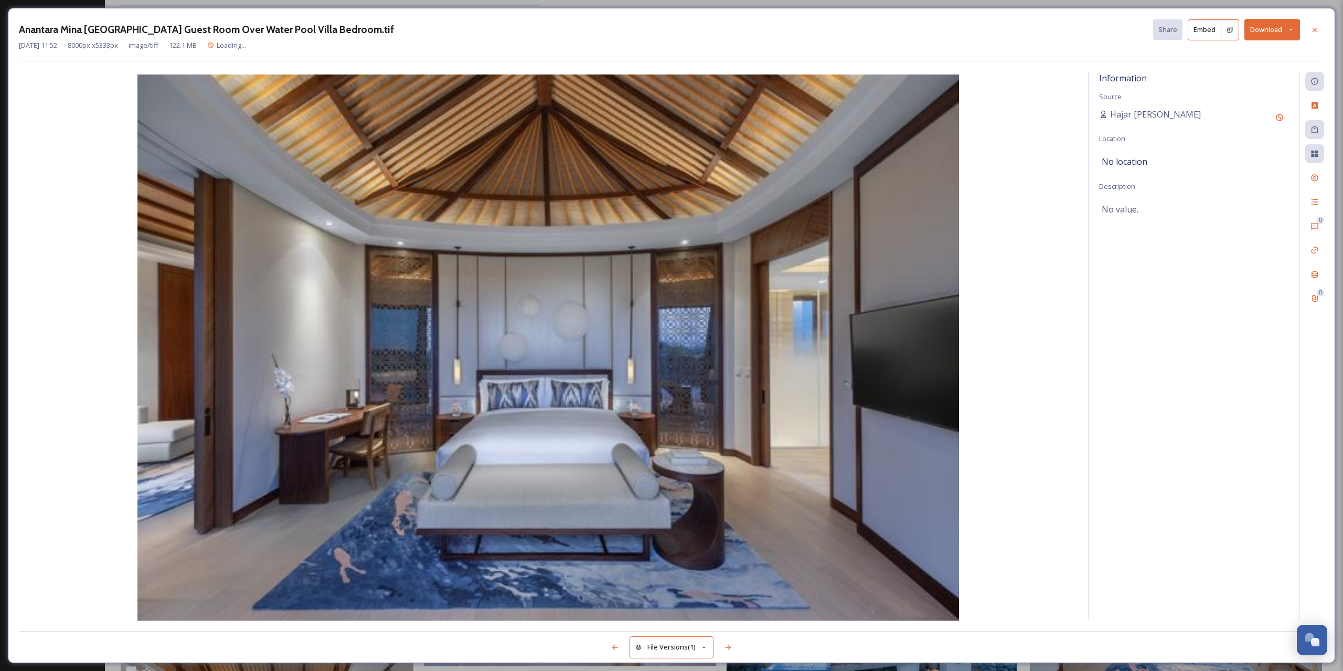
click at [1287, 28] on button "Download" at bounding box center [1272, 30] width 56 height 22
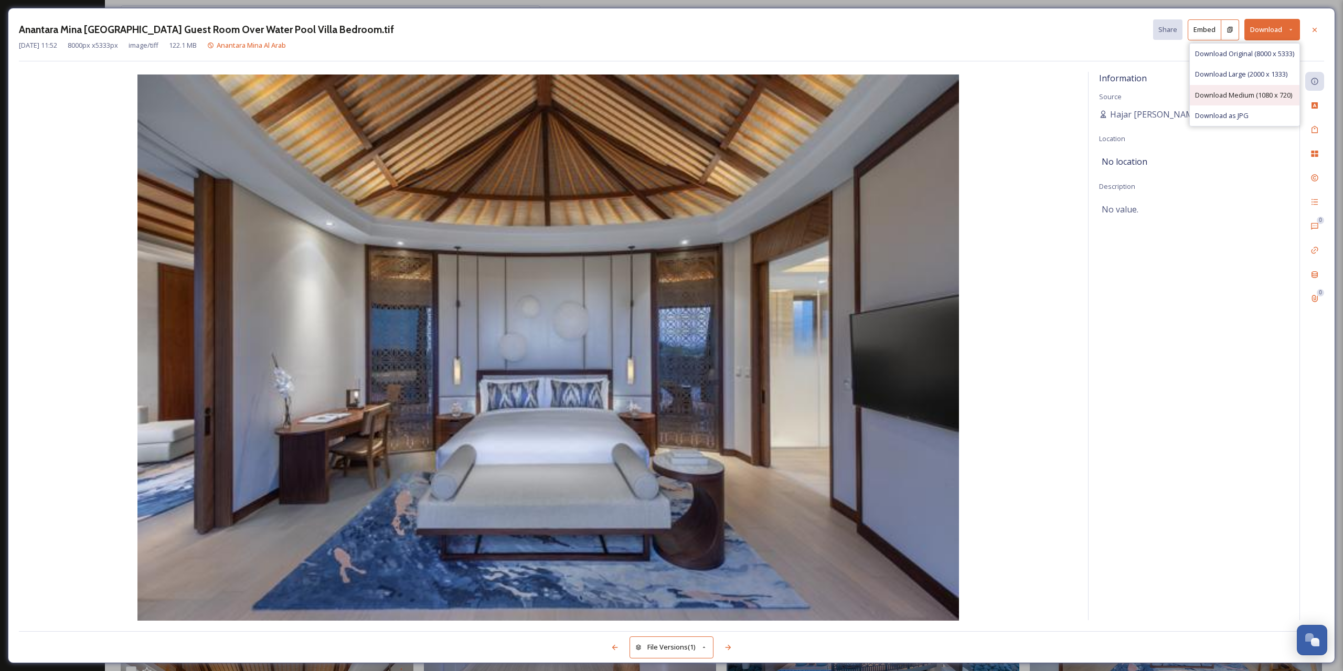
click at [1242, 99] on span "Download Medium (1080 x 720)" at bounding box center [1243, 95] width 97 height 10
click at [1314, 26] on icon at bounding box center [1314, 30] width 8 height 8
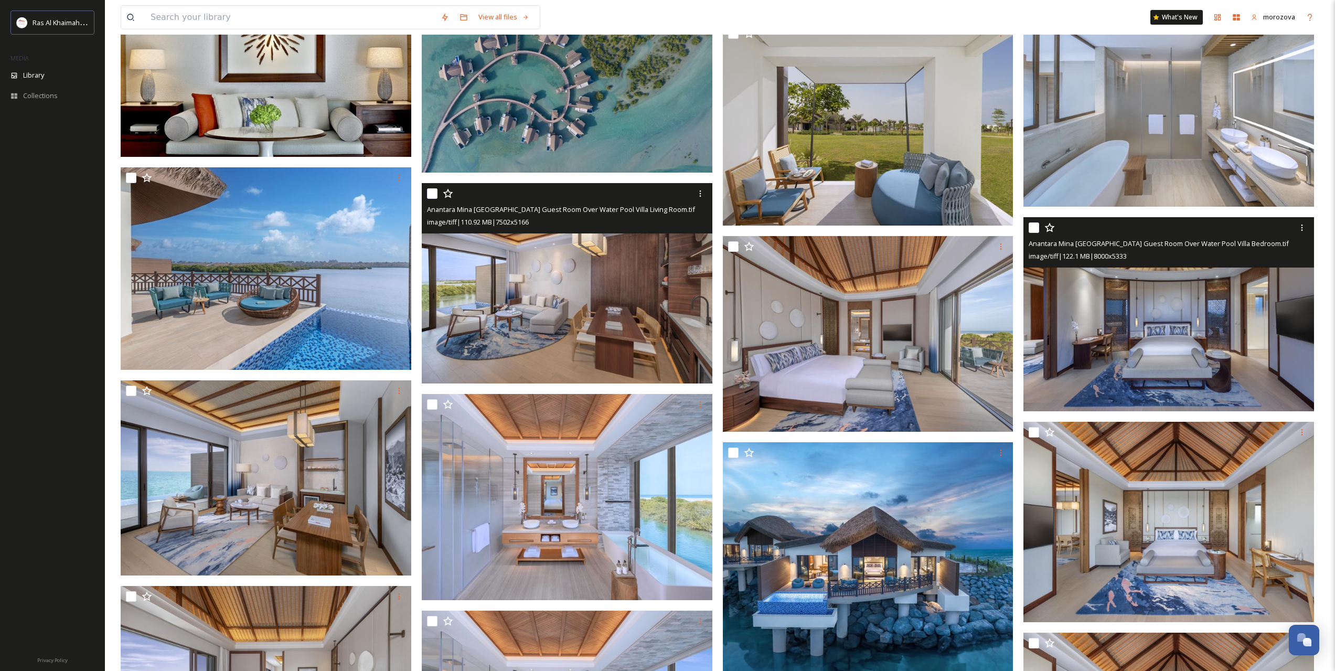
scroll to position [1486, 0]
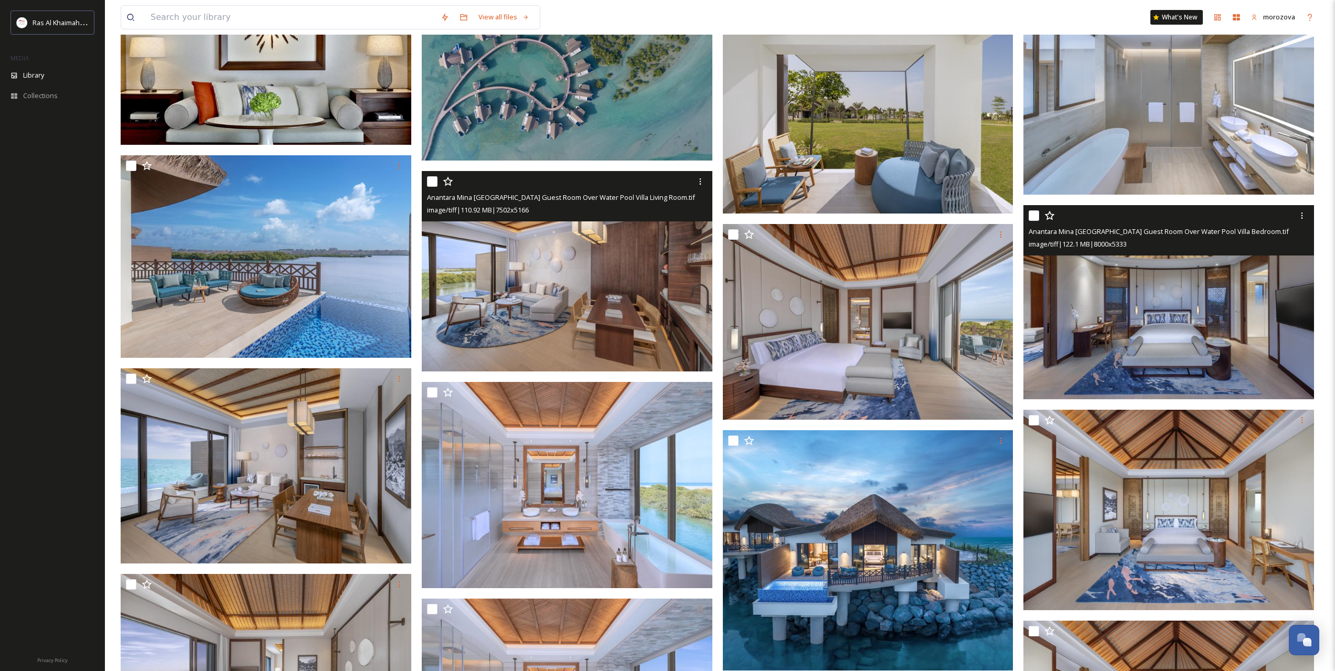
click at [551, 294] on img at bounding box center [567, 271] width 291 height 200
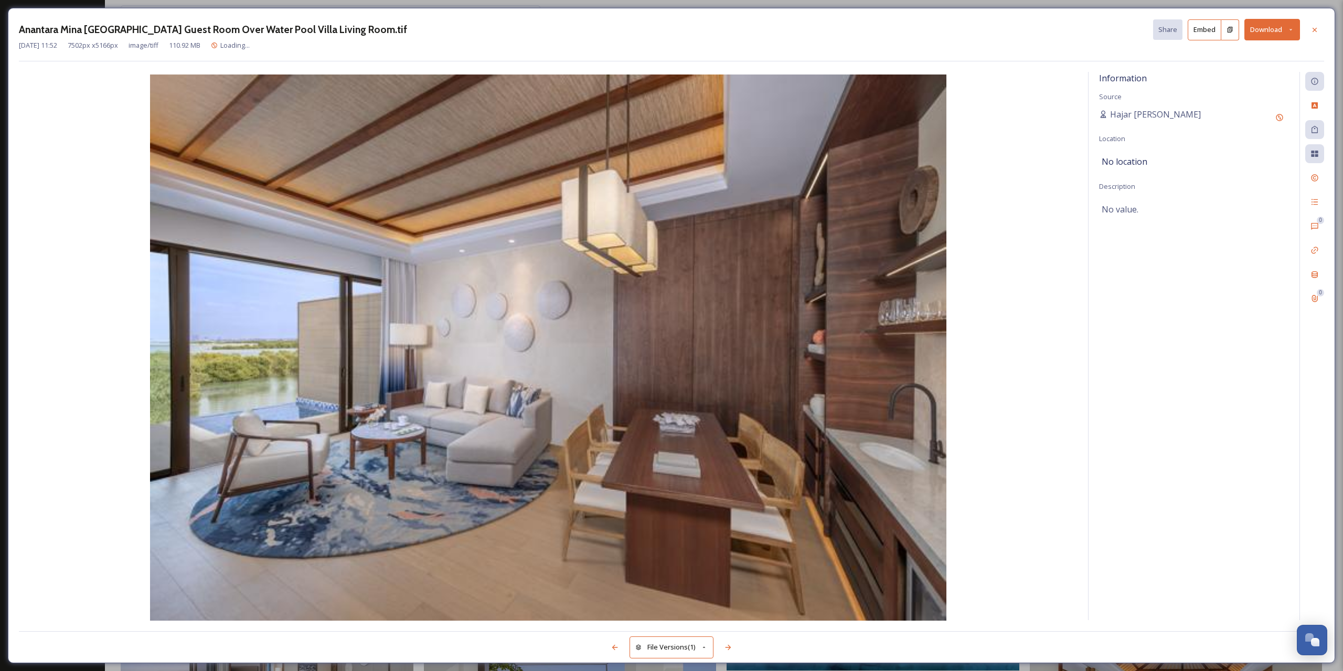
click at [1289, 25] on button "Download" at bounding box center [1272, 30] width 56 height 22
click at [1231, 96] on span "Download Medium (1080 x 744)" at bounding box center [1243, 95] width 97 height 10
click at [1314, 33] on icon at bounding box center [1314, 30] width 8 height 8
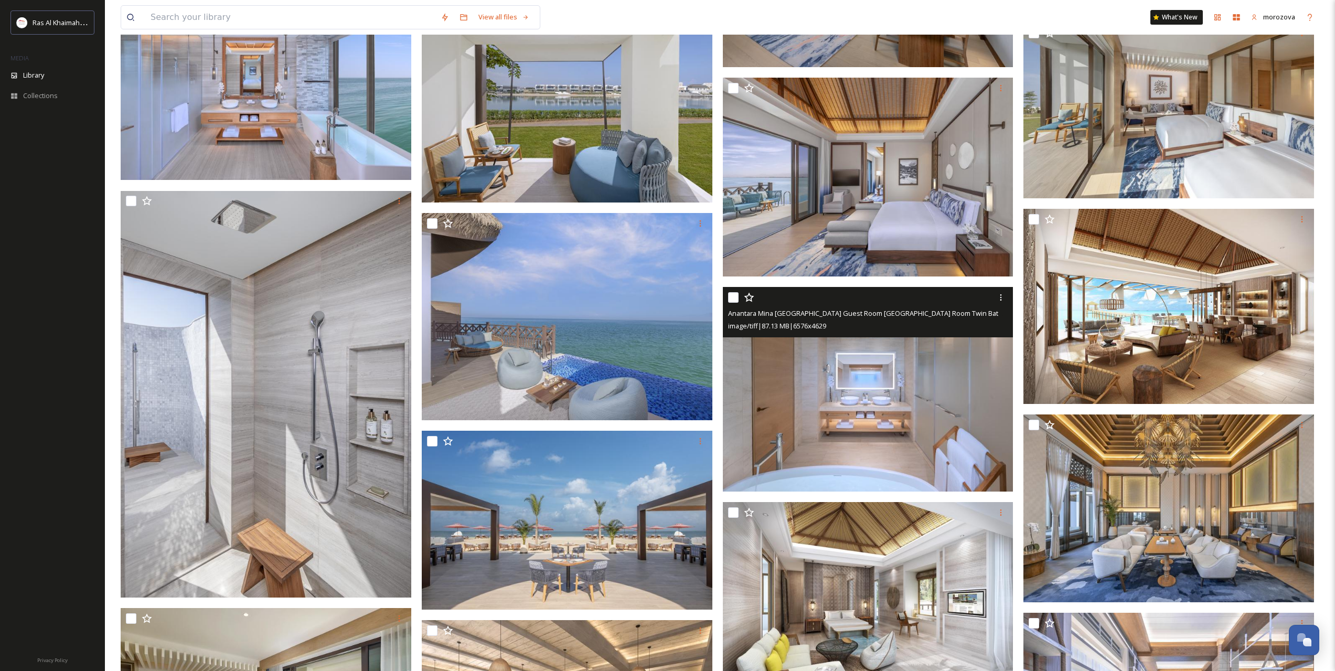
scroll to position [2360, 0]
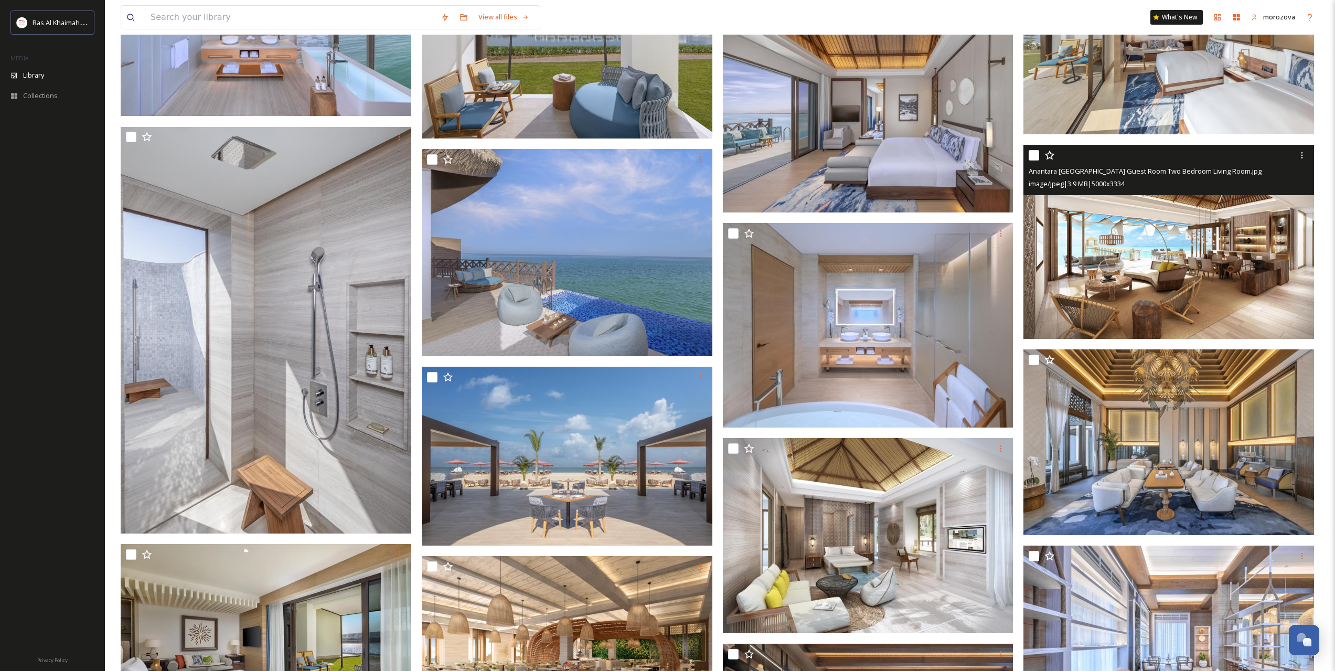
click at [1181, 238] on img at bounding box center [1168, 242] width 291 height 194
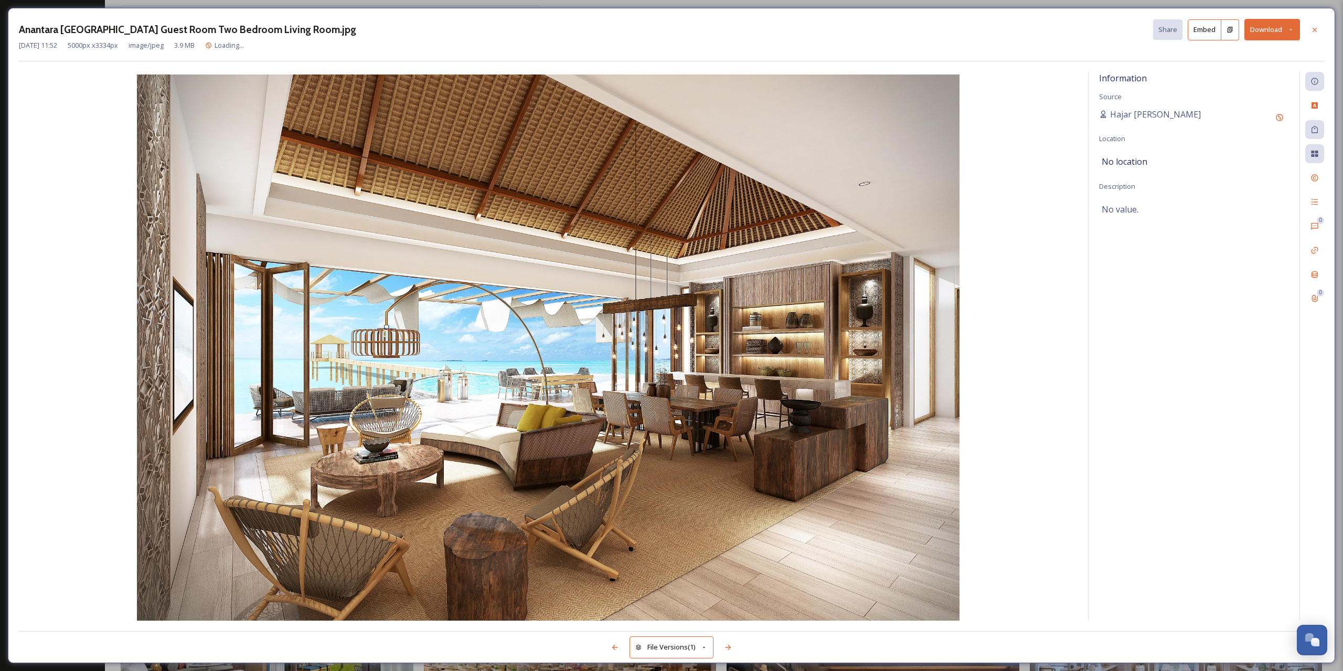
click at [1286, 28] on button "Download" at bounding box center [1272, 30] width 56 height 22
click at [1231, 93] on span "Download Medium (1080 x 720)" at bounding box center [1243, 95] width 97 height 10
click at [1318, 23] on div at bounding box center [1314, 29] width 19 height 19
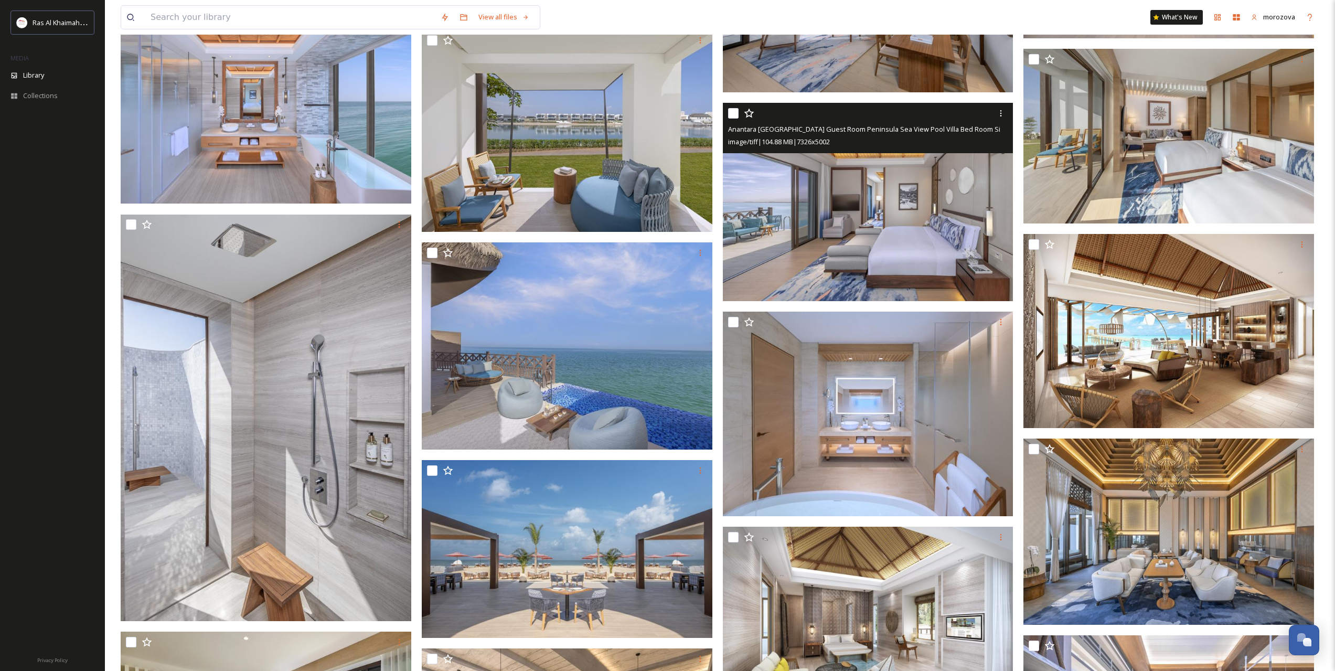
scroll to position [2535, 0]
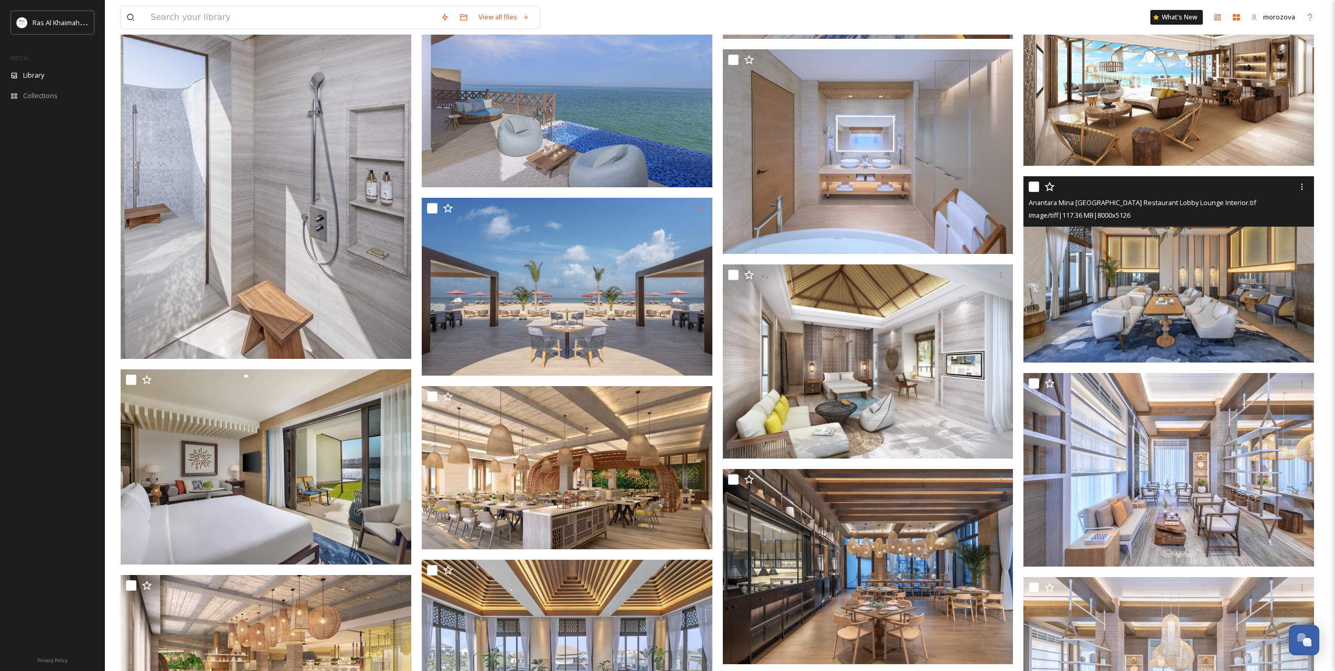
click at [1152, 284] on img at bounding box center [1168, 269] width 291 height 186
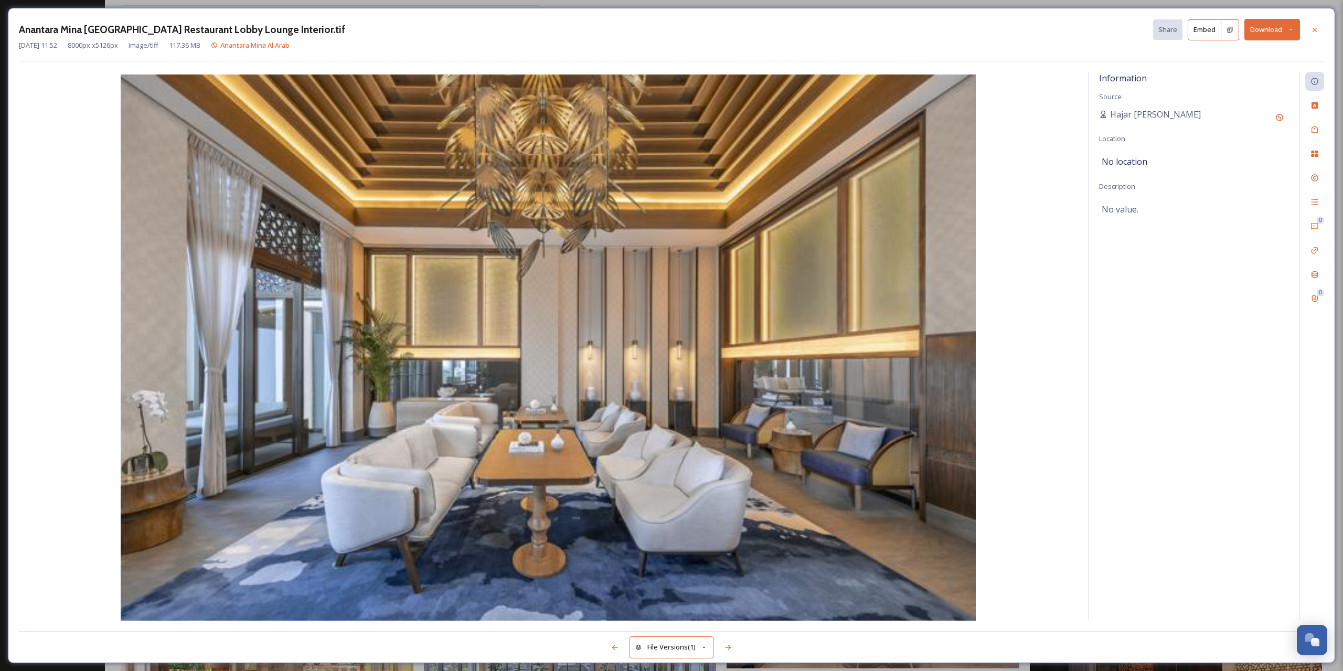
click at [1287, 29] on button "Download" at bounding box center [1272, 30] width 56 height 22
click at [1254, 98] on span "Download Medium (1080 x 692)" at bounding box center [1243, 95] width 97 height 10
click at [1315, 34] on icon at bounding box center [1314, 30] width 8 height 8
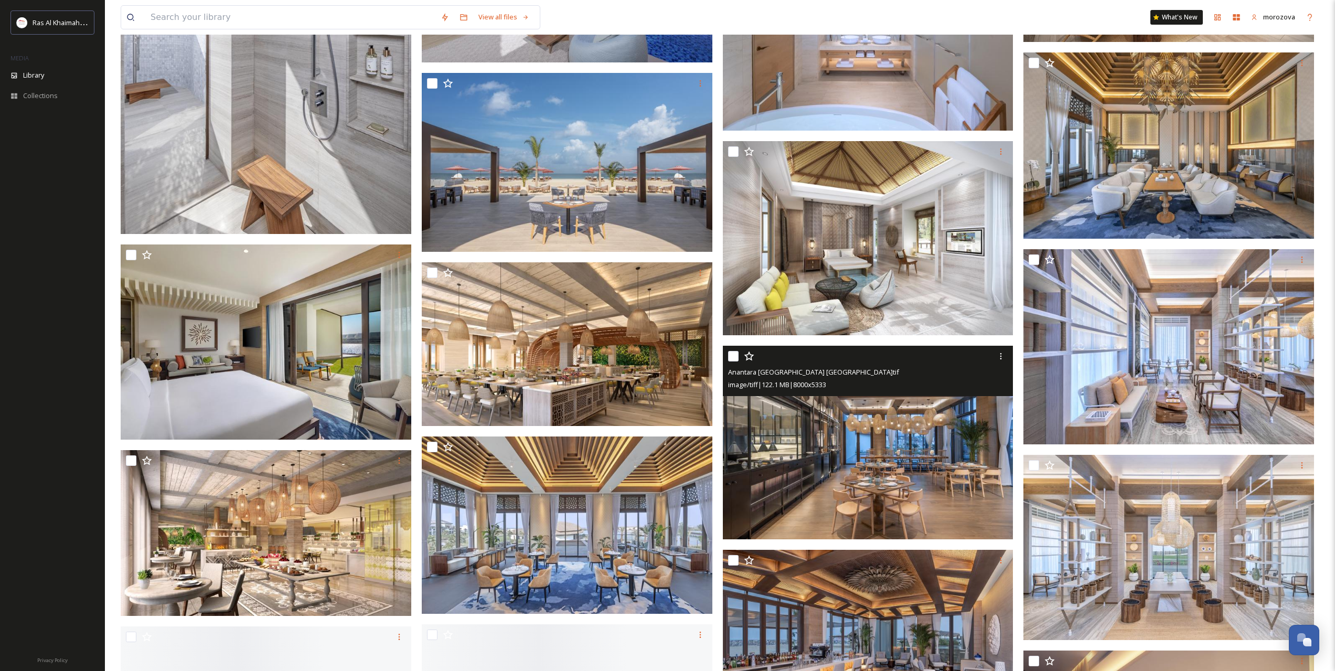
scroll to position [2710, 0]
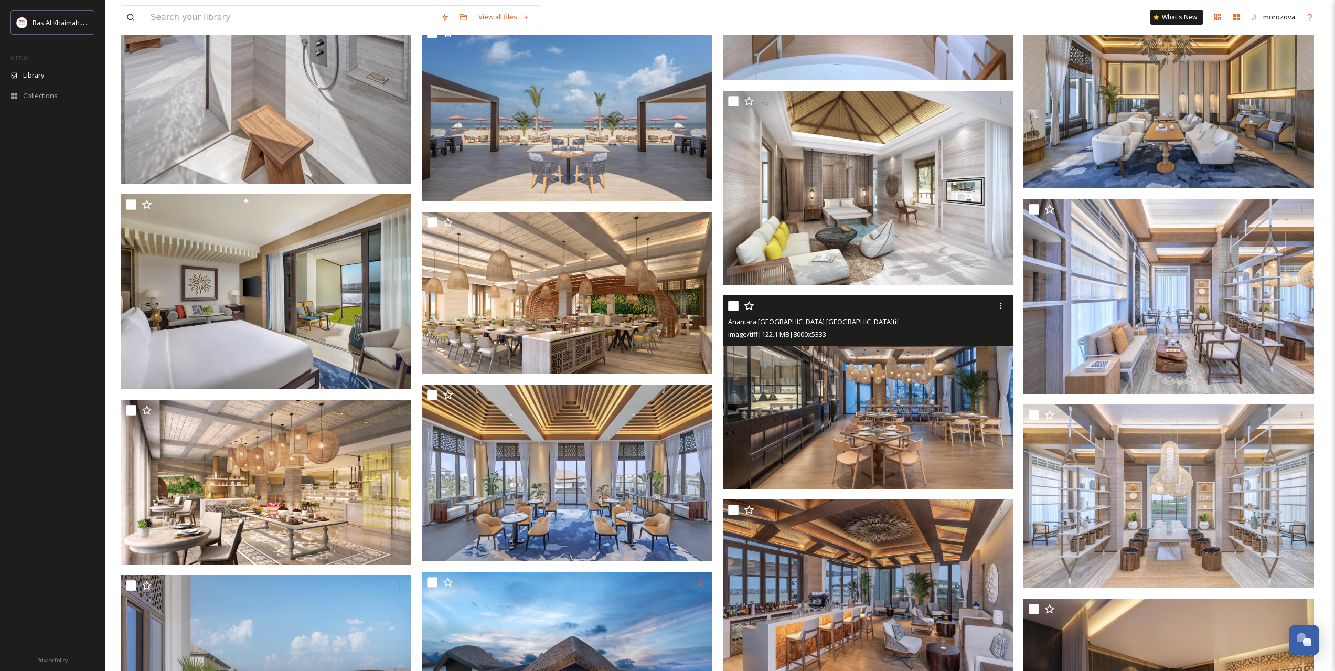
click at [732, 306] on input "checkbox" at bounding box center [733, 306] width 10 height 10
checkbox input "true"
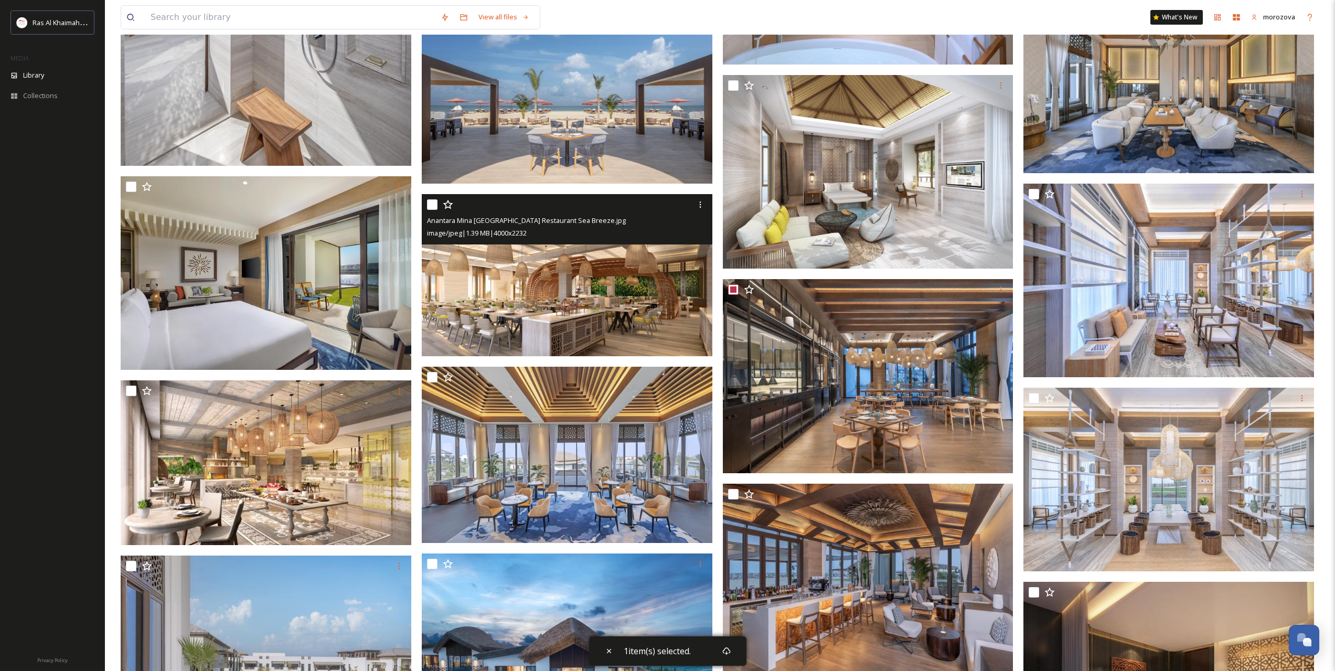
click at [429, 204] on input "checkbox" at bounding box center [432, 204] width 10 height 10
checkbox input "true"
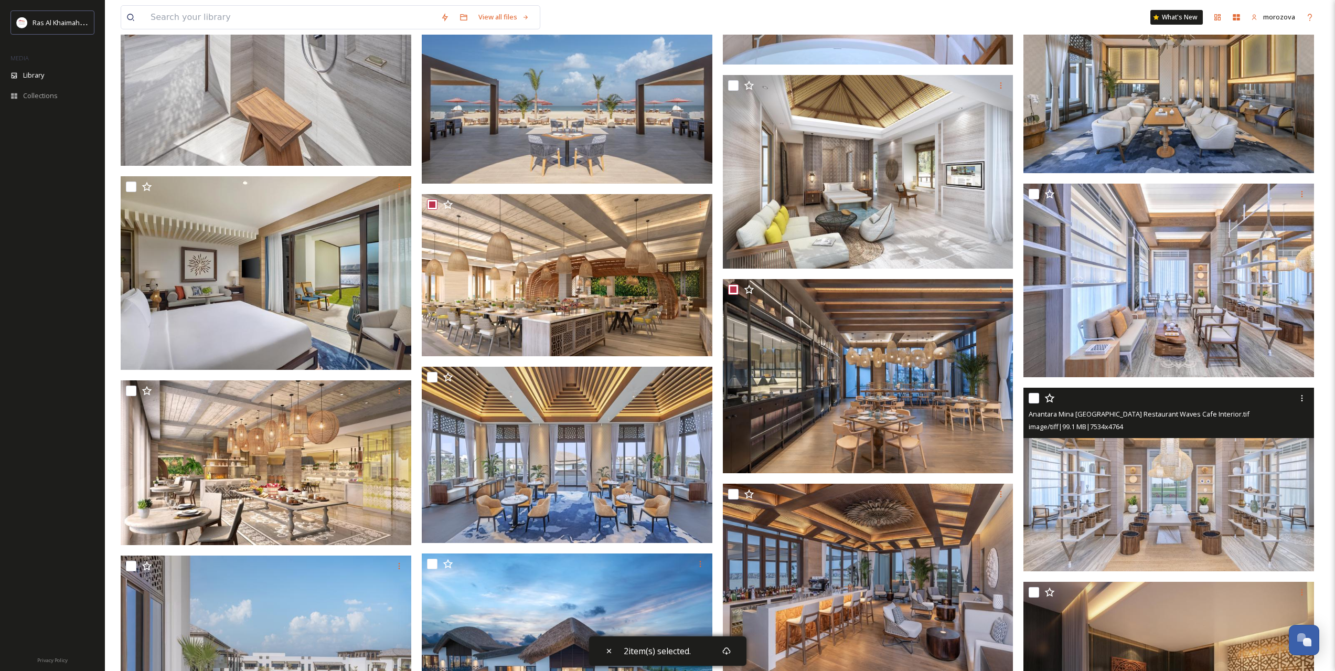
click at [1033, 402] on input "checkbox" at bounding box center [1034, 398] width 10 height 10
checkbox input "true"
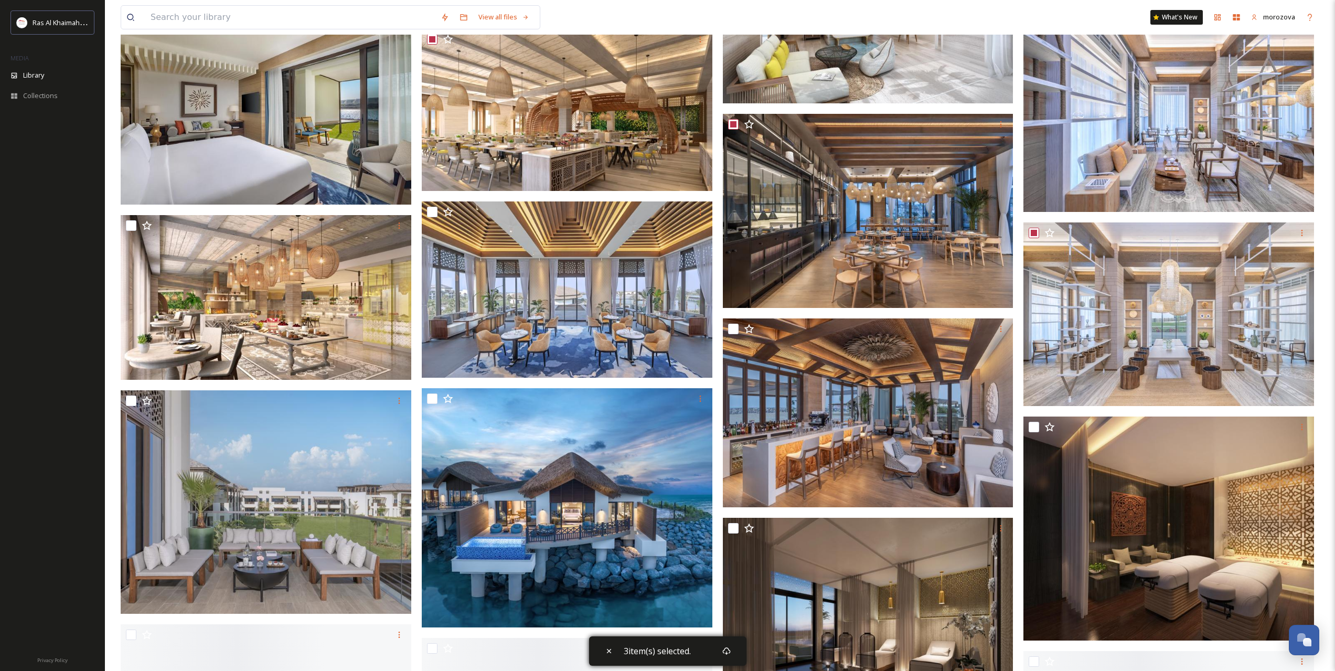
scroll to position [2885, 0]
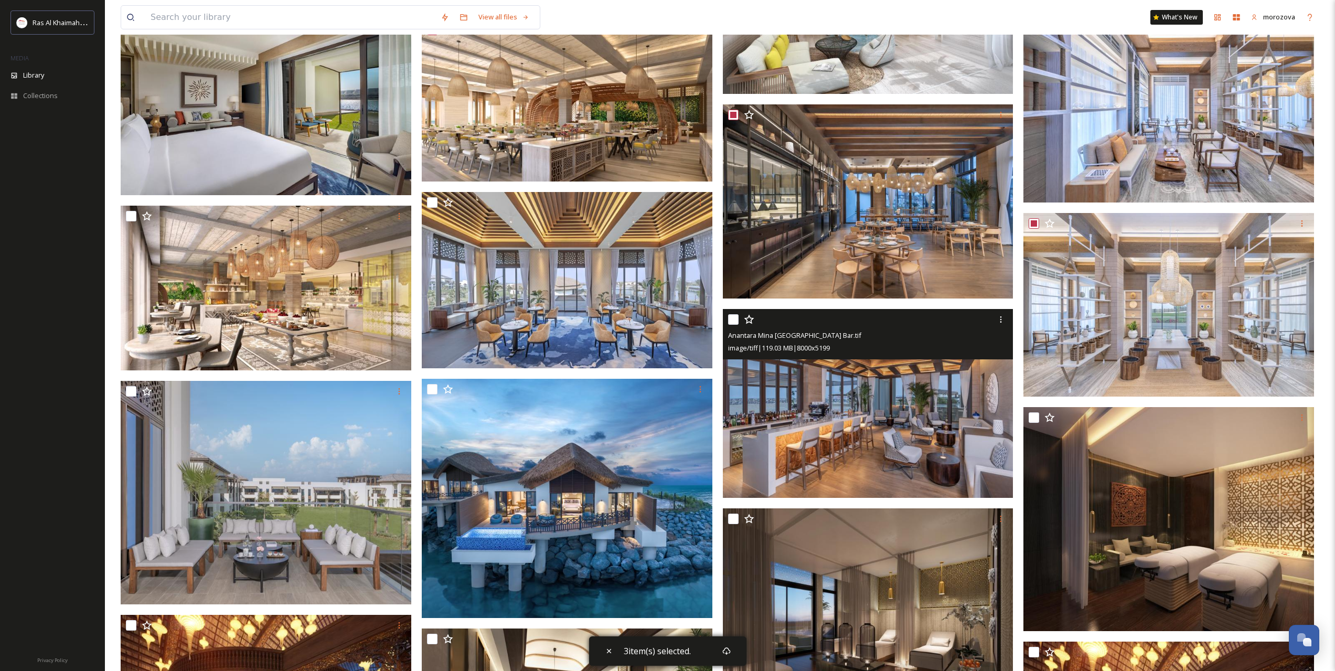
click at [738, 319] on input "checkbox" at bounding box center [733, 319] width 10 height 10
checkbox input "true"
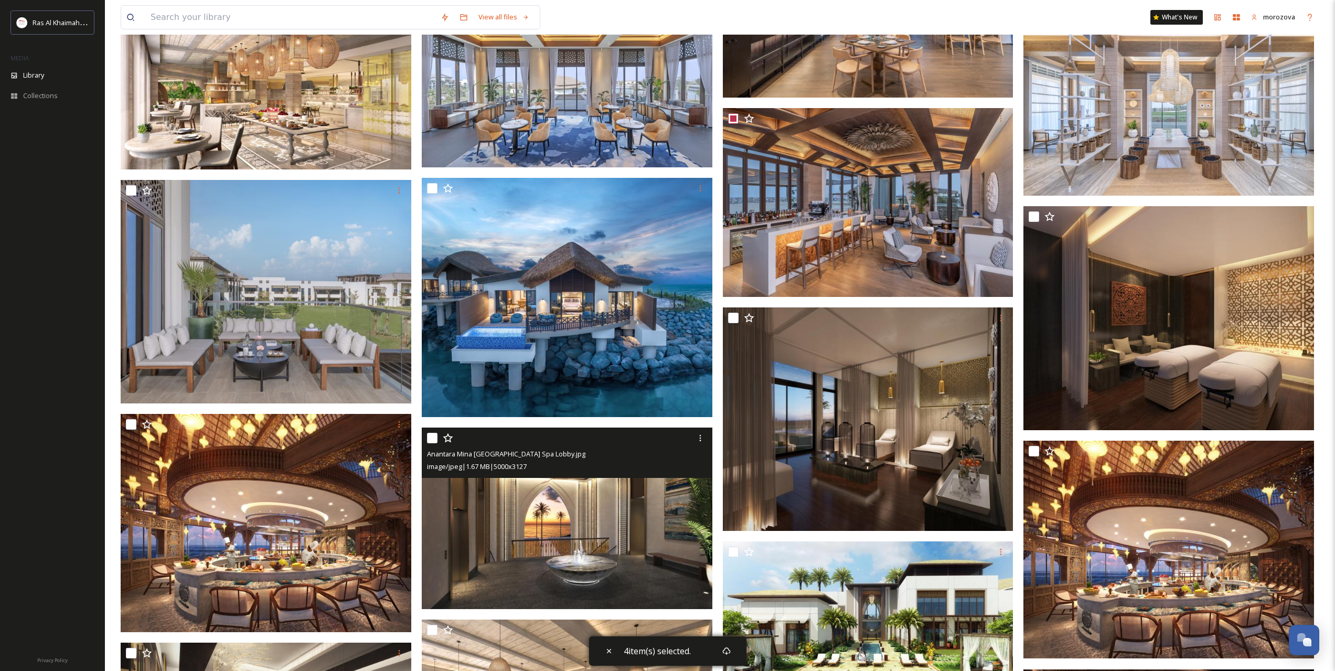
scroll to position [3147, 0]
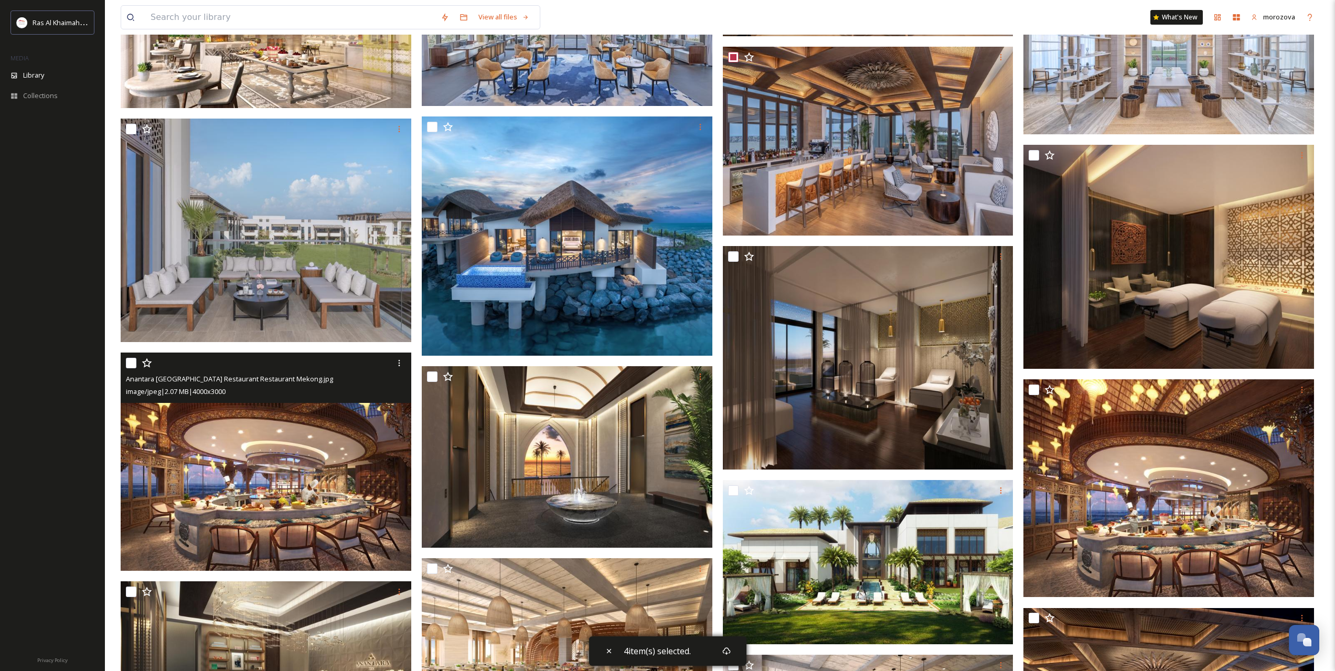
click at [131, 365] on input "checkbox" at bounding box center [131, 363] width 10 height 10
checkbox input "true"
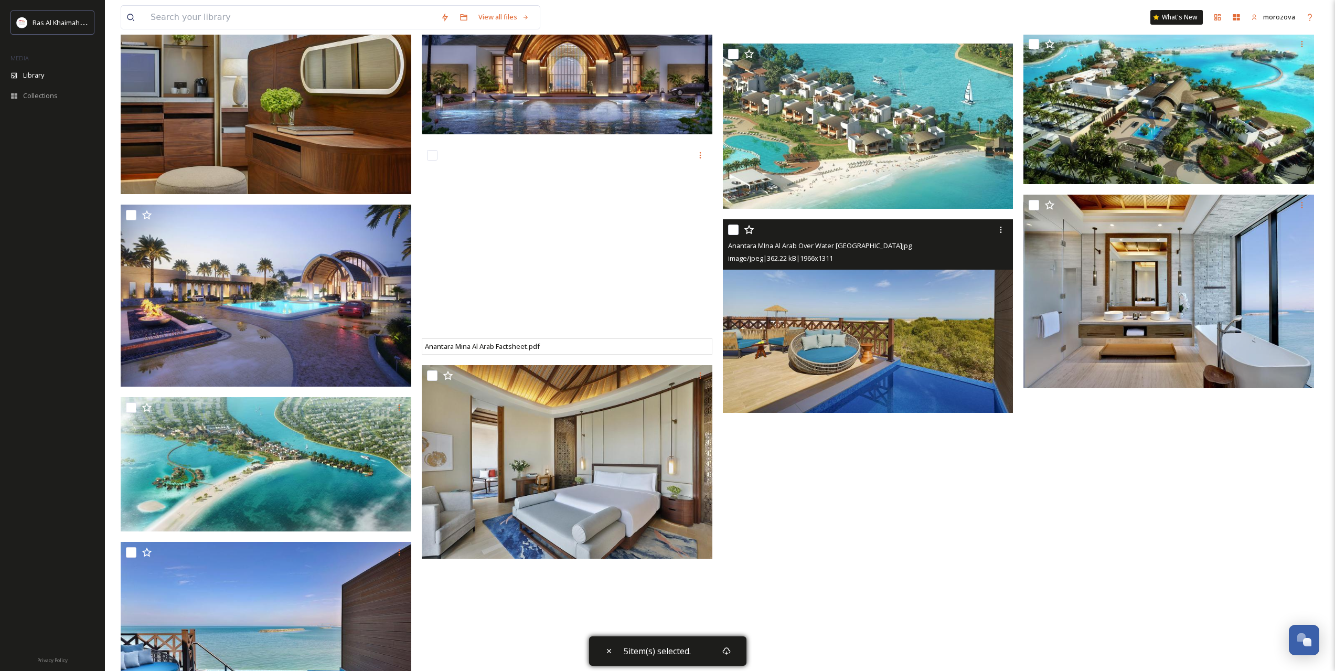
scroll to position [5243, 0]
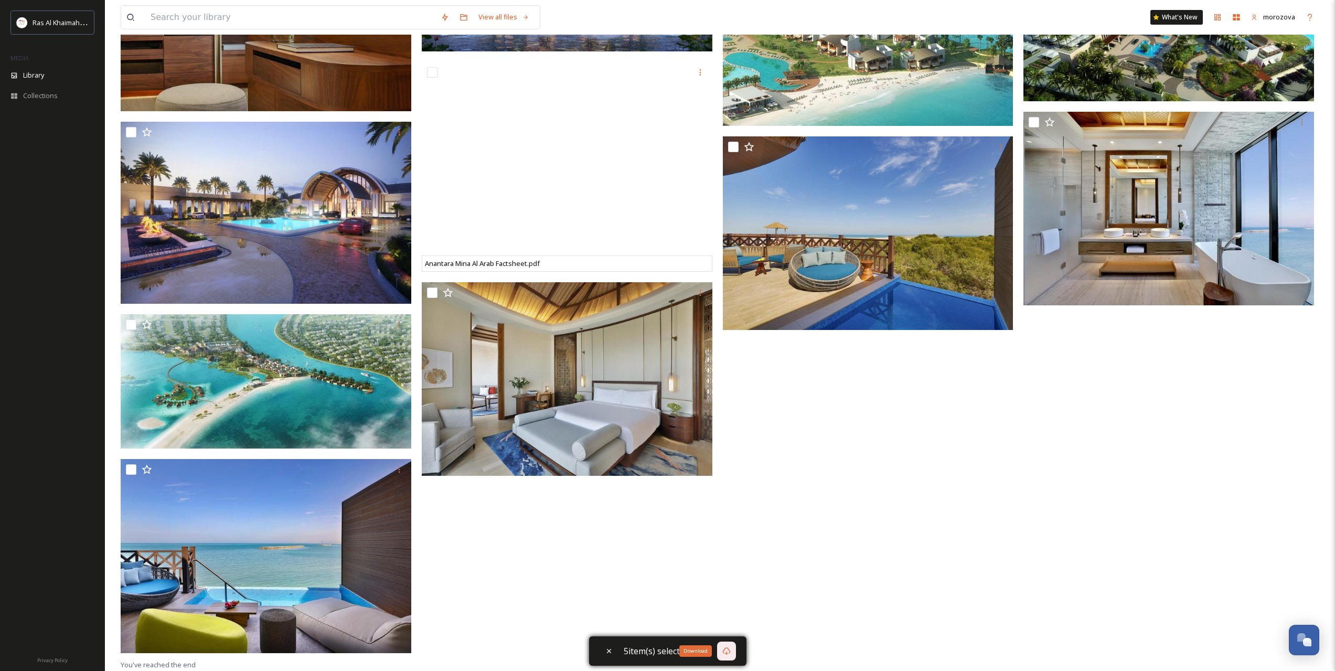
click at [727, 649] on icon at bounding box center [726, 651] width 8 height 8
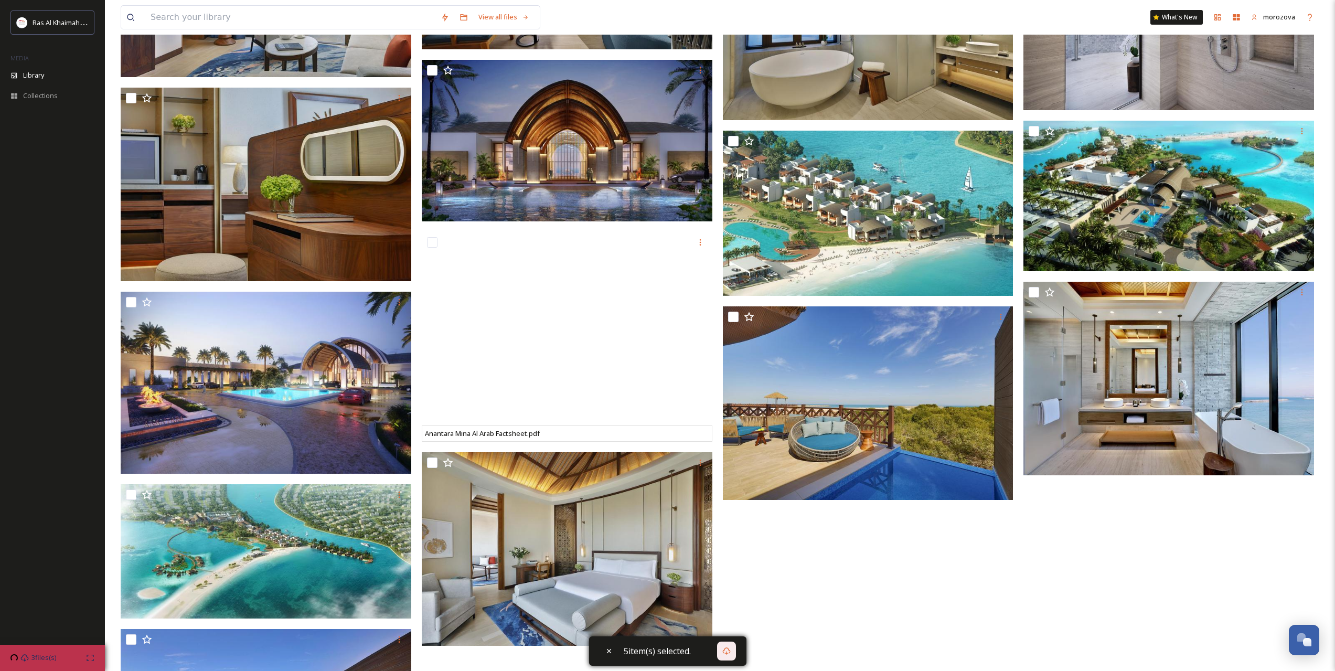
scroll to position [4981, 0]
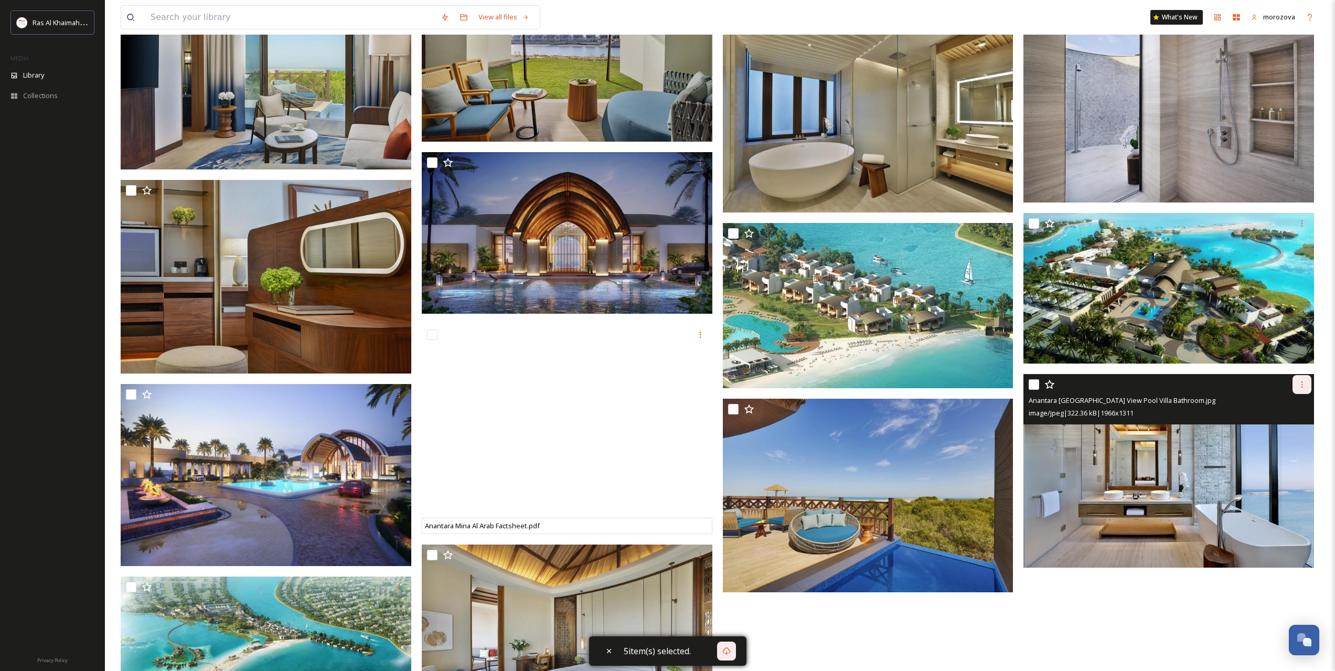
click at [1302, 383] on icon at bounding box center [1302, 384] width 8 height 8
click at [1289, 429] on span "Download" at bounding box center [1289, 428] width 32 height 10
click at [1138, 479] on img at bounding box center [1168, 471] width 291 height 194
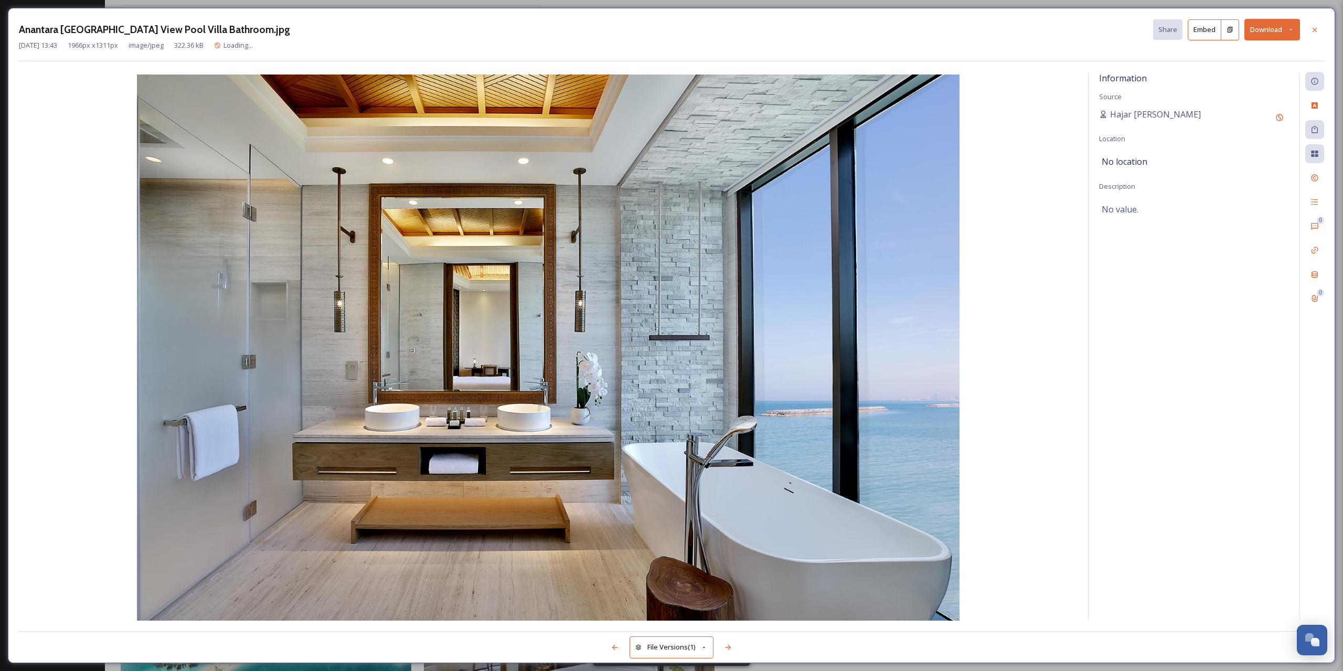
click at [1284, 26] on button "Download" at bounding box center [1272, 30] width 56 height 22
click at [1224, 73] on span "Download Medium (1080 x 720)" at bounding box center [1243, 74] width 97 height 10
click at [1320, 30] on div at bounding box center [1314, 29] width 19 height 19
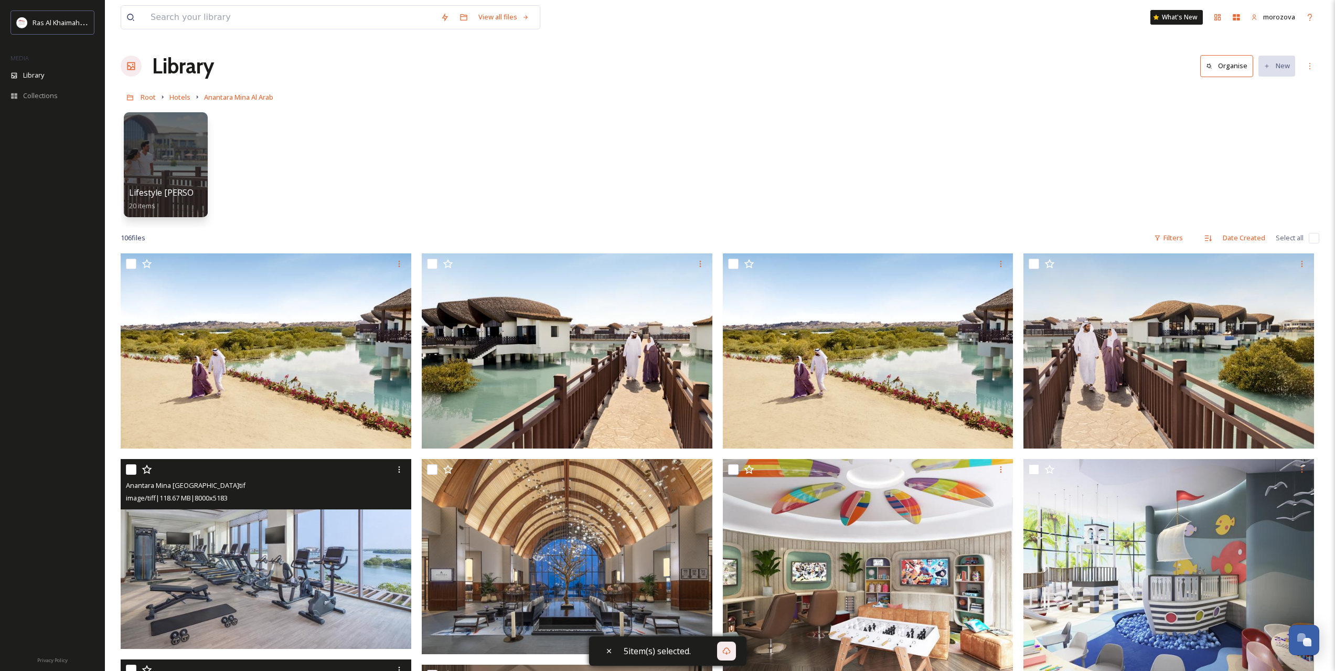
drag, startPoint x: 467, startPoint y: 320, endPoint x: 453, endPoint y: 82, distance: 238.0
click at [184, 95] on span "Hotels" at bounding box center [179, 96] width 21 height 9
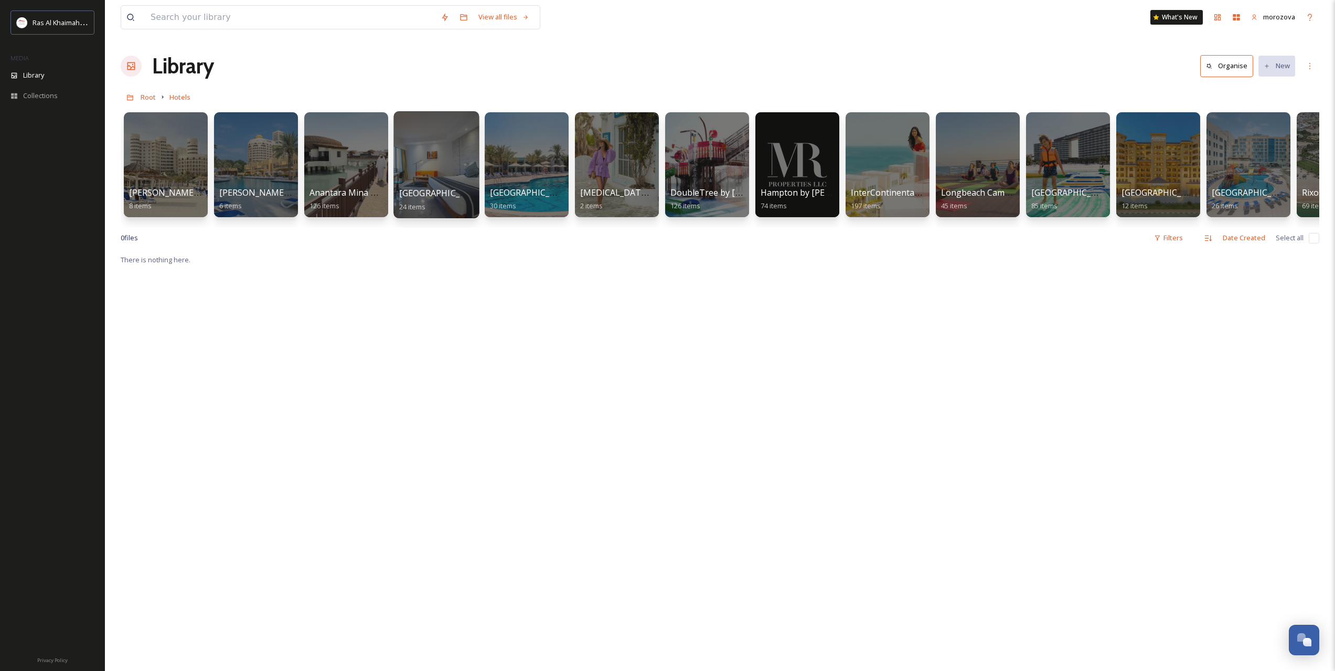
click at [421, 149] on div at bounding box center [435, 164] width 85 height 107
click at [437, 178] on div at bounding box center [435, 164] width 85 height 107
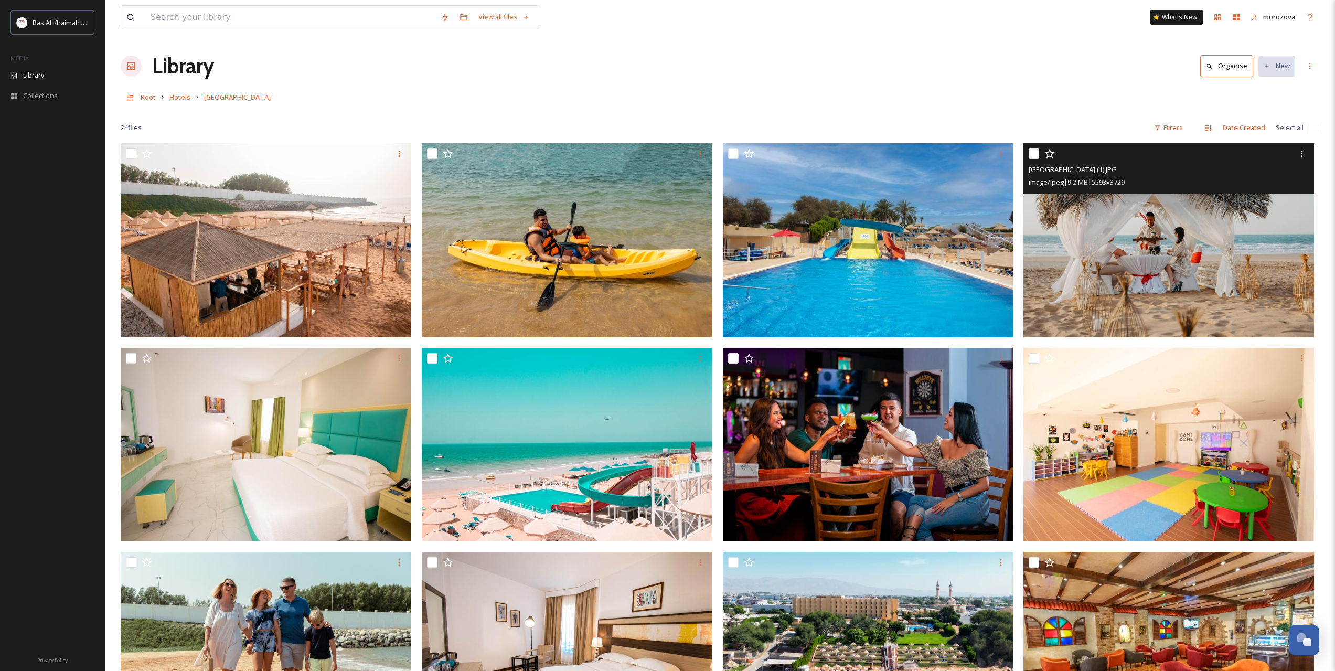
click at [1137, 249] on img at bounding box center [1168, 240] width 291 height 194
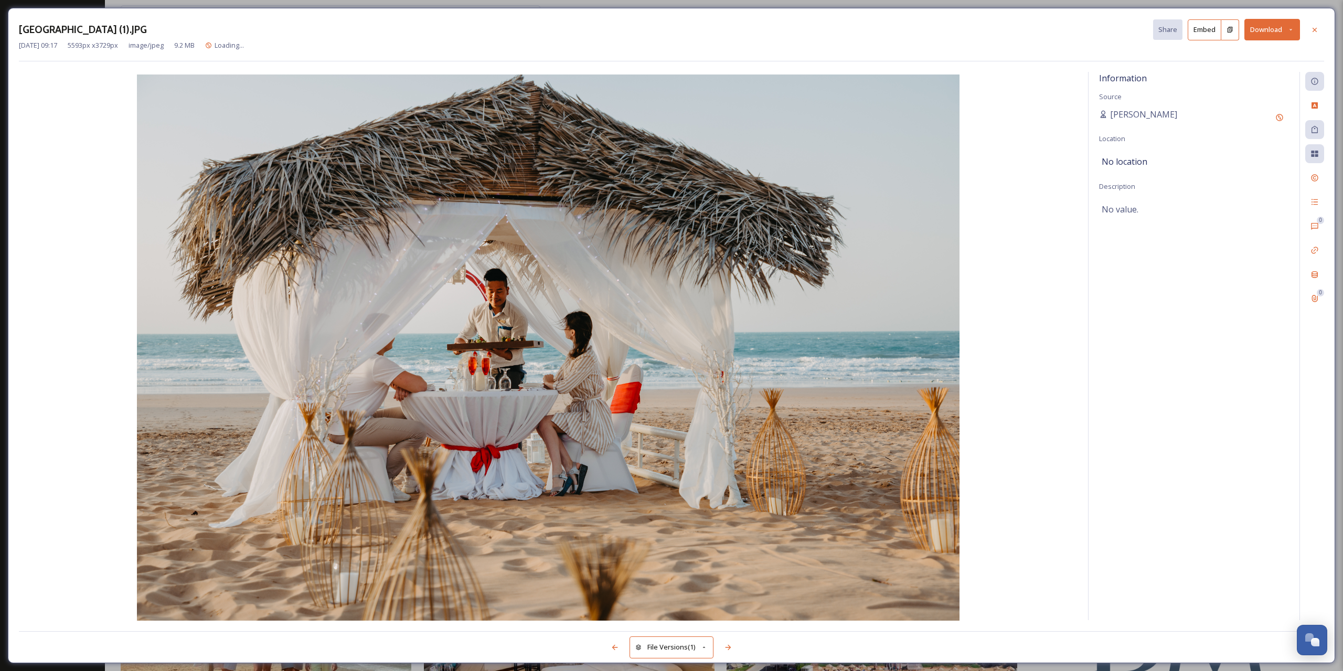
click at [1288, 28] on icon at bounding box center [1290, 29] width 7 height 7
click at [1244, 93] on span "Download Medium (1080 x 720)" at bounding box center [1243, 95] width 97 height 10
click at [1309, 26] on div at bounding box center [1314, 29] width 19 height 19
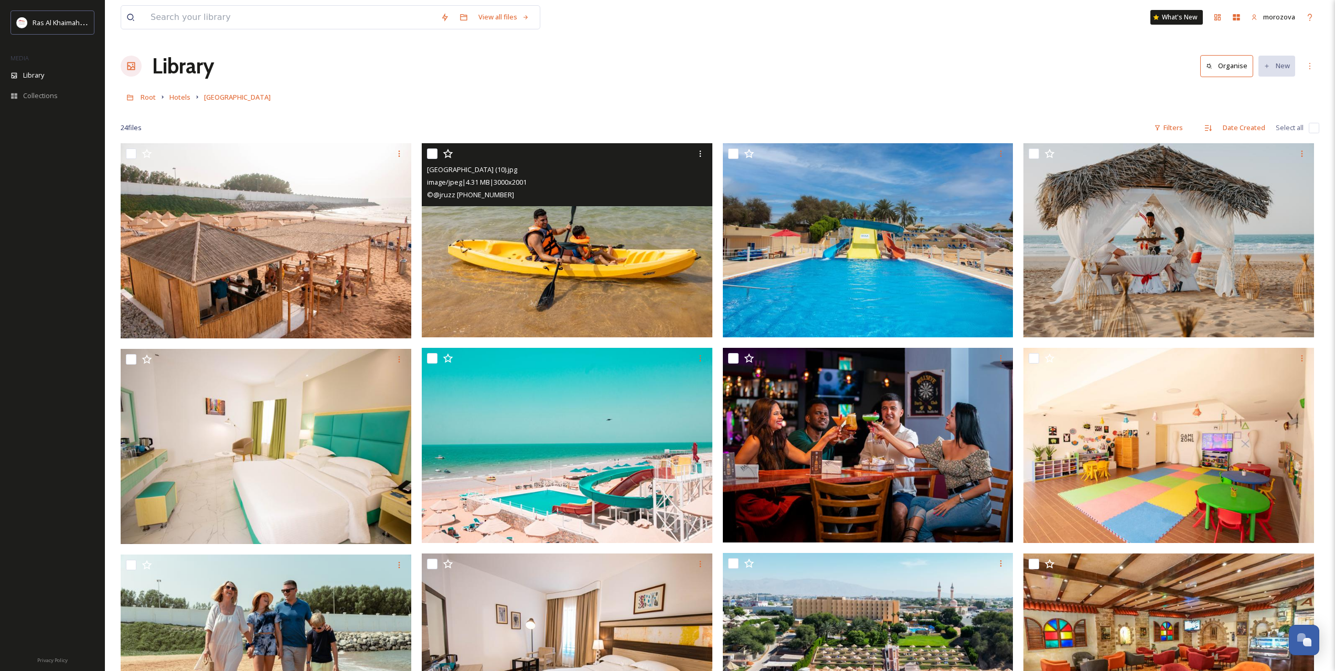
scroll to position [88, 0]
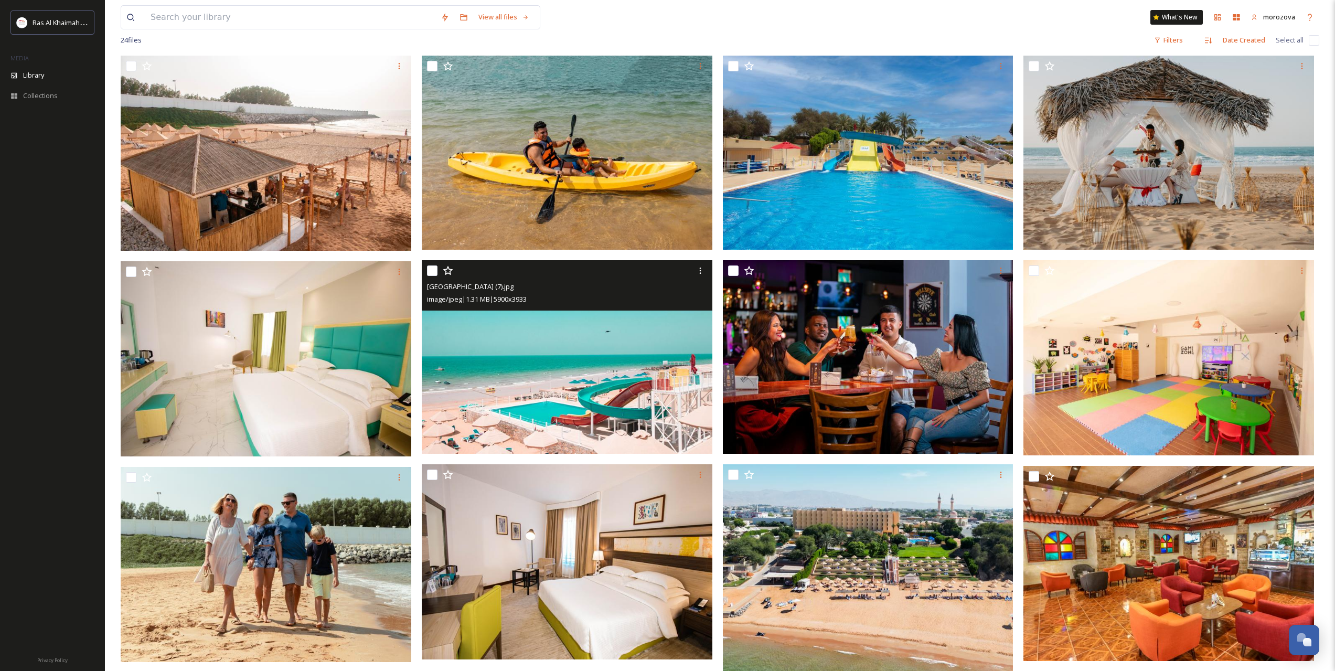
click at [550, 377] on img at bounding box center [567, 357] width 291 height 194
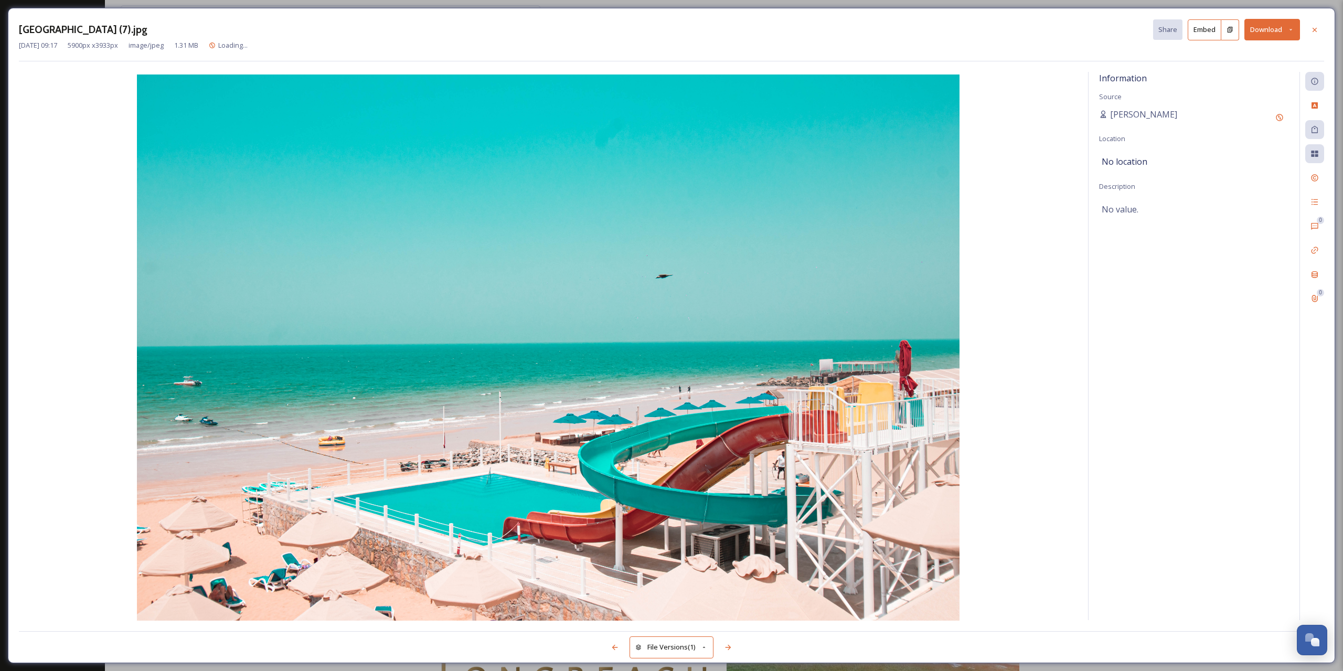
click at [1289, 29] on icon at bounding box center [1290, 29] width 7 height 7
click at [1225, 97] on span "Download Medium (1080 x 720)" at bounding box center [1243, 95] width 97 height 10
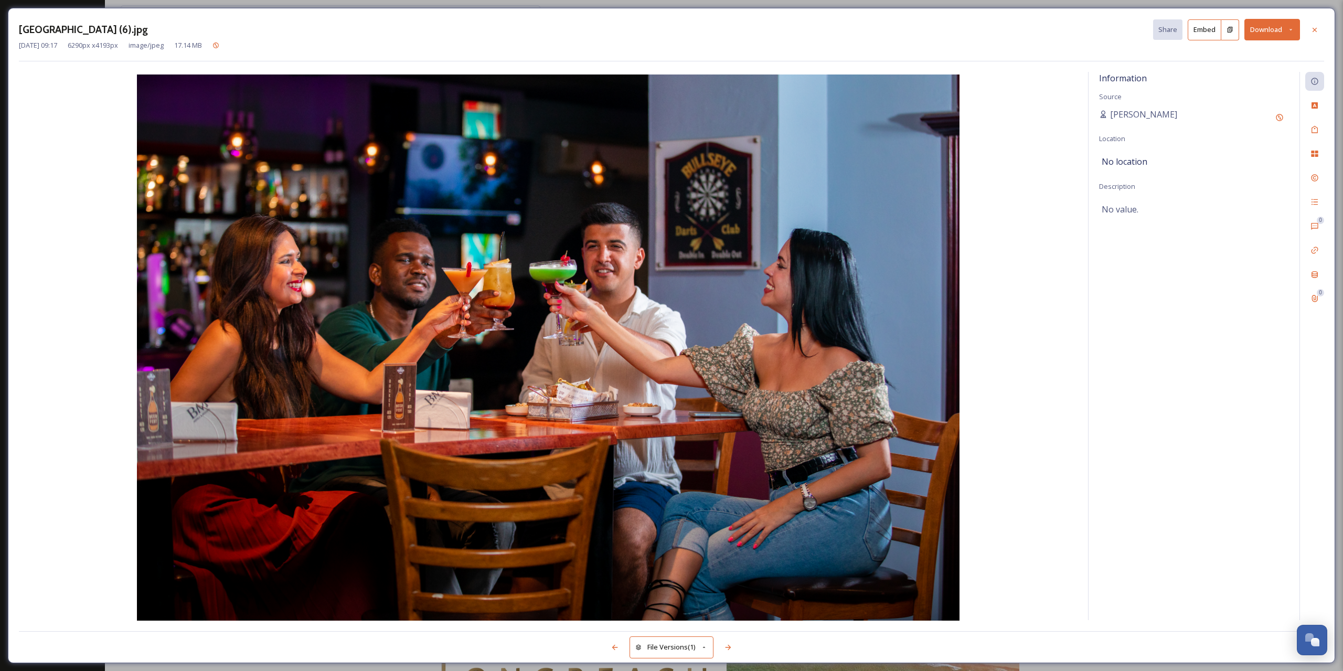
click at [1287, 33] on button "Download" at bounding box center [1272, 30] width 56 height 22
click at [1230, 97] on span "Download Medium (1080 x 720)" at bounding box center [1243, 95] width 97 height 10
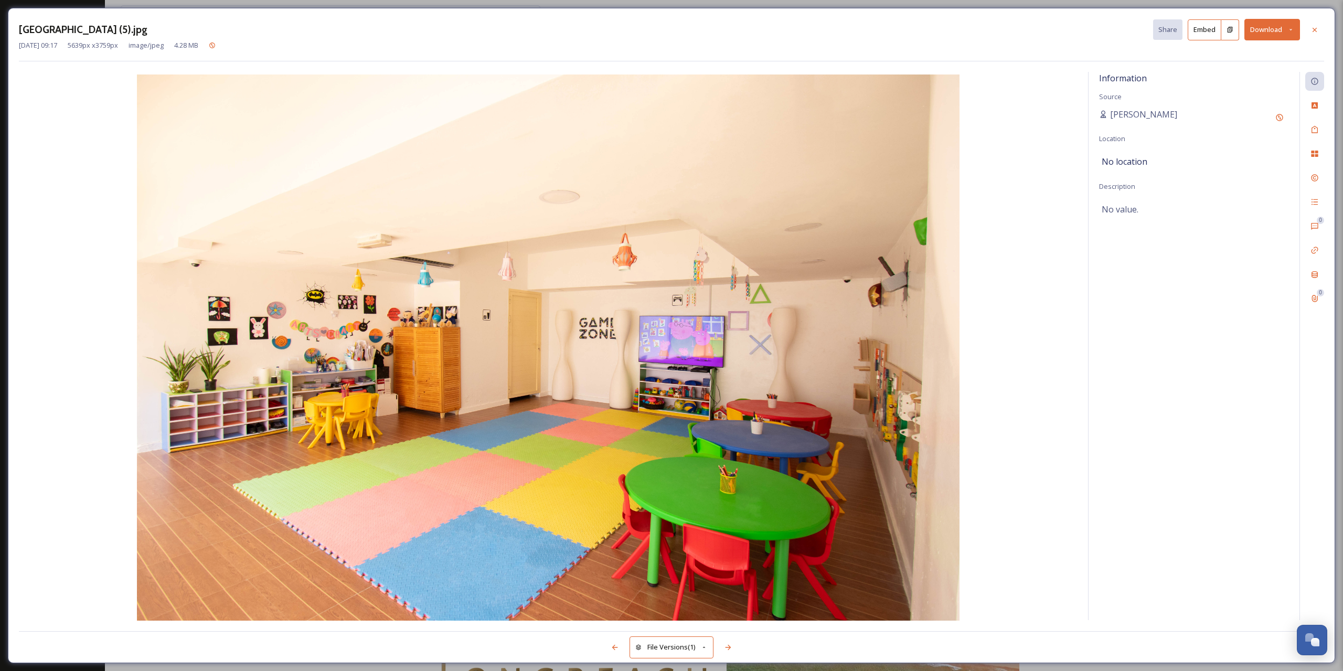
click at [1312, 49] on div "[DATE] 09:17 5639 px x 3759 px image/jpeg 4.28 MB" at bounding box center [671, 45] width 1305 height 10
click at [1279, 33] on button "Download" at bounding box center [1272, 30] width 56 height 22
click at [1229, 97] on span "Download Medium (1080 x 720)" at bounding box center [1243, 95] width 97 height 10
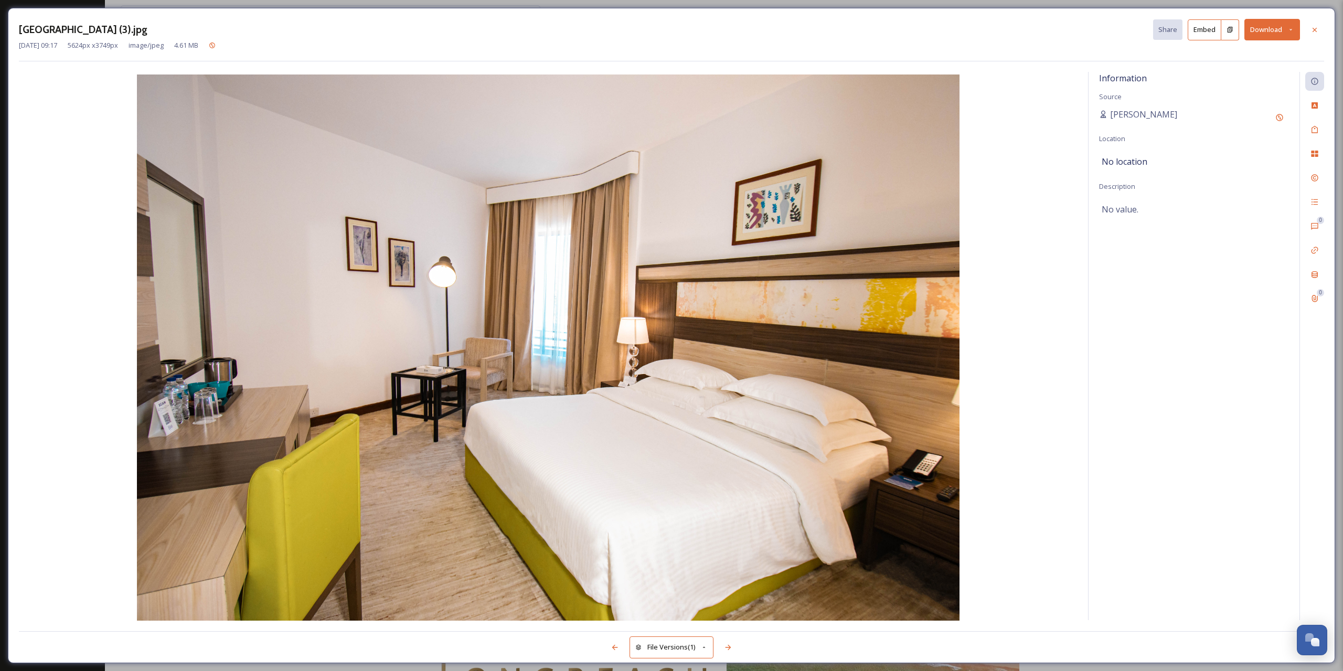
click at [1041, 303] on img at bounding box center [548, 348] width 1058 height 548
click at [1291, 19] on button "Download" at bounding box center [1272, 30] width 56 height 22
click at [1245, 89] on div "Download Medium (1080 x 720)" at bounding box center [1245, 95] width 110 height 20
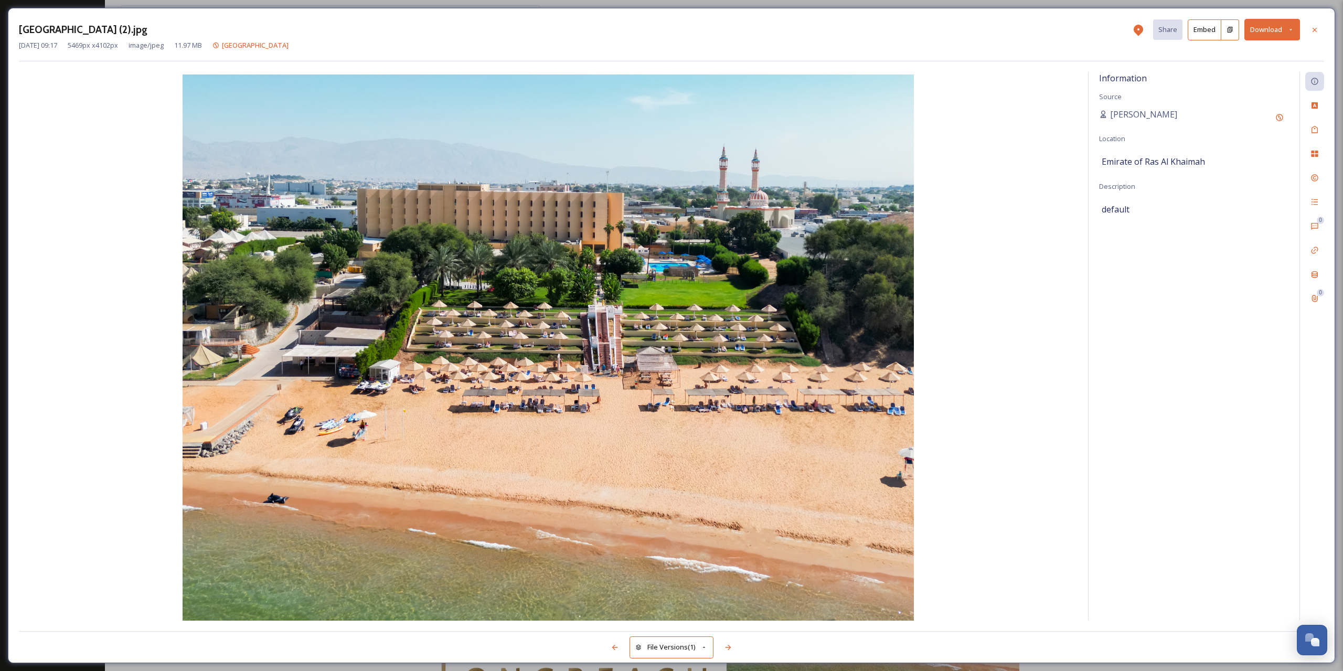
click at [1266, 39] on button "Download" at bounding box center [1272, 30] width 56 height 22
click at [1247, 93] on span "Download Medium (1080 x 810)" at bounding box center [1243, 95] width 97 height 10
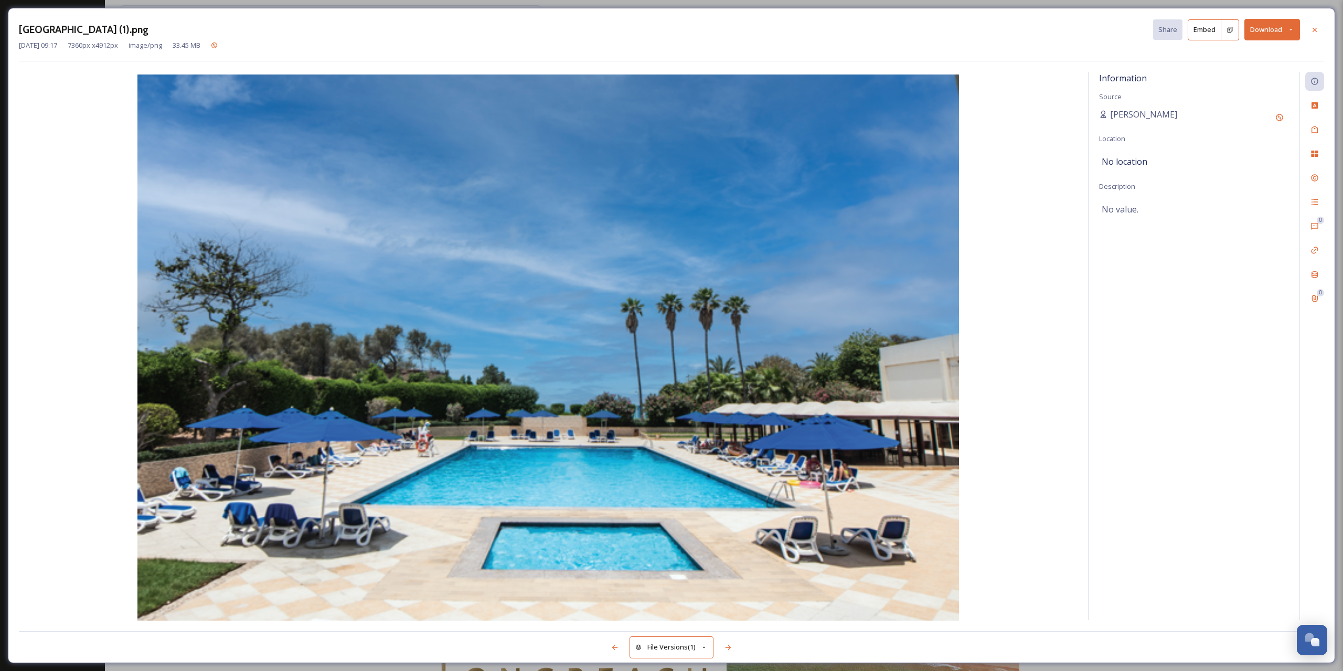
click at [1056, 377] on img at bounding box center [548, 348] width 1058 height 548
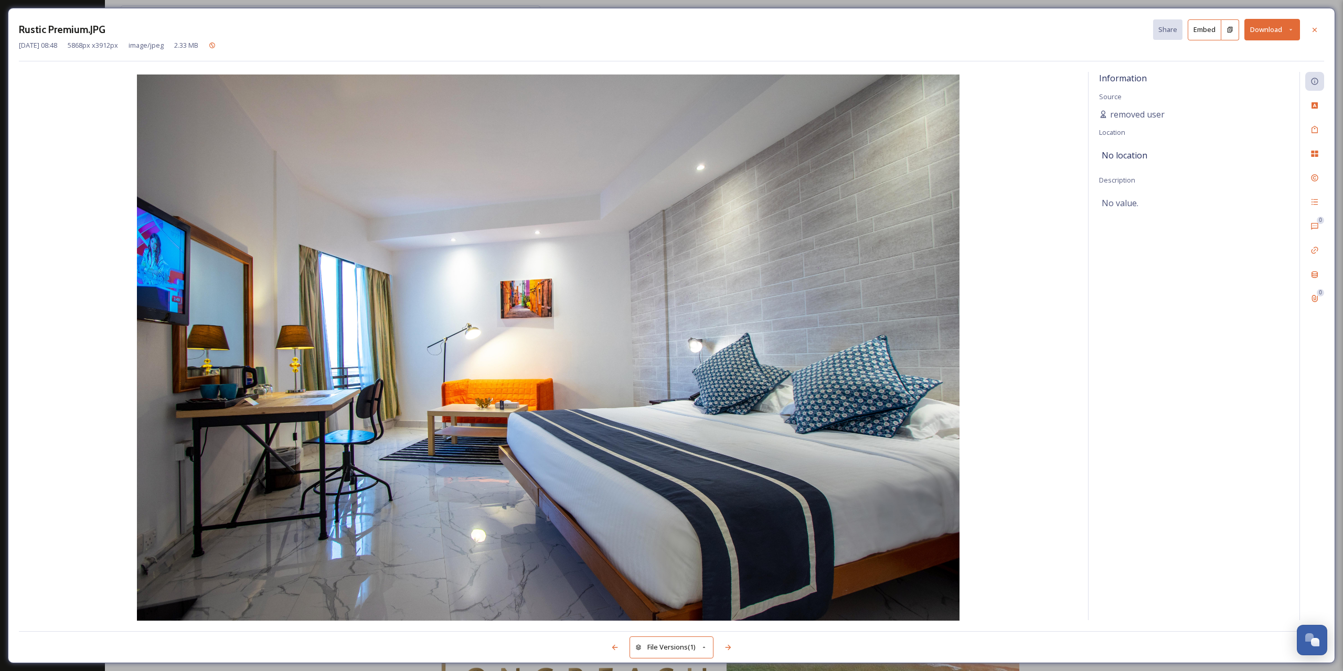
click at [1290, 28] on icon at bounding box center [1290, 29] width 7 height 7
click at [1233, 94] on span "Download Medium (1080 x 720)" at bounding box center [1243, 95] width 97 height 10
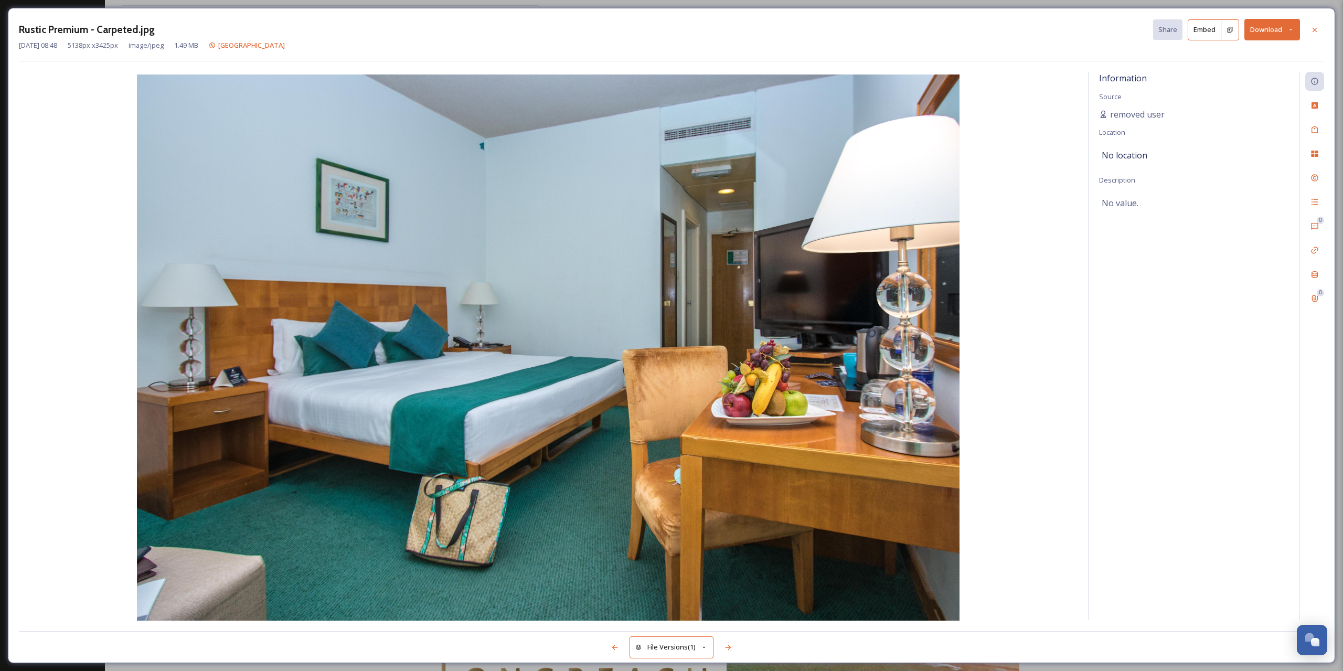
click at [1051, 31] on div "Rustic Premium - Carpeted.jpg Share Embed Download" at bounding box center [671, 30] width 1305 height 22
click at [1289, 31] on icon at bounding box center [1290, 29] width 7 height 7
click at [1247, 95] on span "Download Medium (1080 x 720)" at bounding box center [1243, 95] width 97 height 10
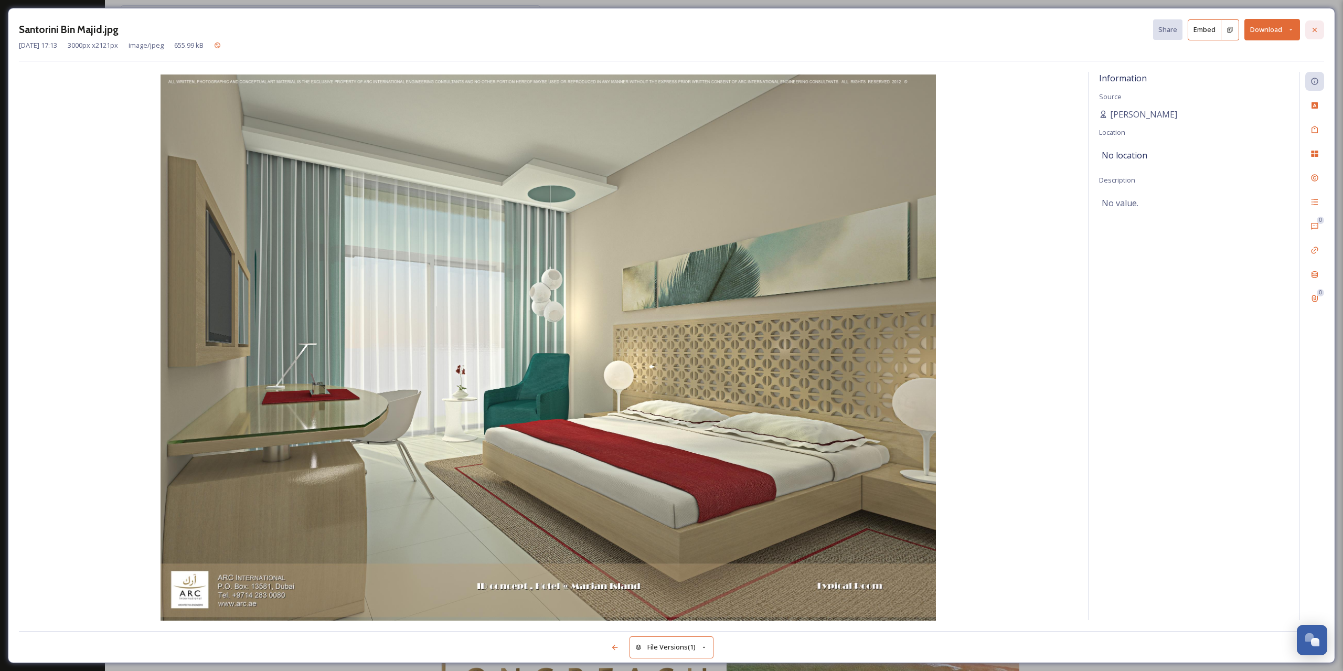
click at [1311, 29] on icon at bounding box center [1314, 30] width 8 height 8
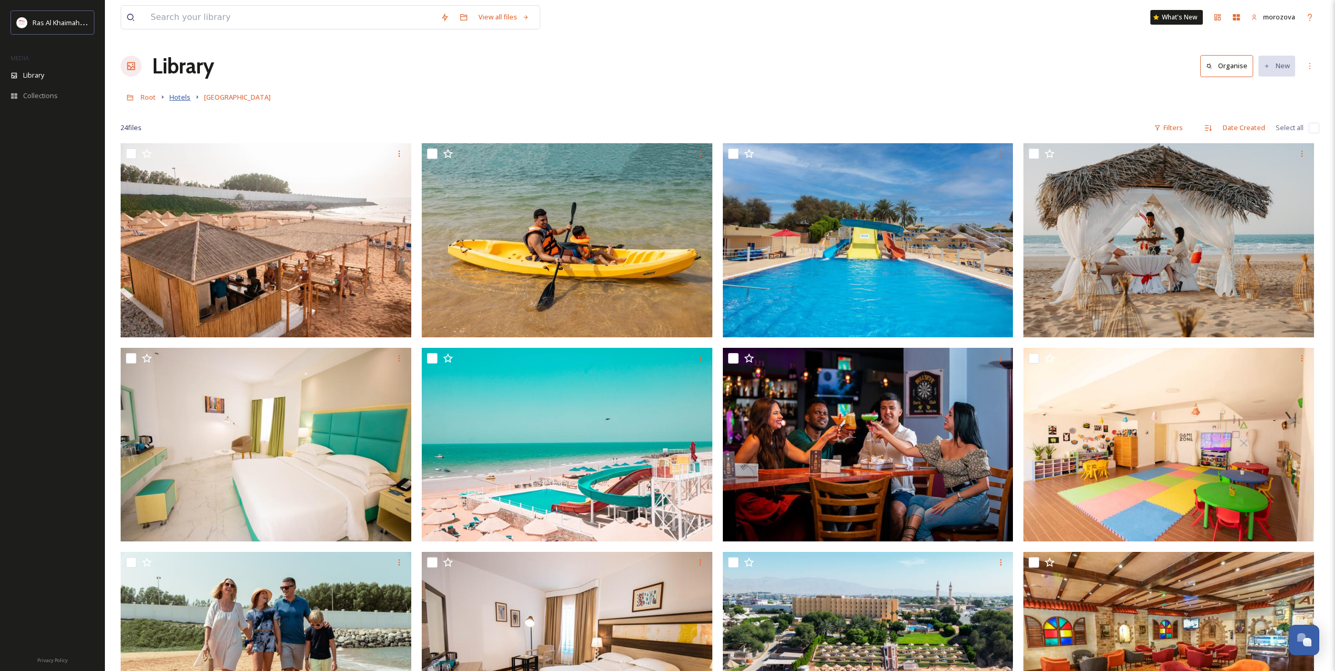
click at [183, 97] on span "Hotels" at bounding box center [179, 96] width 21 height 9
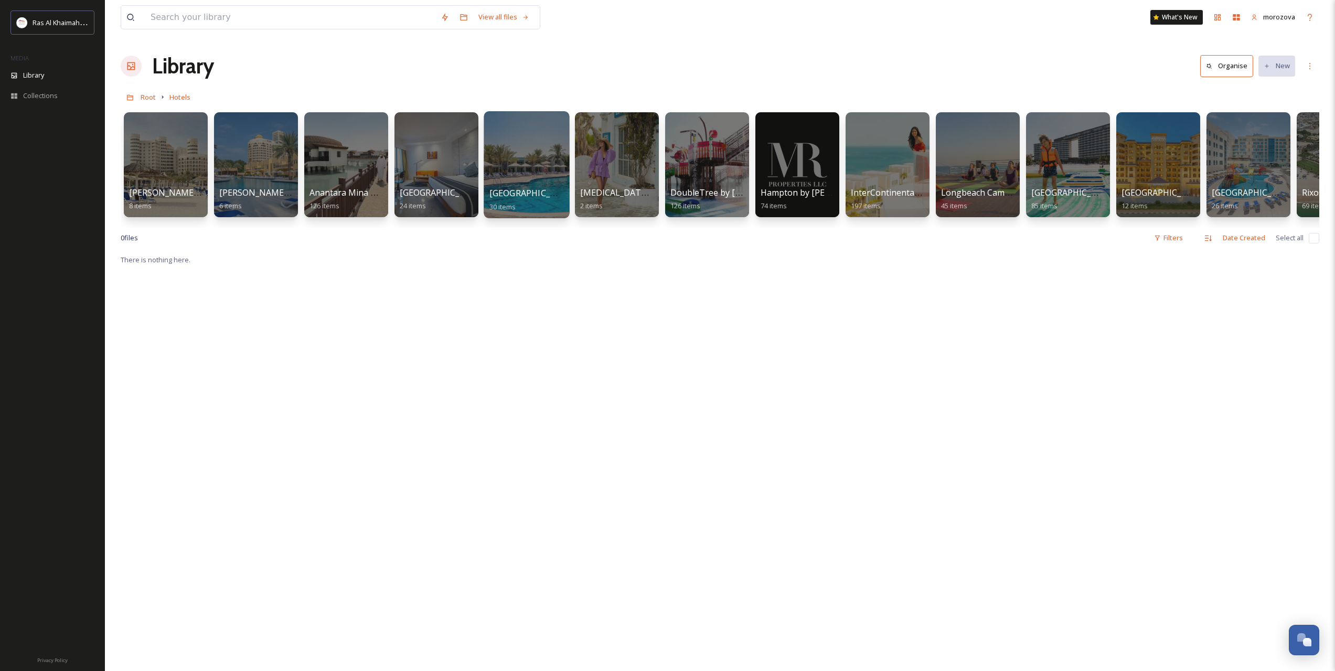
click at [536, 158] on div at bounding box center [526, 164] width 85 height 107
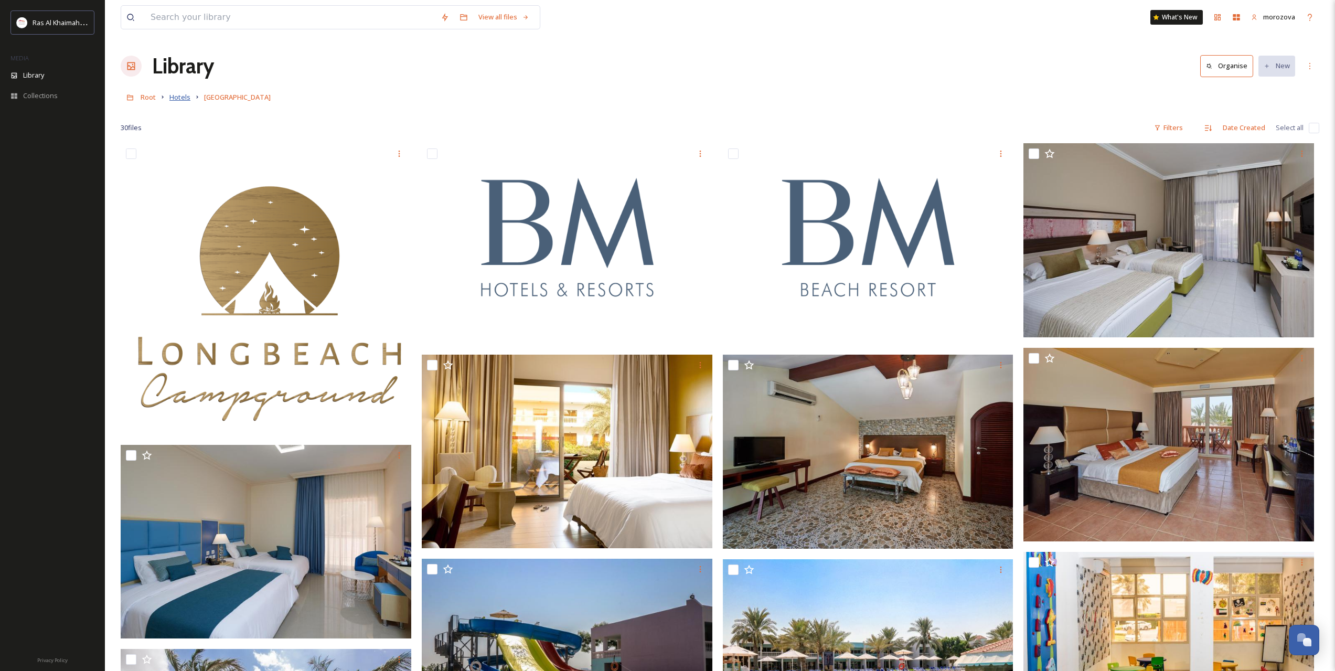
click at [178, 100] on span "Hotels" at bounding box center [179, 96] width 21 height 9
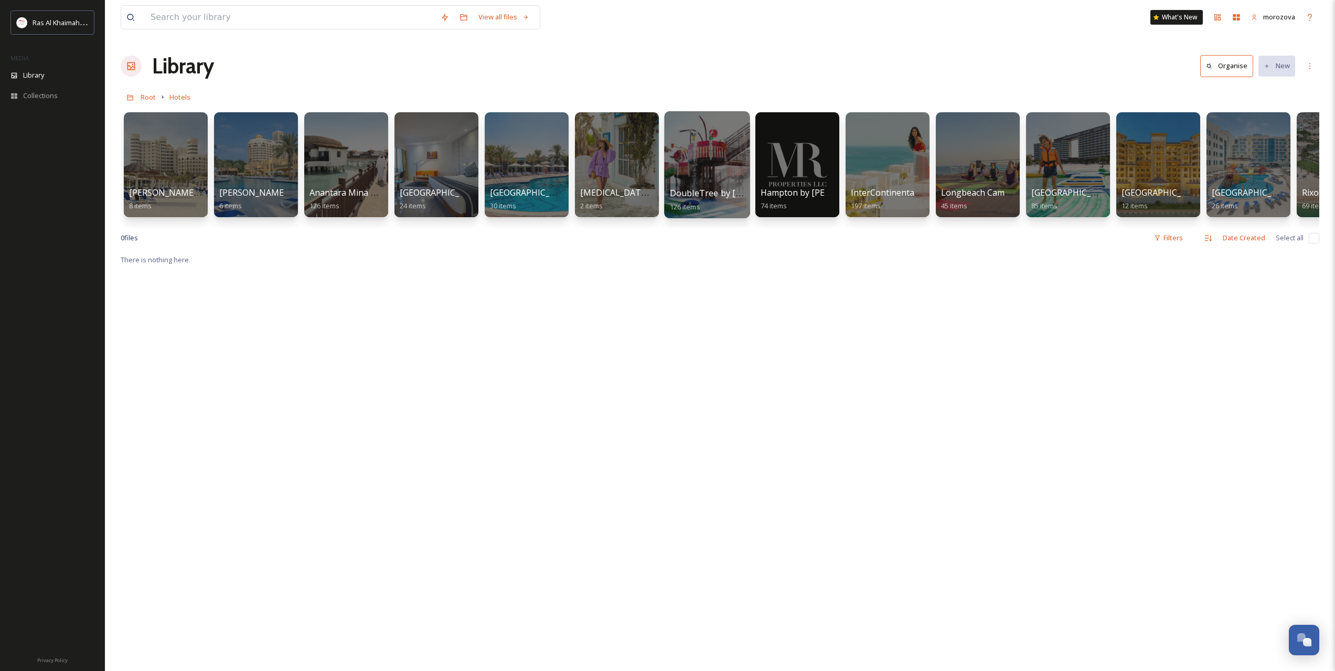
click at [699, 181] on div at bounding box center [706, 164] width 85 height 107
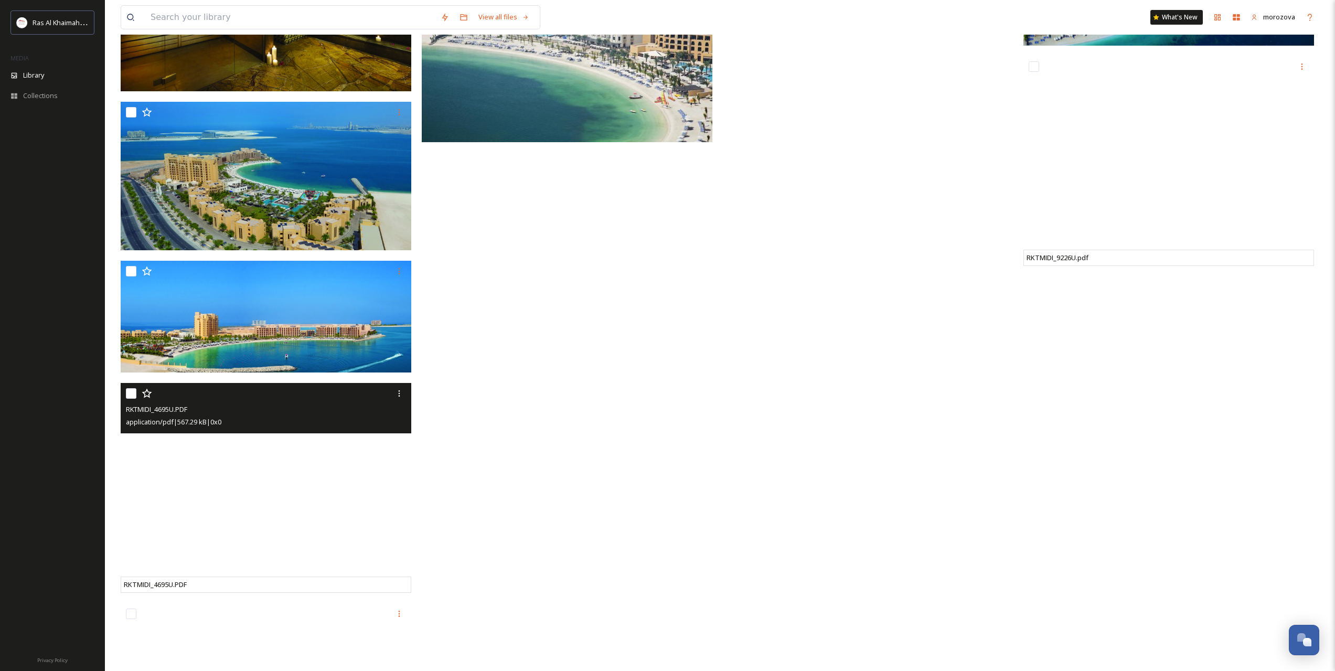
scroll to position [6294, 0]
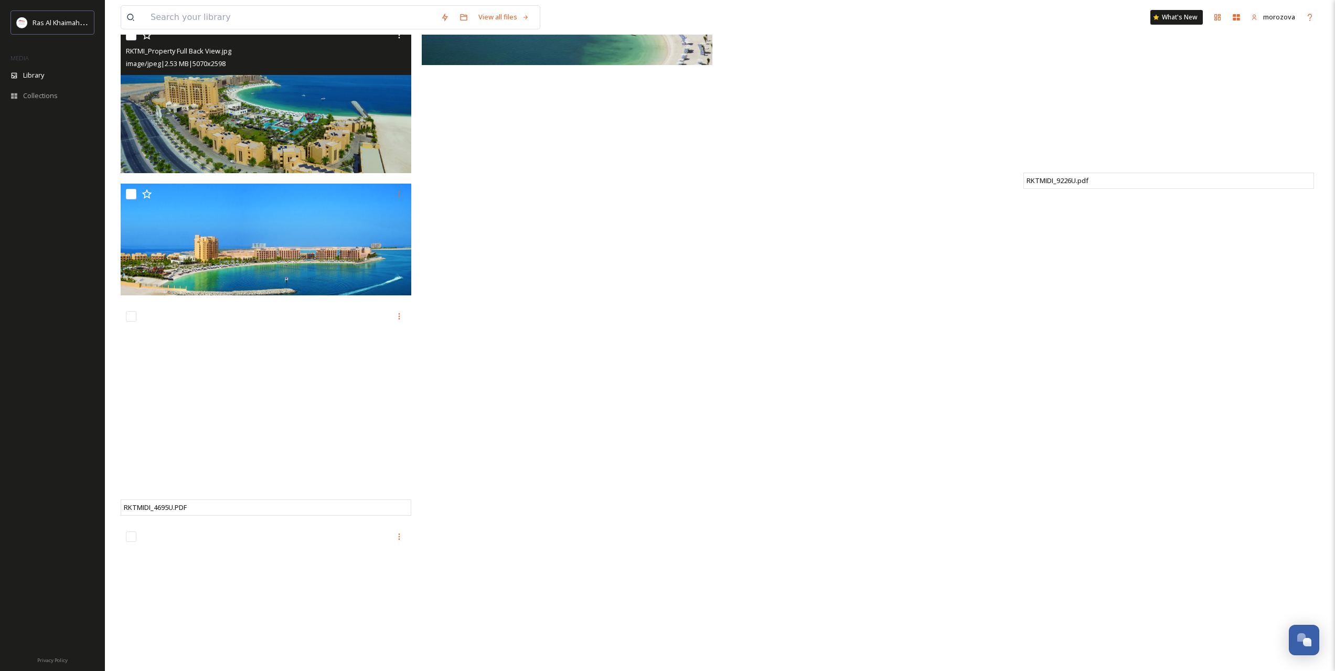
click at [250, 106] on img at bounding box center [266, 98] width 291 height 149
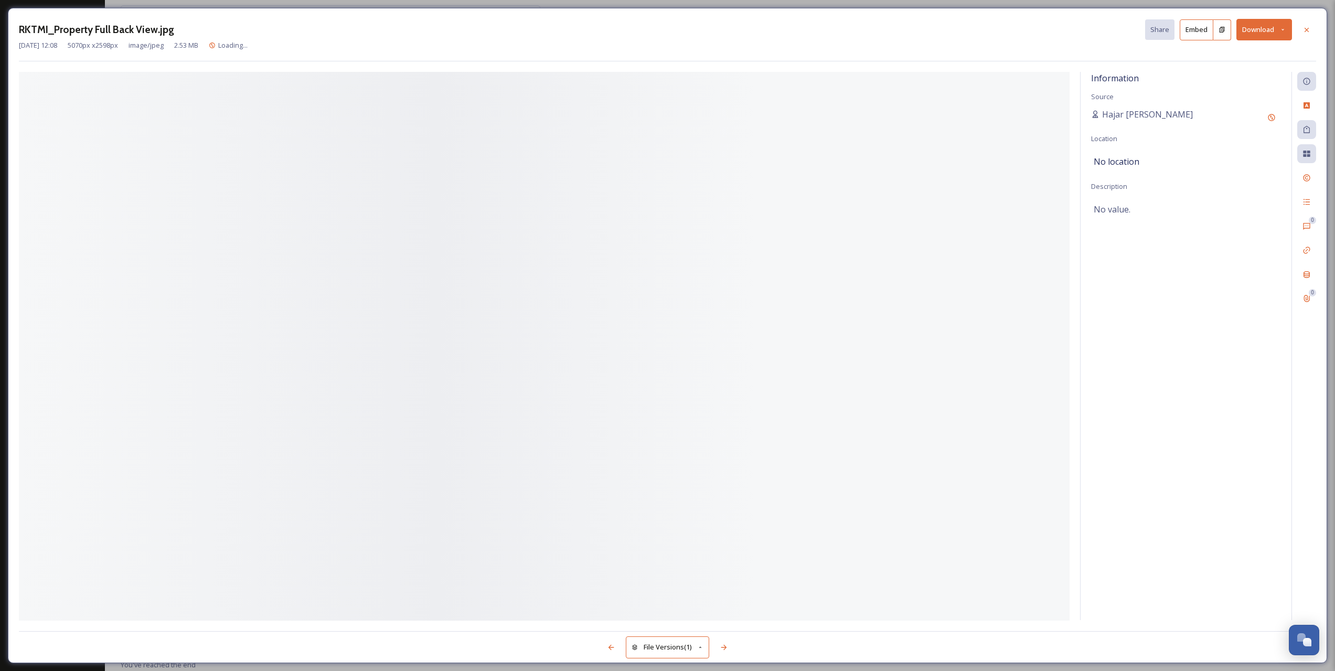
scroll to position [6217, 0]
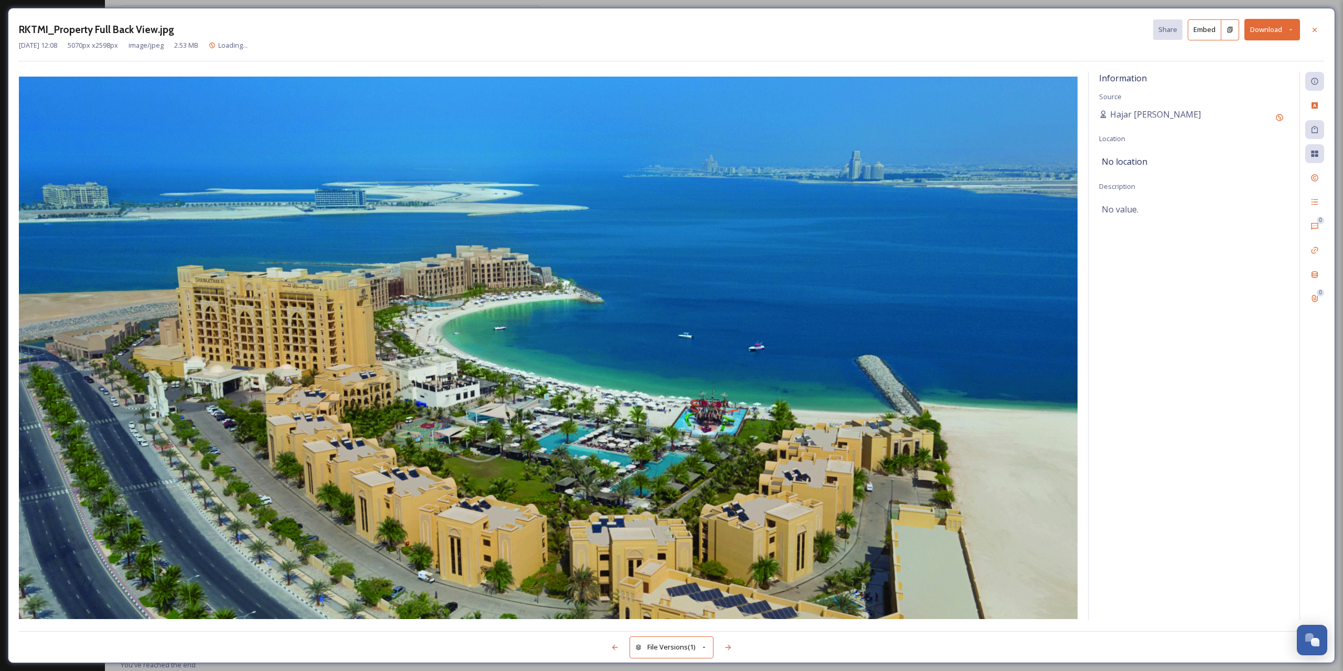
click at [1291, 29] on icon at bounding box center [1290, 30] width 3 height 2
click at [1233, 92] on span "Download Medium (1080 x 553)" at bounding box center [1243, 95] width 97 height 10
click at [1319, 31] on div at bounding box center [1314, 29] width 19 height 19
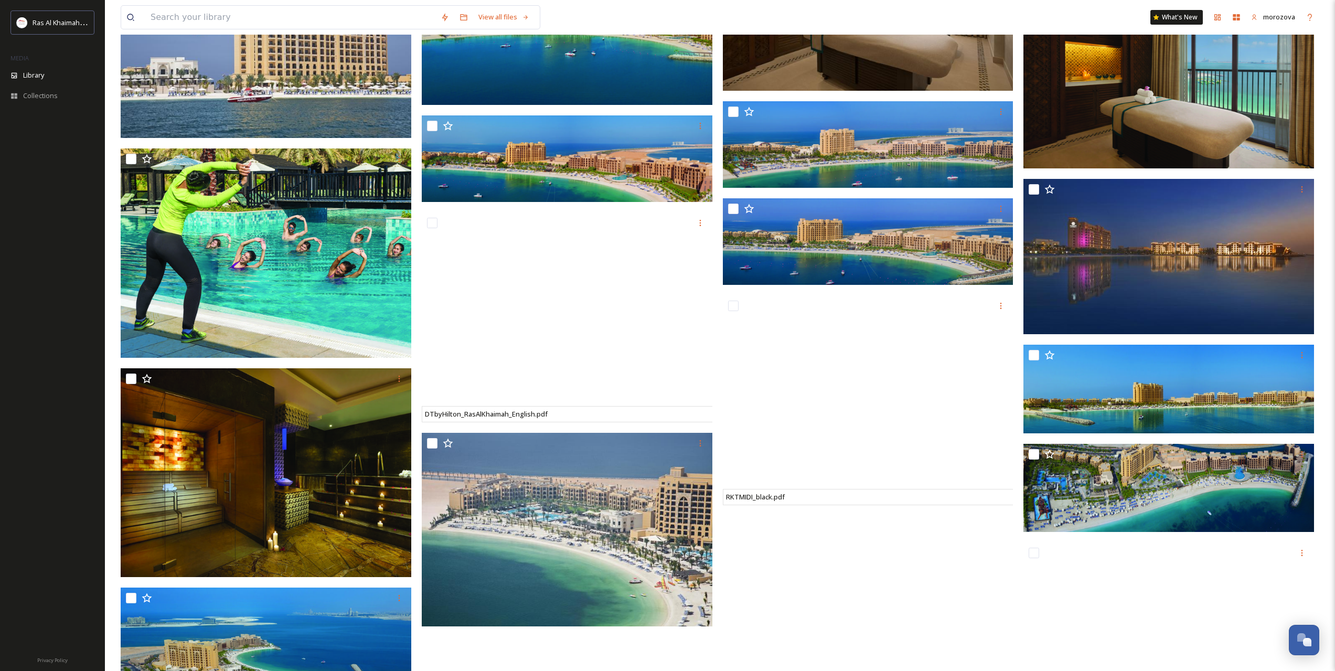
scroll to position [5693, 0]
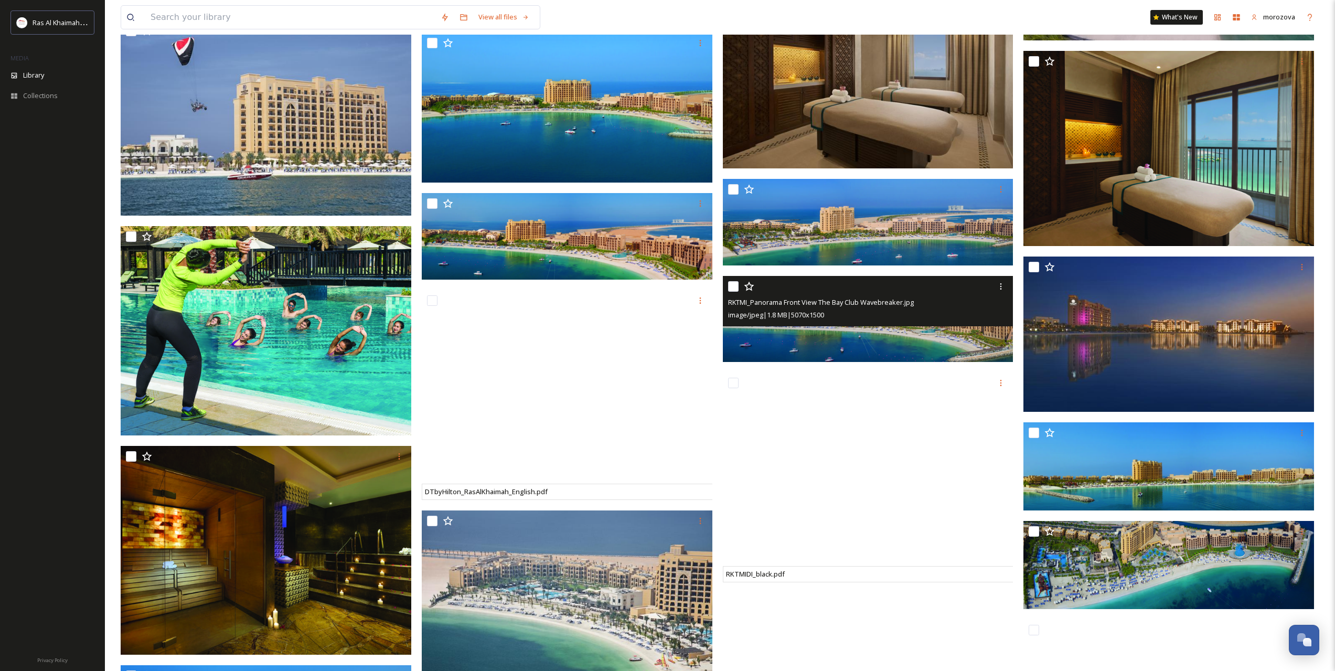
click at [866, 347] on img at bounding box center [868, 319] width 291 height 86
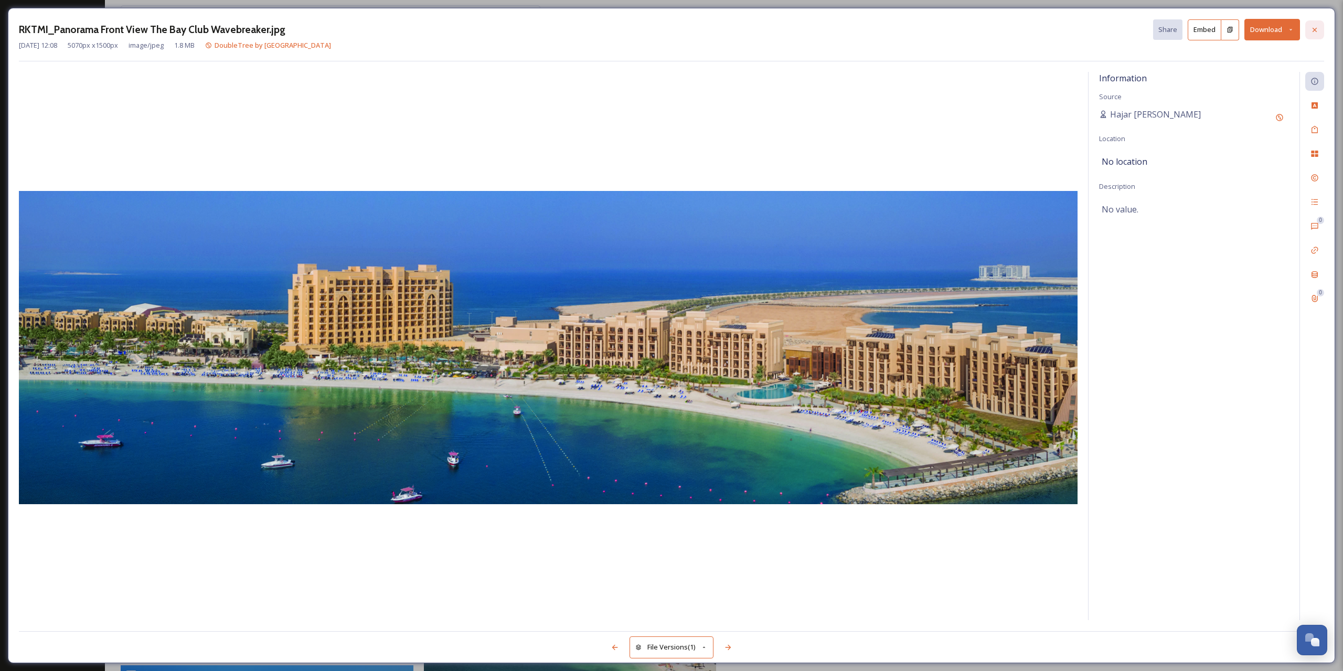
click at [1310, 29] on icon at bounding box center [1314, 30] width 8 height 8
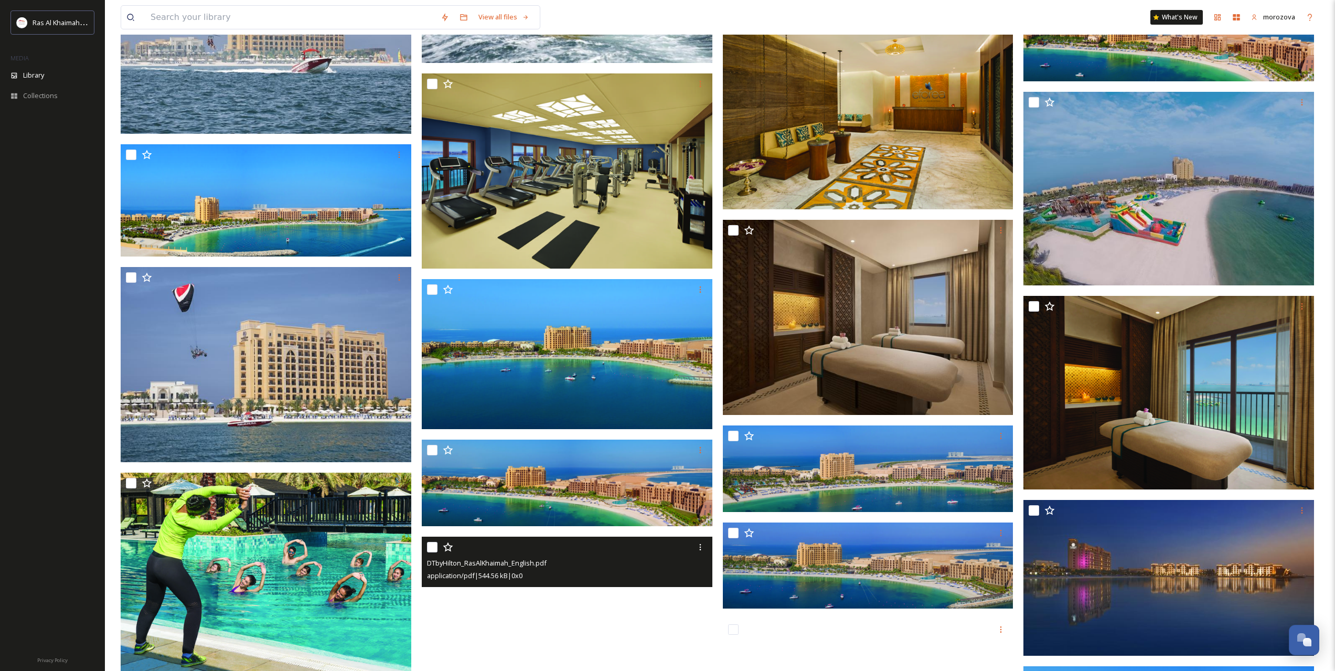
scroll to position [5431, 0]
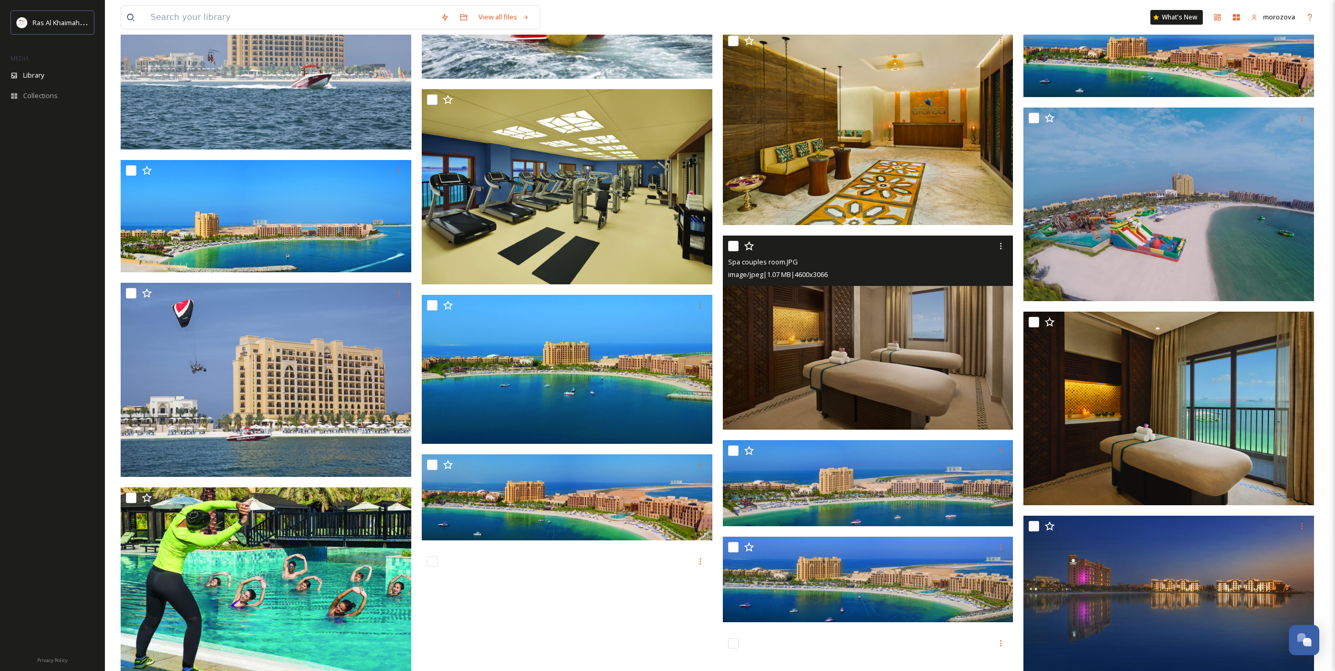
click at [861, 349] on img at bounding box center [868, 333] width 291 height 194
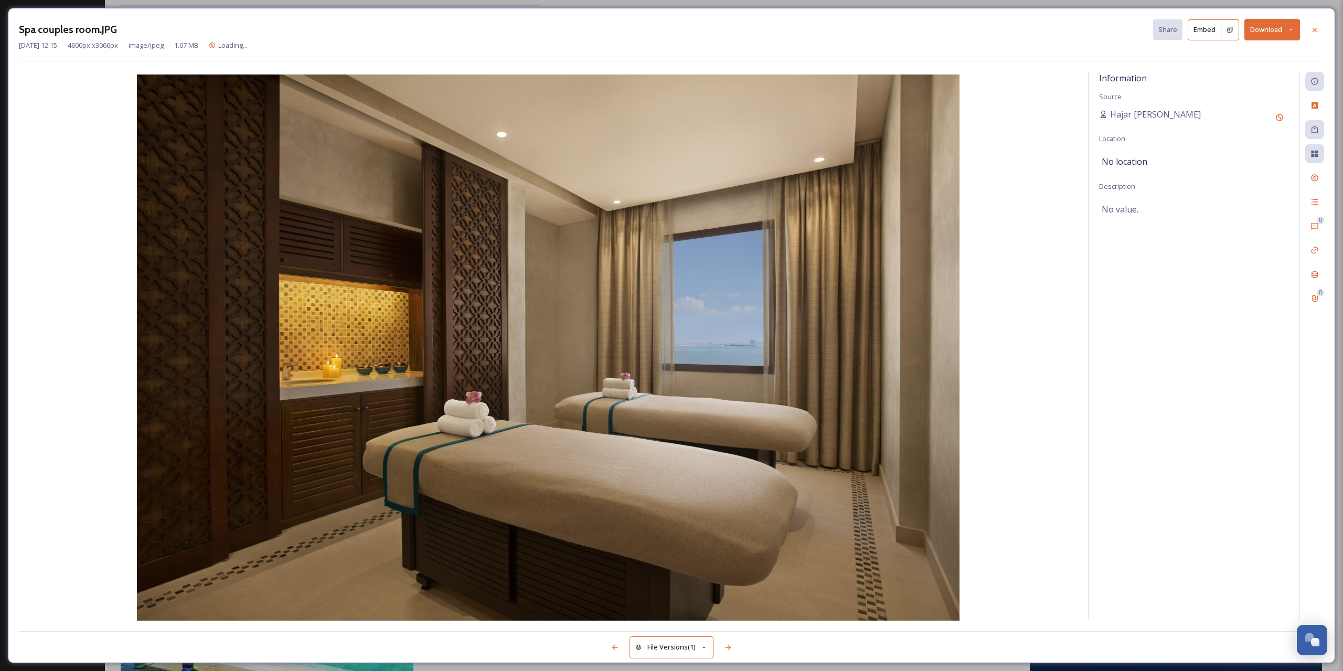
click at [1278, 27] on button "Download" at bounding box center [1272, 30] width 56 height 22
click at [1233, 93] on span "Download Medium (1080 x 720)" at bounding box center [1243, 95] width 97 height 10
click at [1317, 29] on icon at bounding box center [1314, 30] width 8 height 8
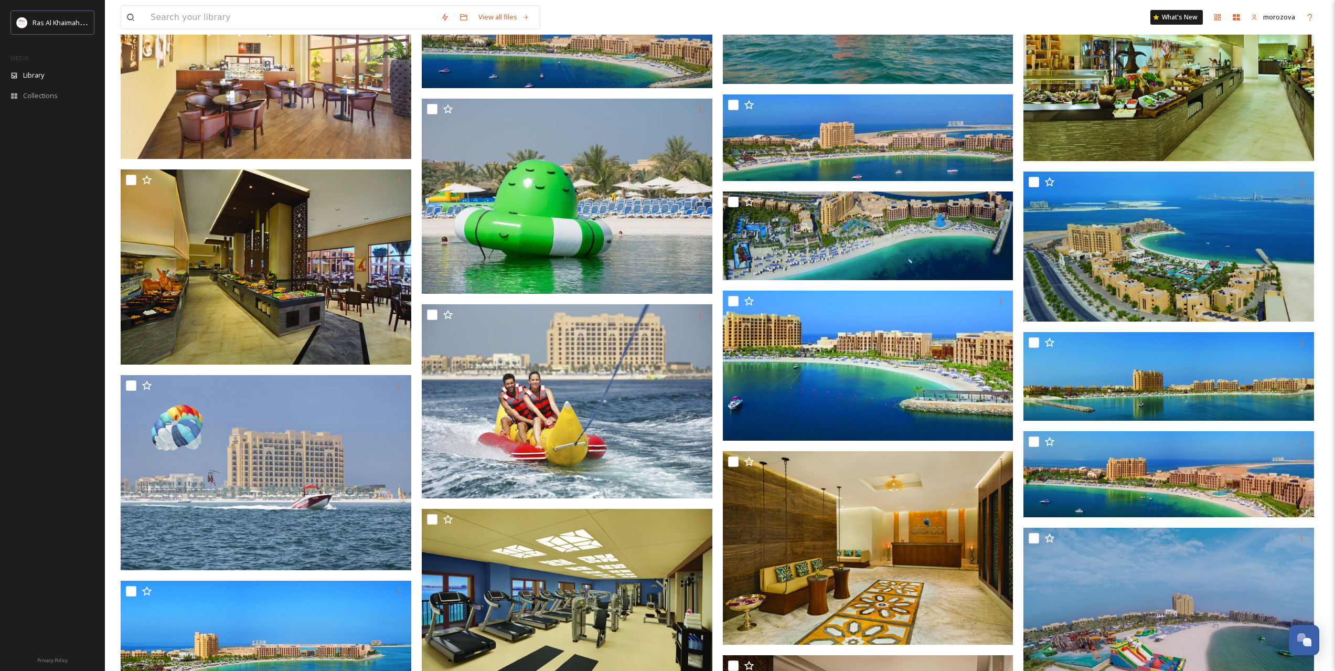
scroll to position [4994, 0]
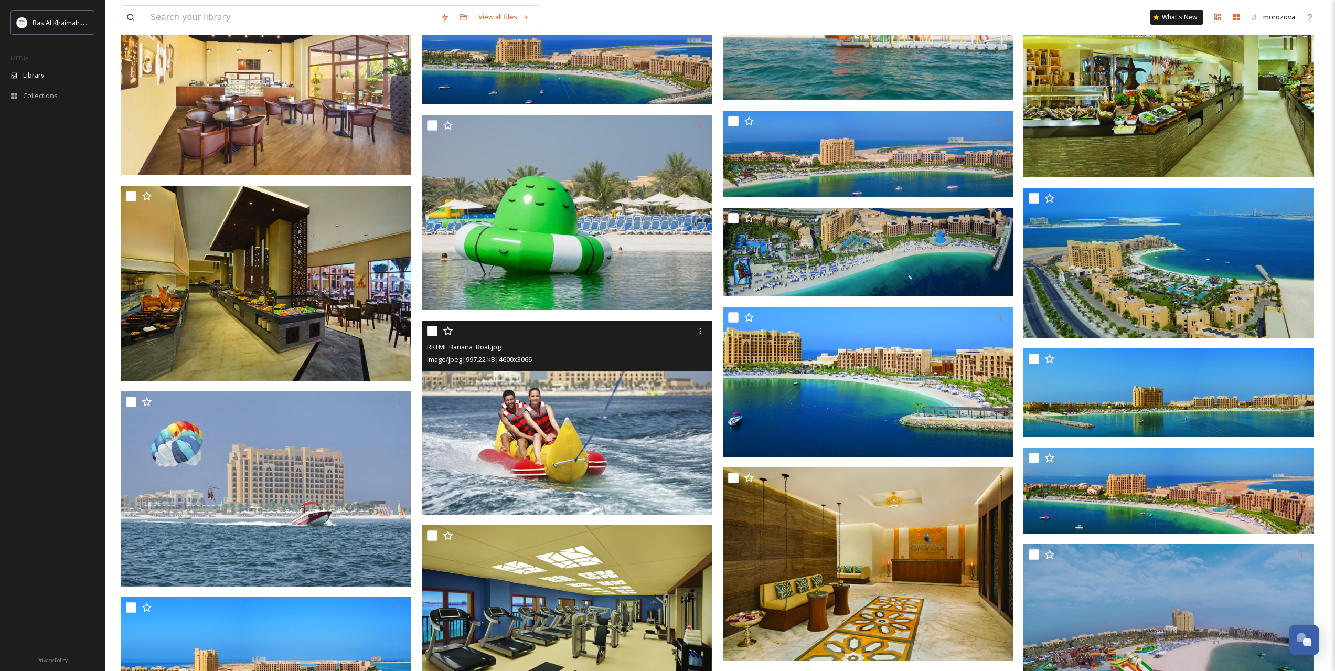
click at [527, 435] on img at bounding box center [567, 417] width 291 height 194
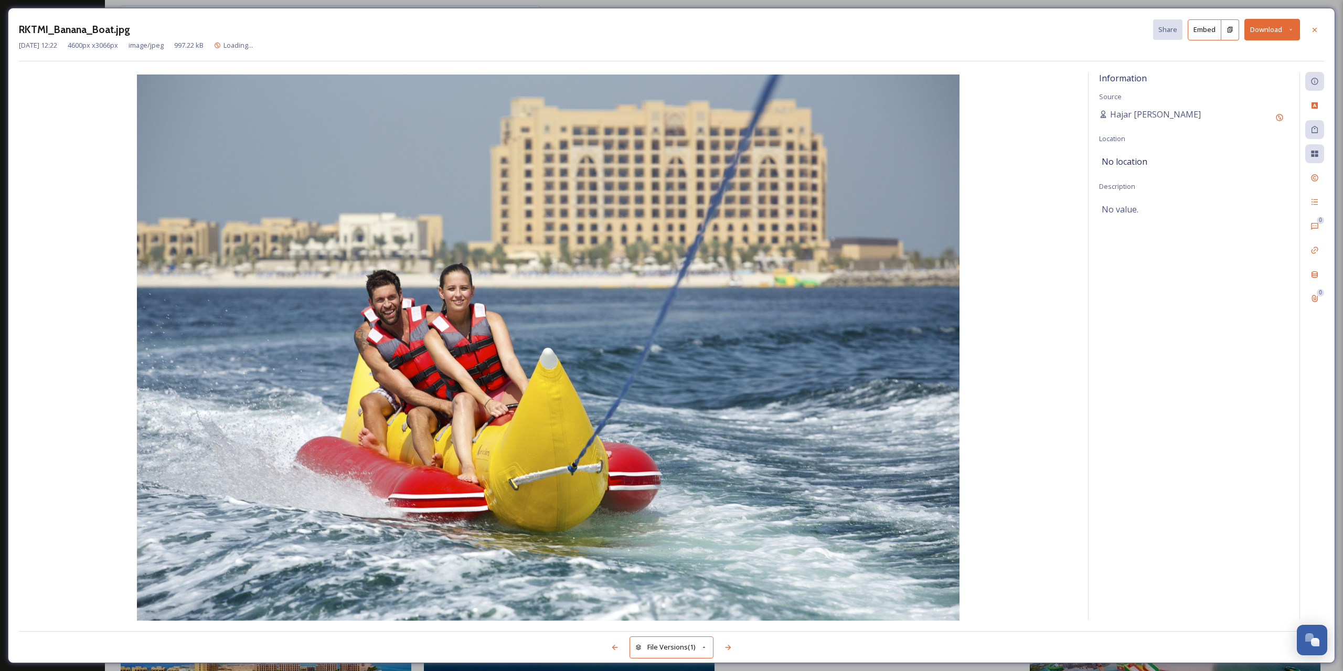
click at [1266, 37] on button "Download" at bounding box center [1272, 30] width 56 height 22
click at [1225, 94] on span "Download Medium (1080 x 720)" at bounding box center [1243, 95] width 97 height 10
click at [1325, 29] on div "RKTMI_Banana_Boat.jpg Share Embed Download [DATE] 12:22 4600 px x 3066 px image…" at bounding box center [671, 335] width 1327 height 655
click at [1313, 28] on icon at bounding box center [1314, 30] width 8 height 8
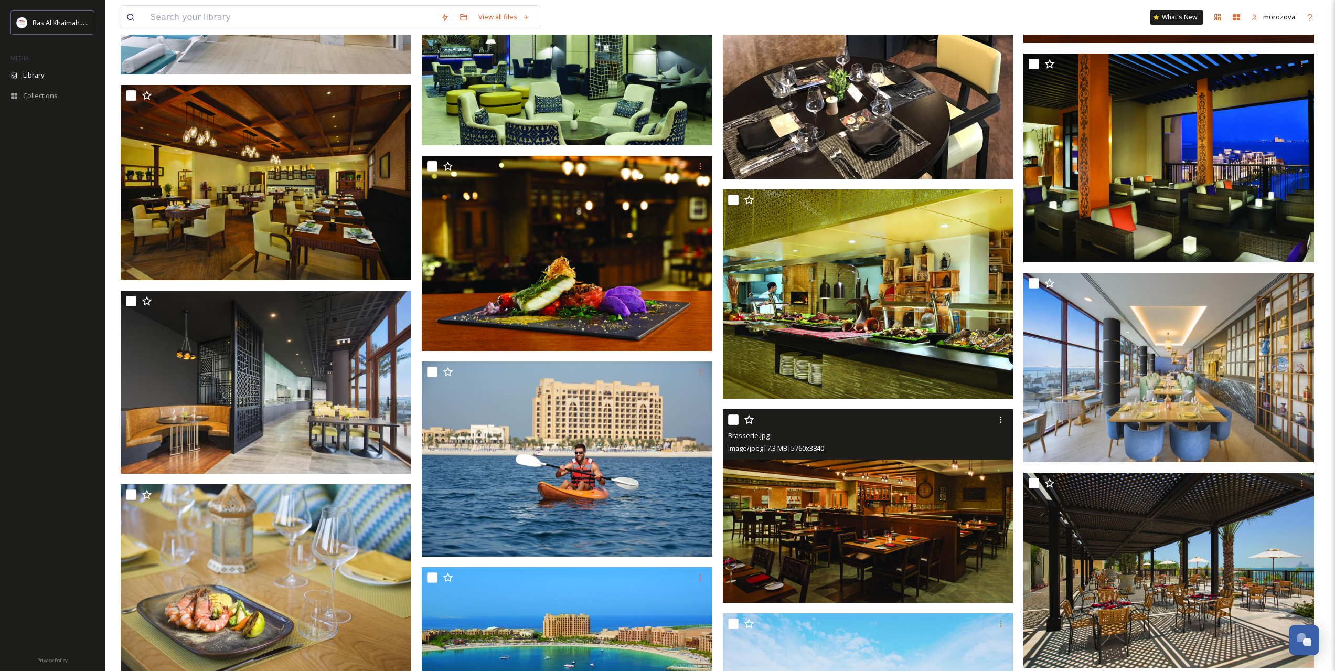
scroll to position [4294, 0]
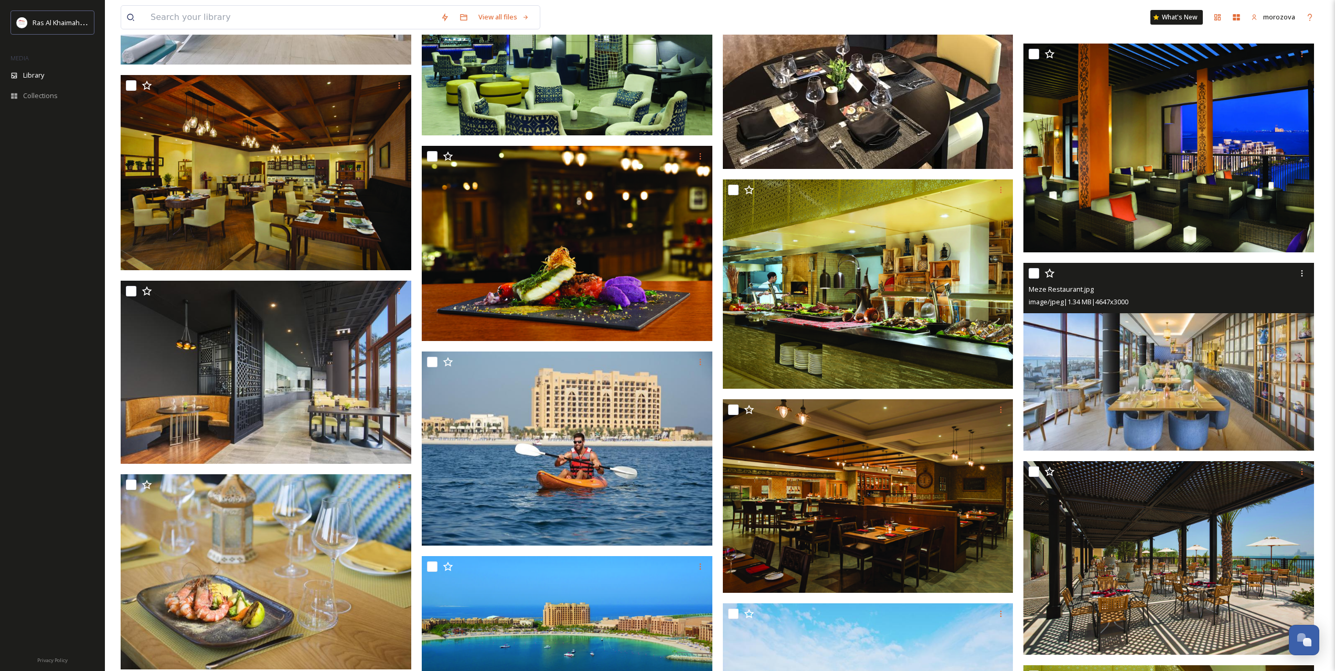
click at [1109, 374] on img at bounding box center [1168, 357] width 291 height 188
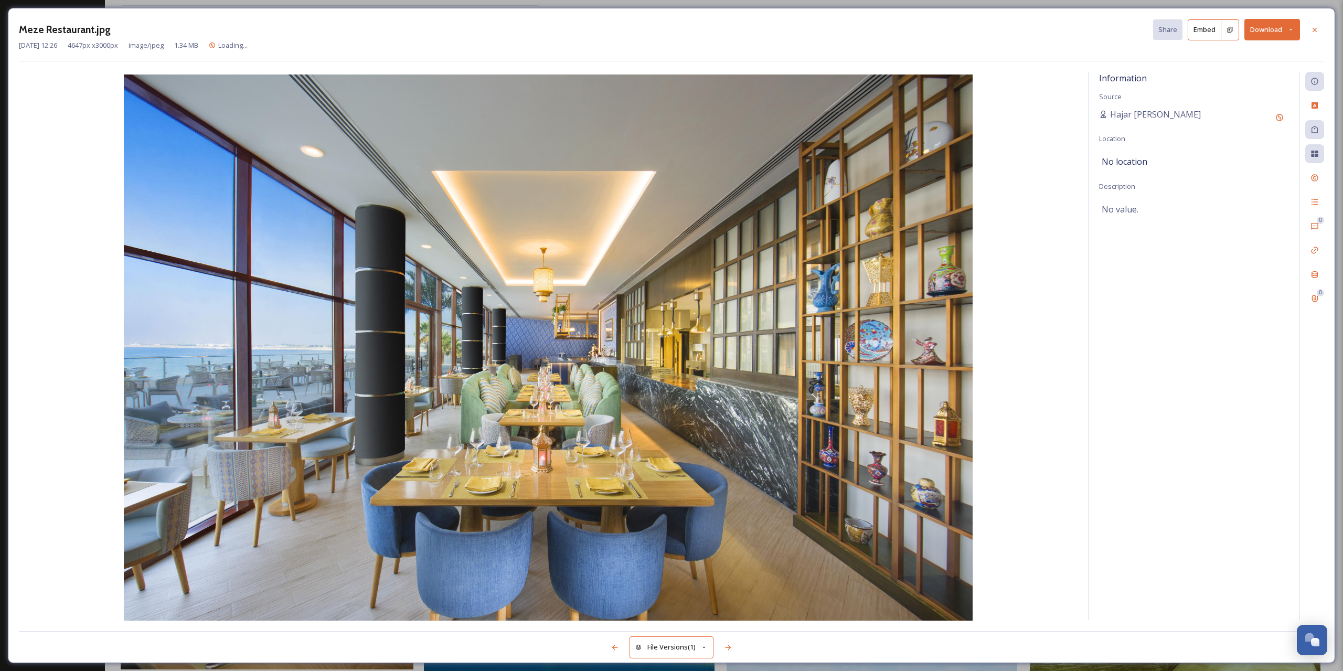
click at [1276, 30] on button "Download" at bounding box center [1272, 30] width 56 height 22
click at [1222, 89] on div "Download Medium (1080 x 697)" at bounding box center [1245, 95] width 110 height 20
click at [1314, 32] on icon at bounding box center [1314, 30] width 8 height 8
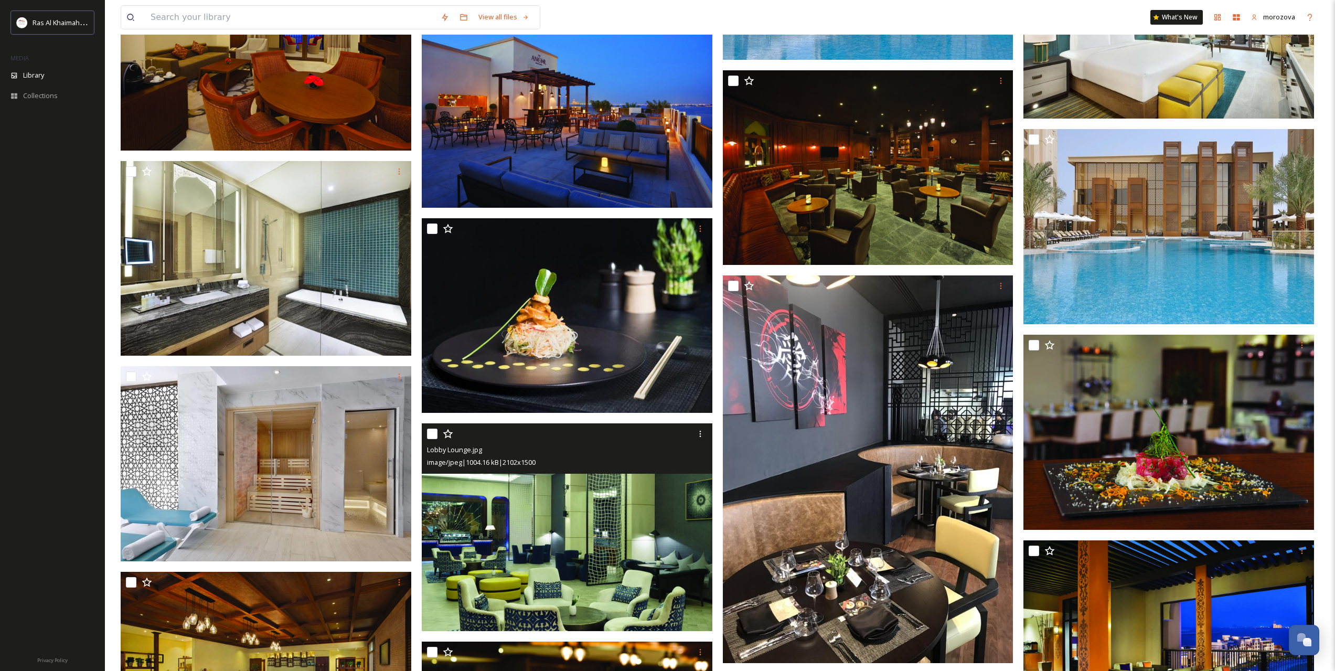
scroll to position [3770, 0]
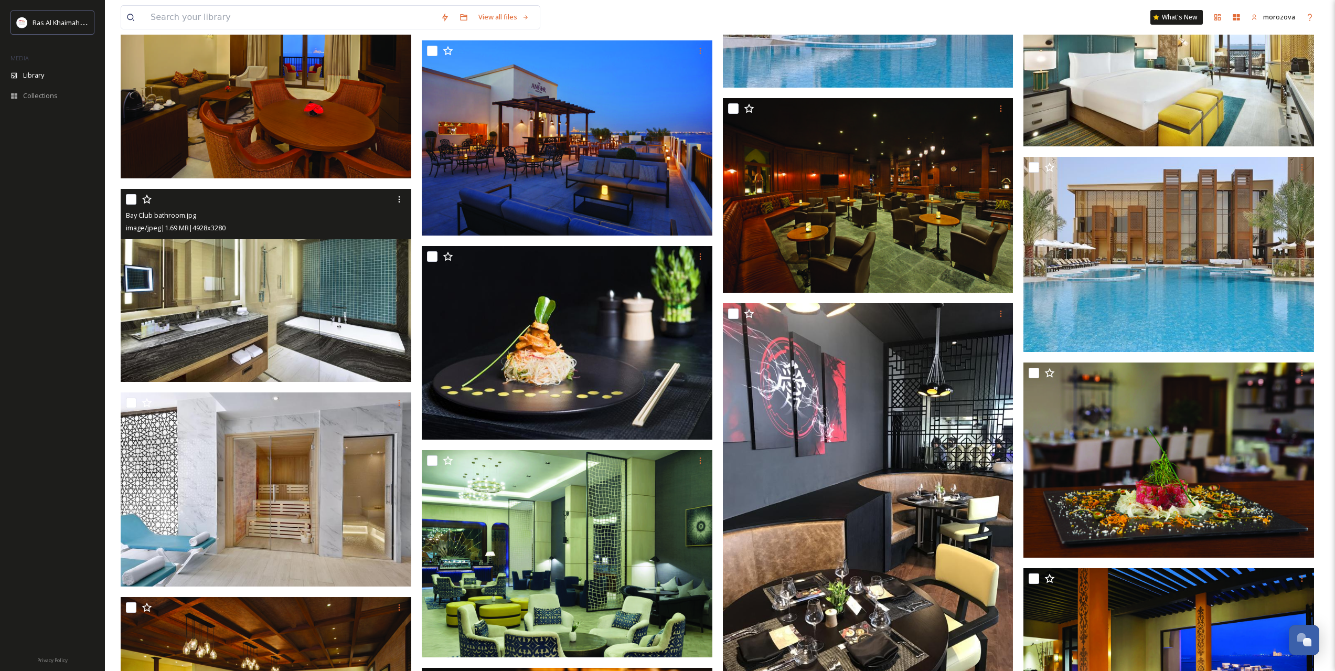
click at [262, 318] on img at bounding box center [266, 286] width 291 height 194
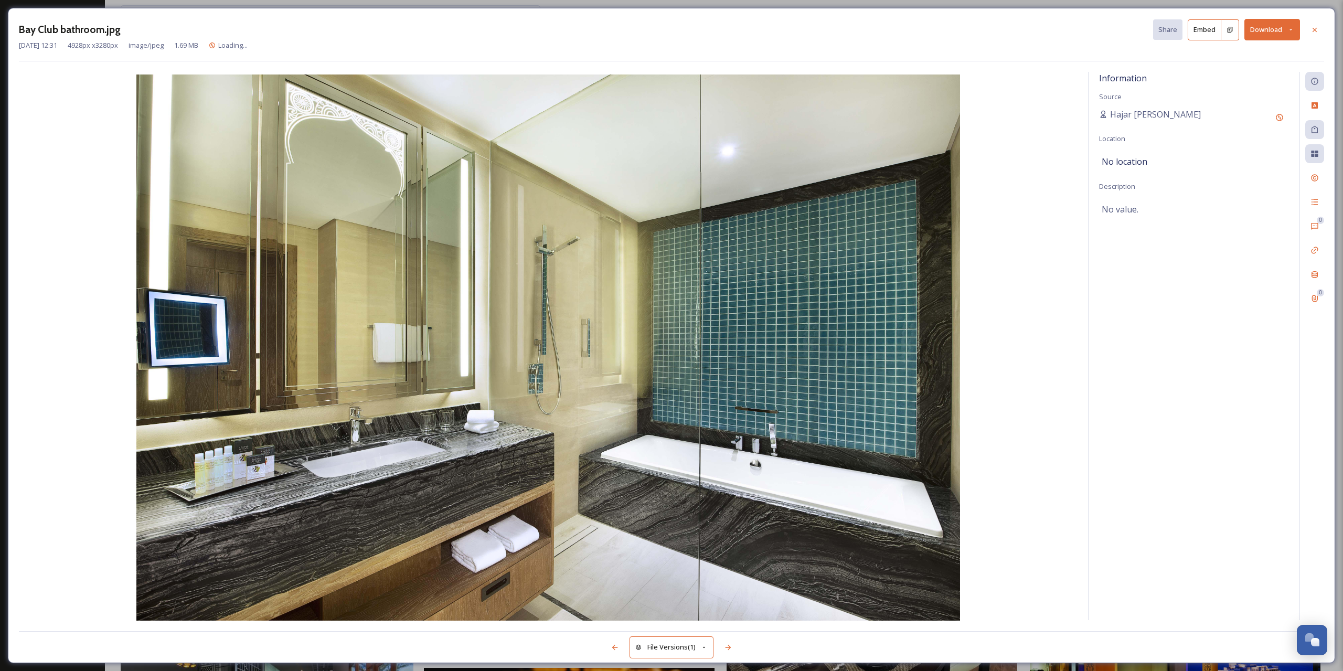
click at [1274, 24] on button "Download" at bounding box center [1272, 30] width 56 height 22
click at [1215, 97] on span "Download Medium (1080 x 719)" at bounding box center [1243, 95] width 97 height 10
click at [1314, 33] on icon at bounding box center [1314, 30] width 8 height 8
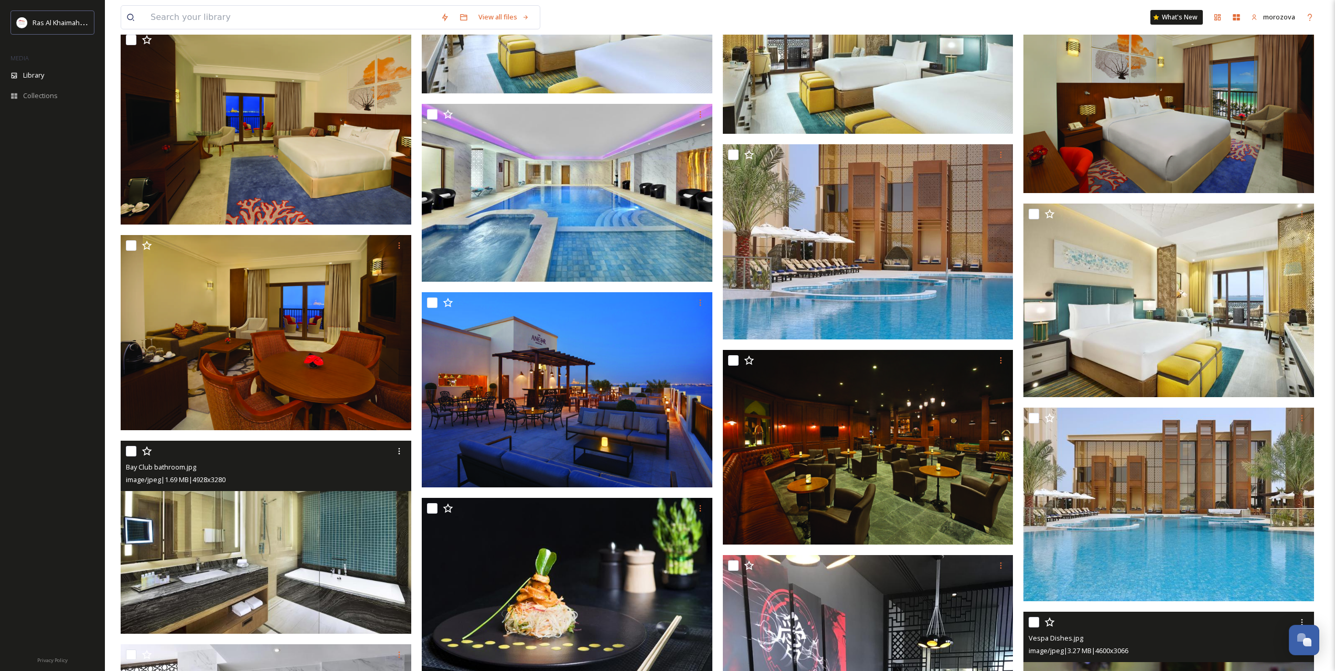
scroll to position [3507, 0]
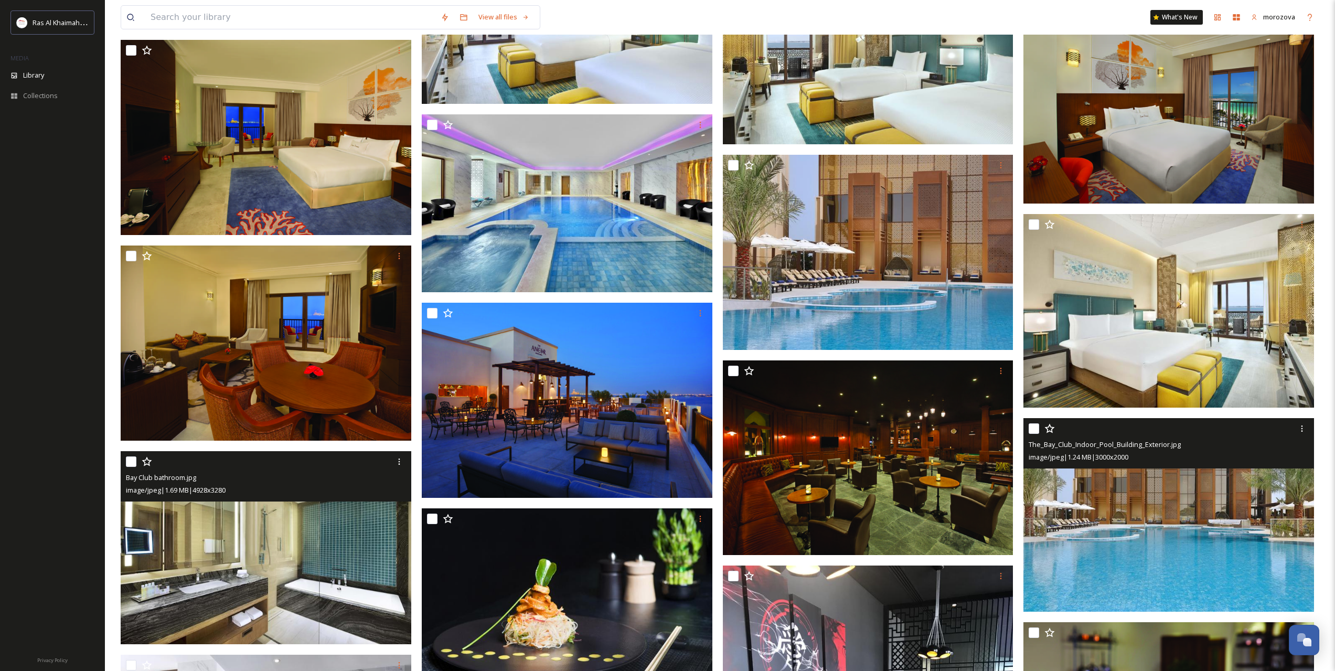
click at [1148, 536] on img at bounding box center [1168, 515] width 291 height 194
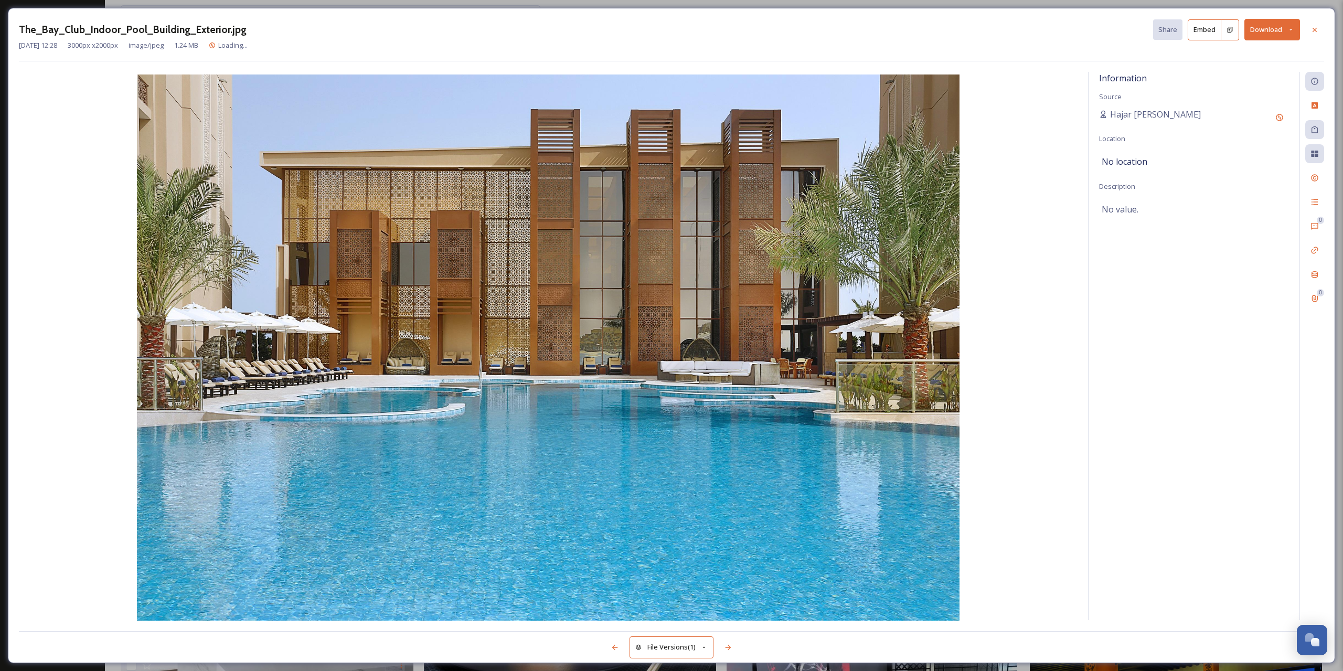
click at [1303, 30] on div "The_Bay_Club_Indoor_Pool_Building_Exterior.jpg Share Embed Download" at bounding box center [671, 30] width 1305 height 22
click at [1315, 30] on icon at bounding box center [1314, 29] width 4 height 4
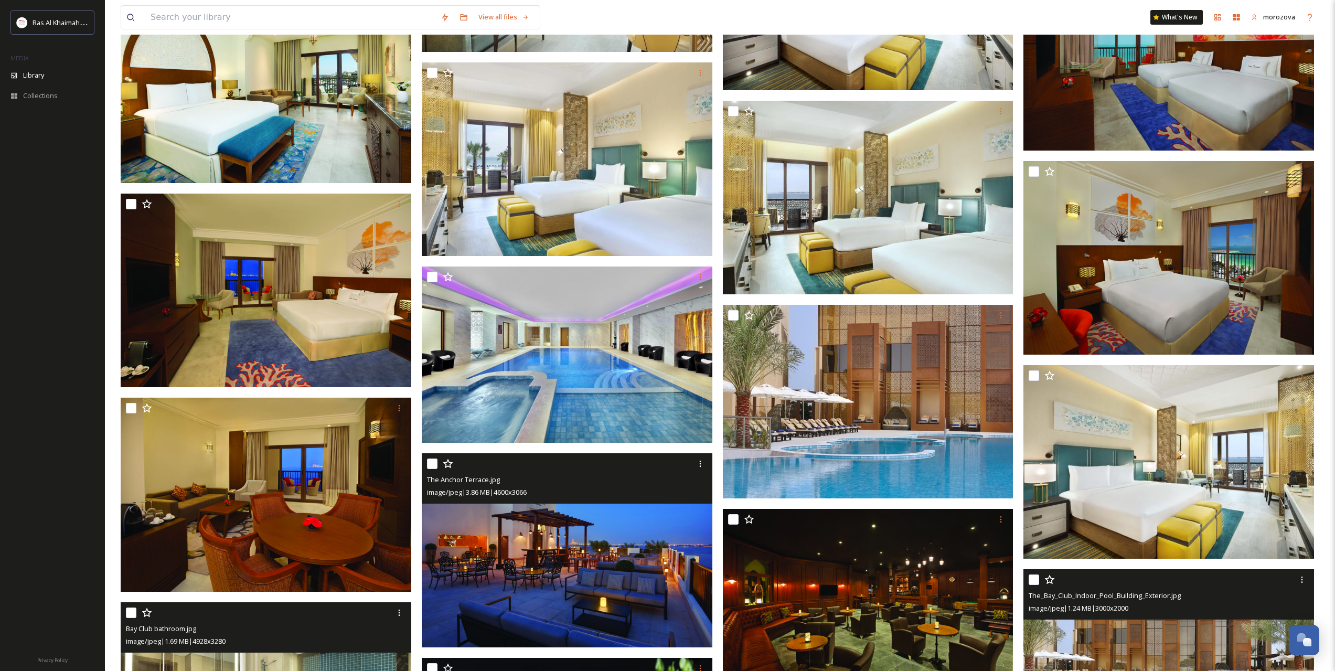
scroll to position [3333, 0]
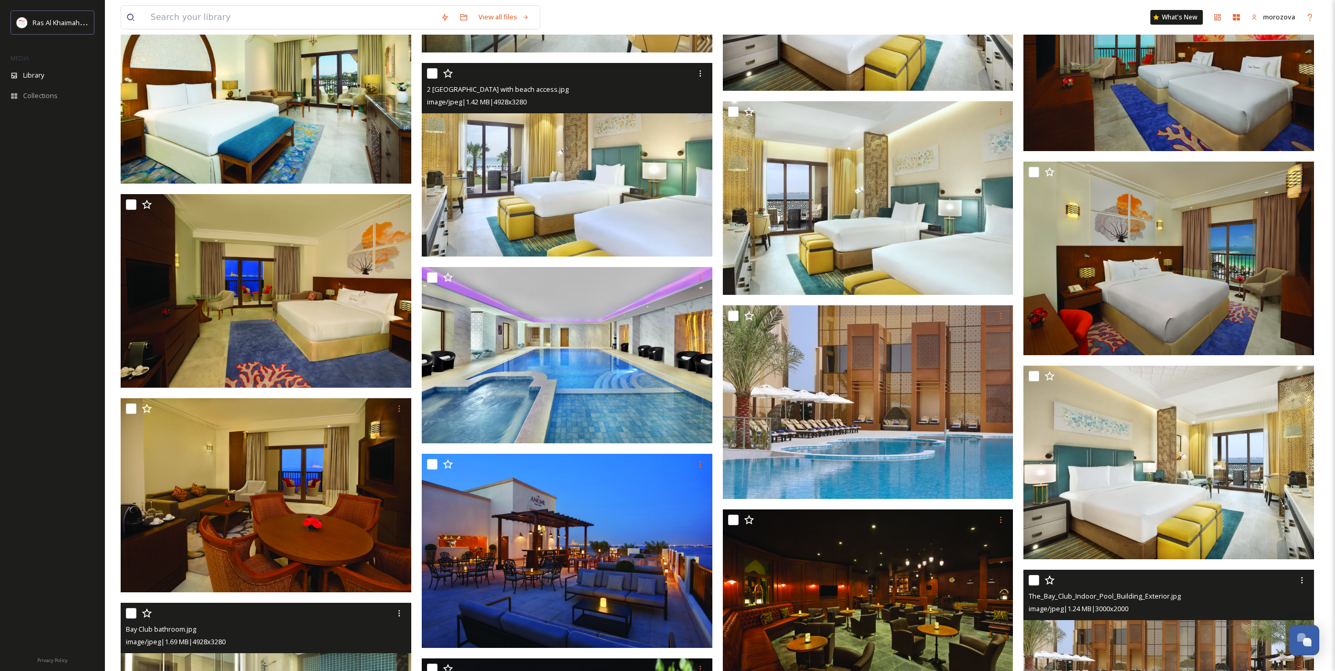
click at [575, 213] on img at bounding box center [567, 160] width 291 height 194
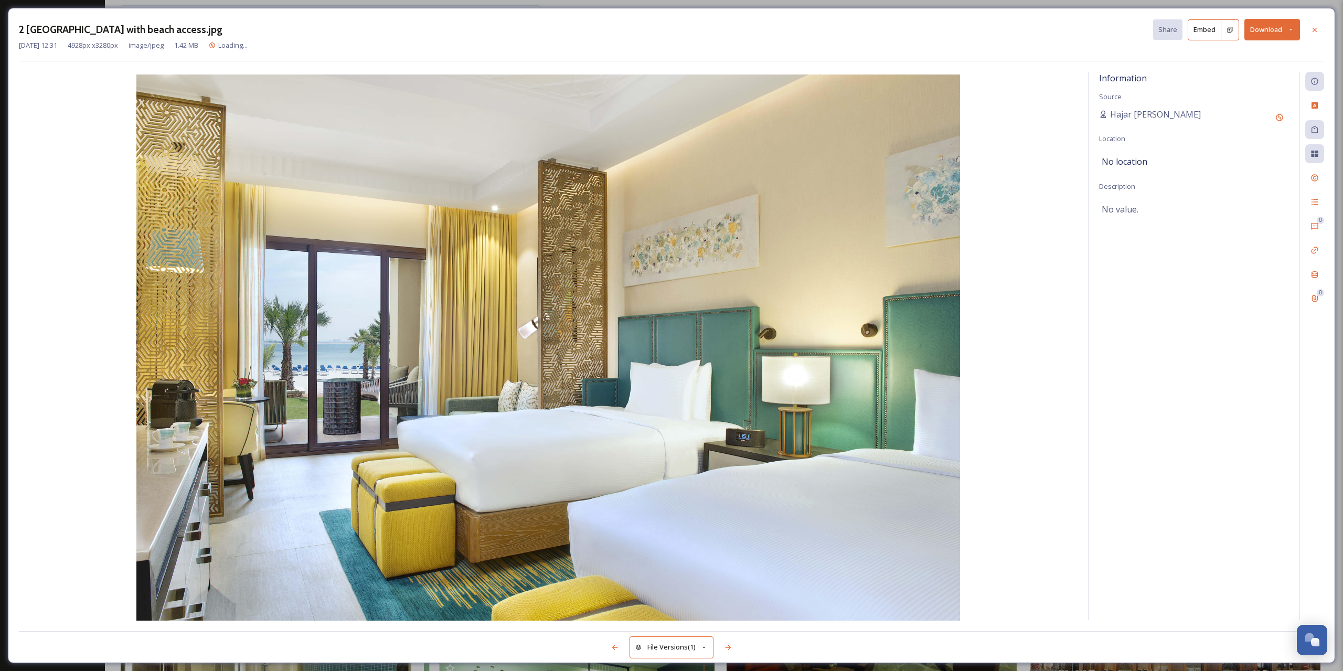
click at [1273, 32] on button "Download" at bounding box center [1272, 30] width 56 height 22
click at [1246, 102] on div "Download Medium (1080 x 719)" at bounding box center [1245, 95] width 110 height 20
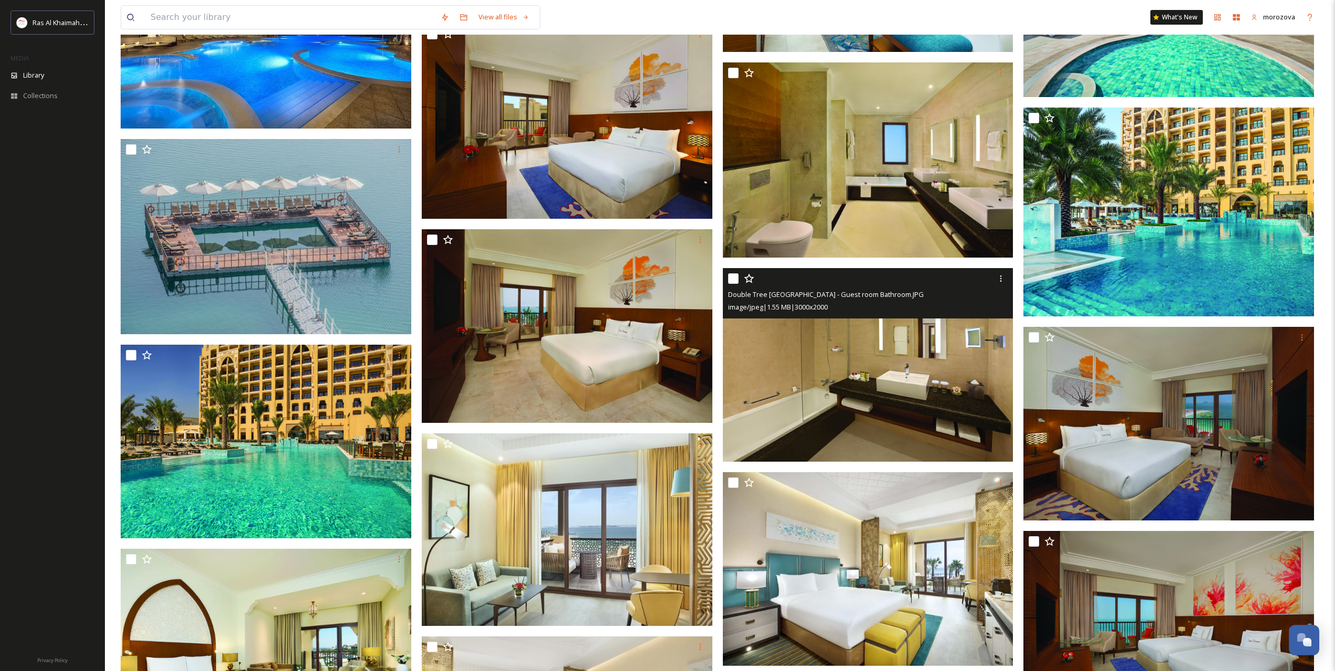
scroll to position [2634, 0]
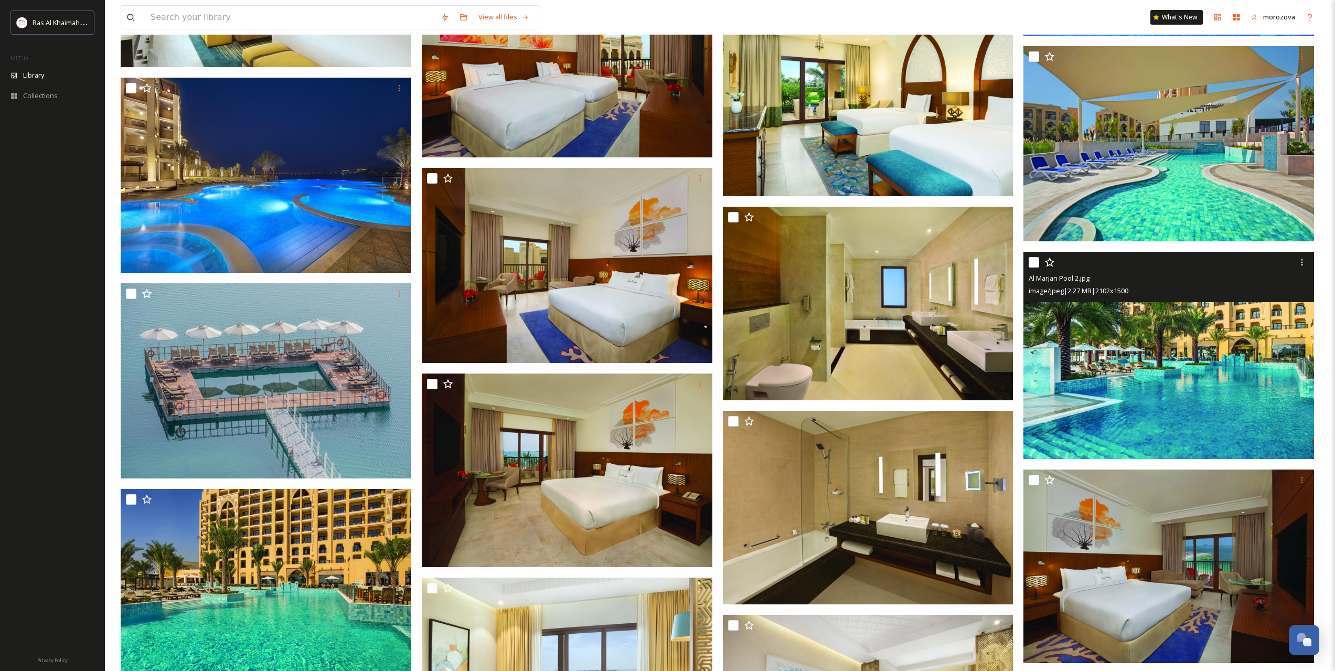
click at [1149, 366] on img at bounding box center [1168, 356] width 291 height 208
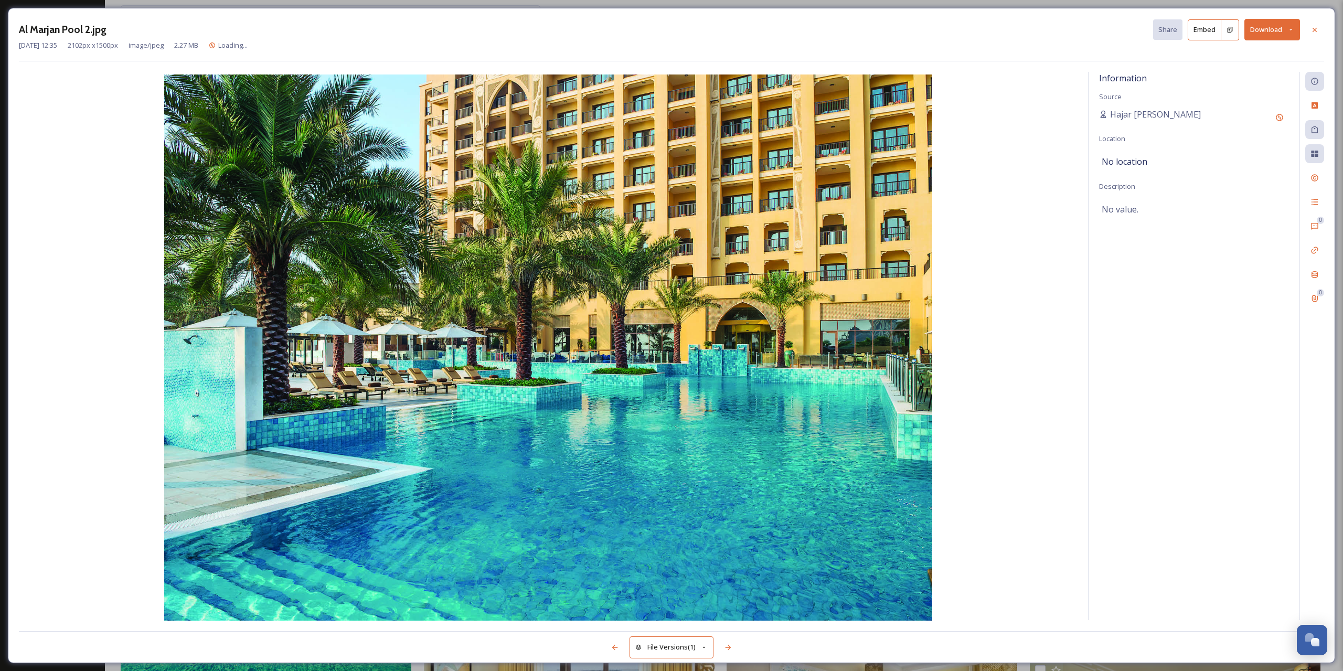
click at [1284, 28] on button "Download" at bounding box center [1272, 30] width 56 height 22
click at [1226, 92] on span "Download Medium (1080 x 771)" at bounding box center [1243, 95] width 97 height 10
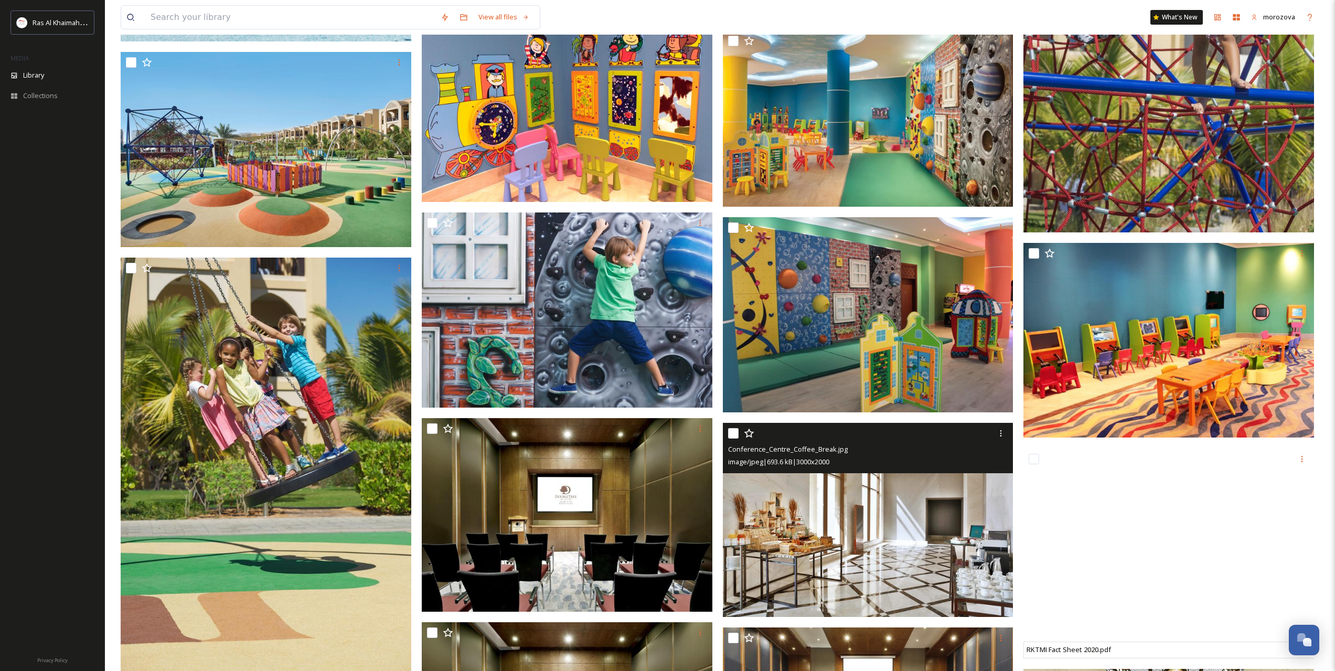
scroll to position [710, 0]
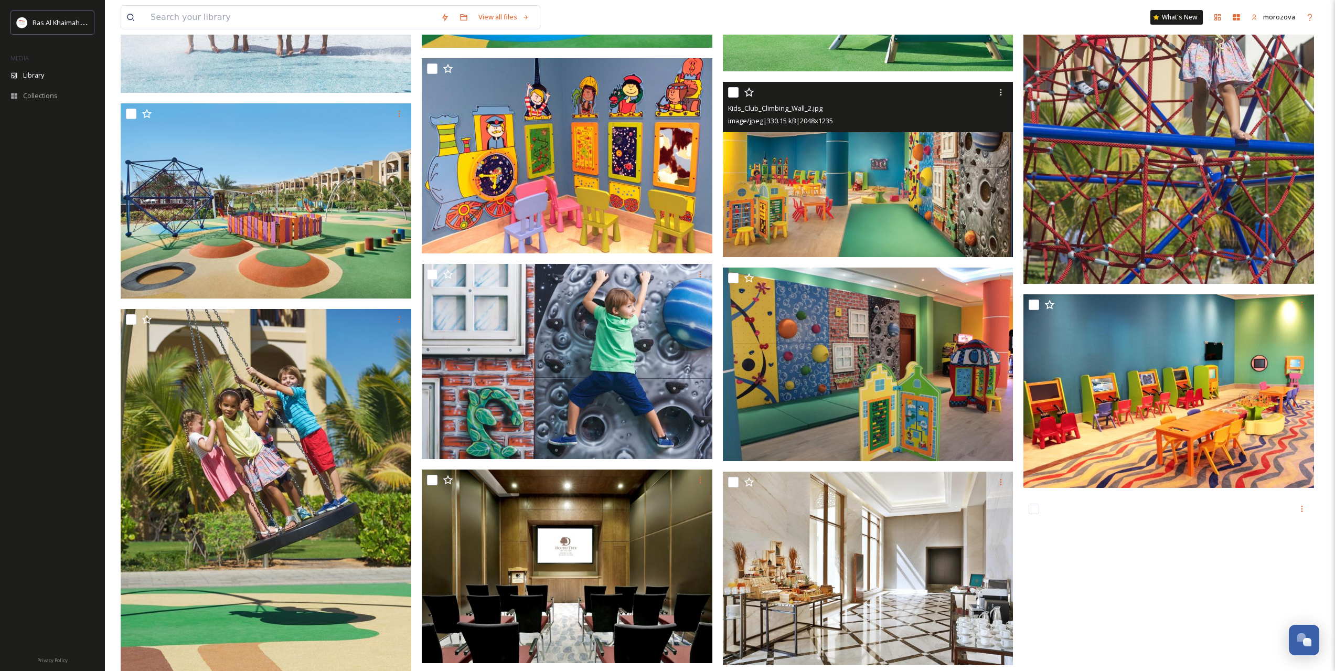
click at [840, 205] on img at bounding box center [868, 169] width 291 height 175
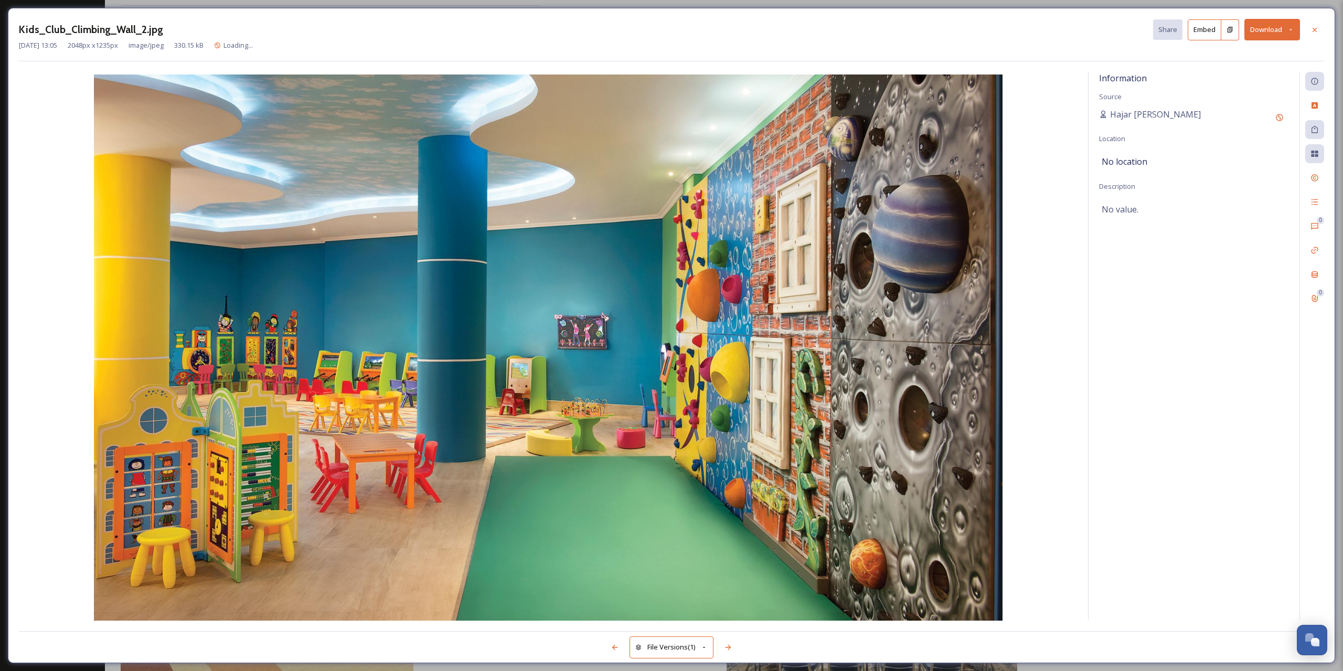
click at [1277, 33] on button "Download" at bounding box center [1272, 30] width 56 height 22
click at [1235, 98] on span "Download Medium (1080 x 651)" at bounding box center [1243, 95] width 97 height 10
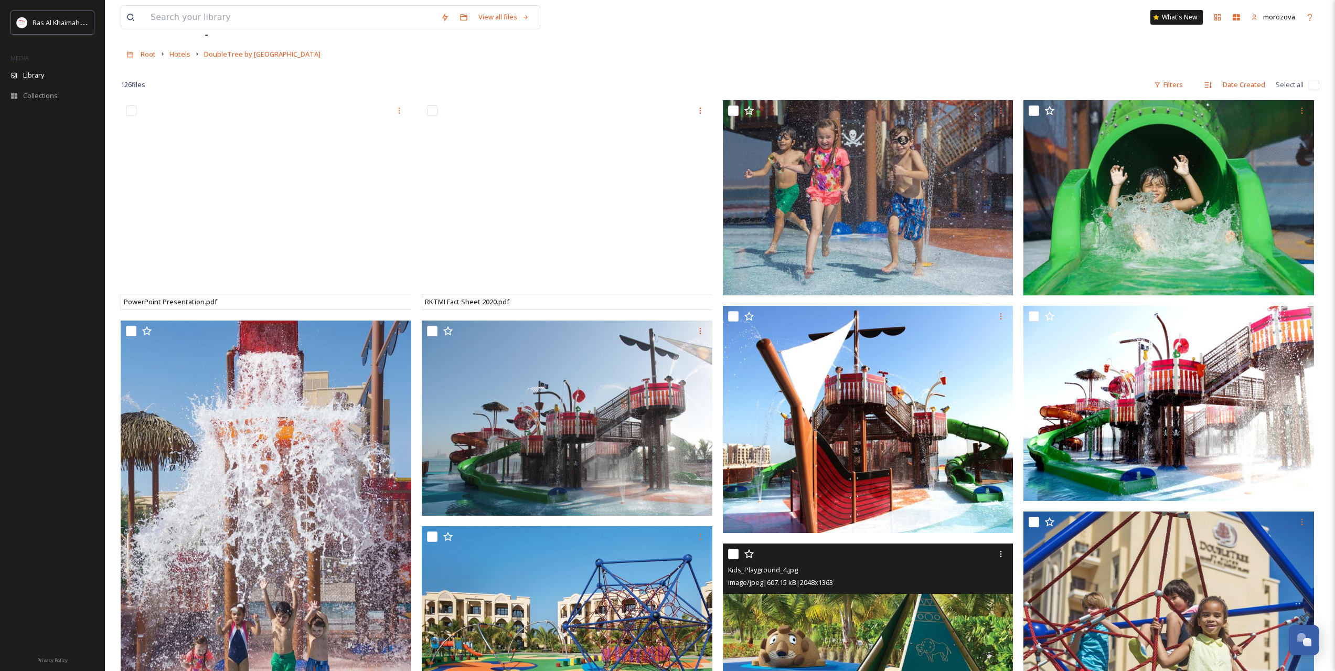
scroll to position [11, 0]
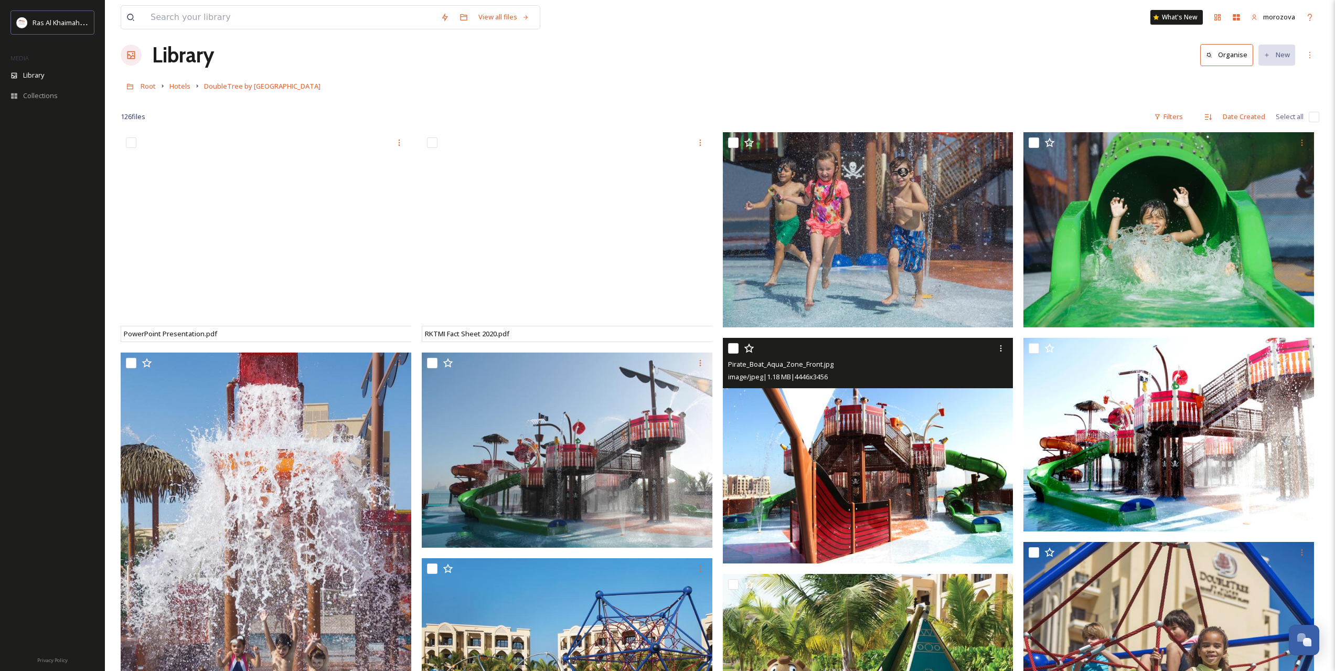
click at [851, 480] on img at bounding box center [868, 451] width 291 height 226
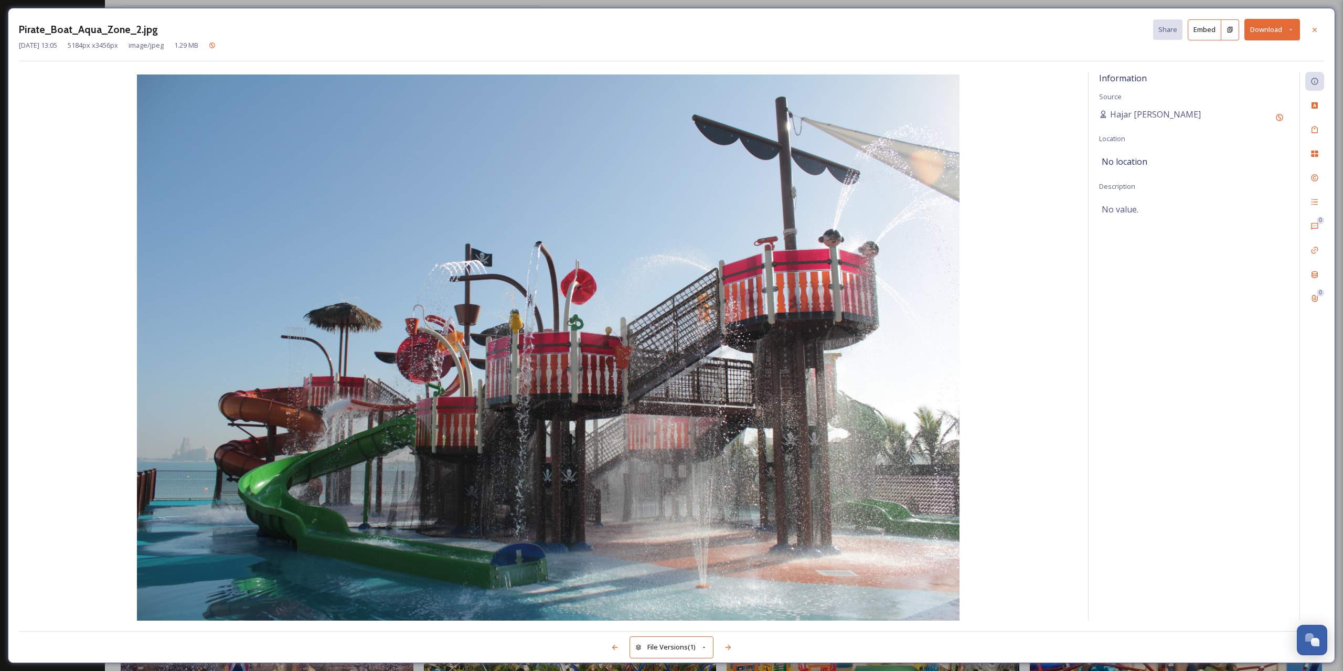
click at [1289, 40] on button "Download" at bounding box center [1272, 30] width 56 height 22
click at [1245, 95] on span "Download Medium (1080 x 720)" at bounding box center [1243, 95] width 97 height 10
click at [1313, 33] on icon at bounding box center [1314, 30] width 8 height 8
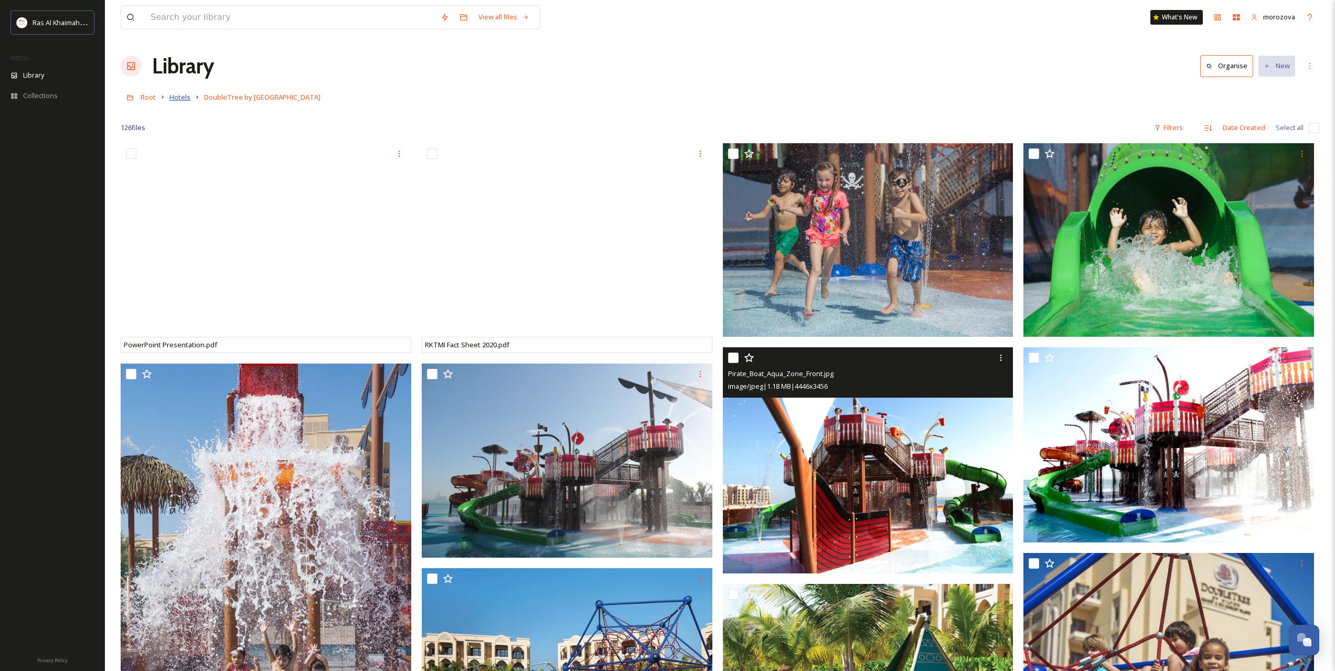
click at [177, 94] on span "Hotels" at bounding box center [179, 96] width 21 height 9
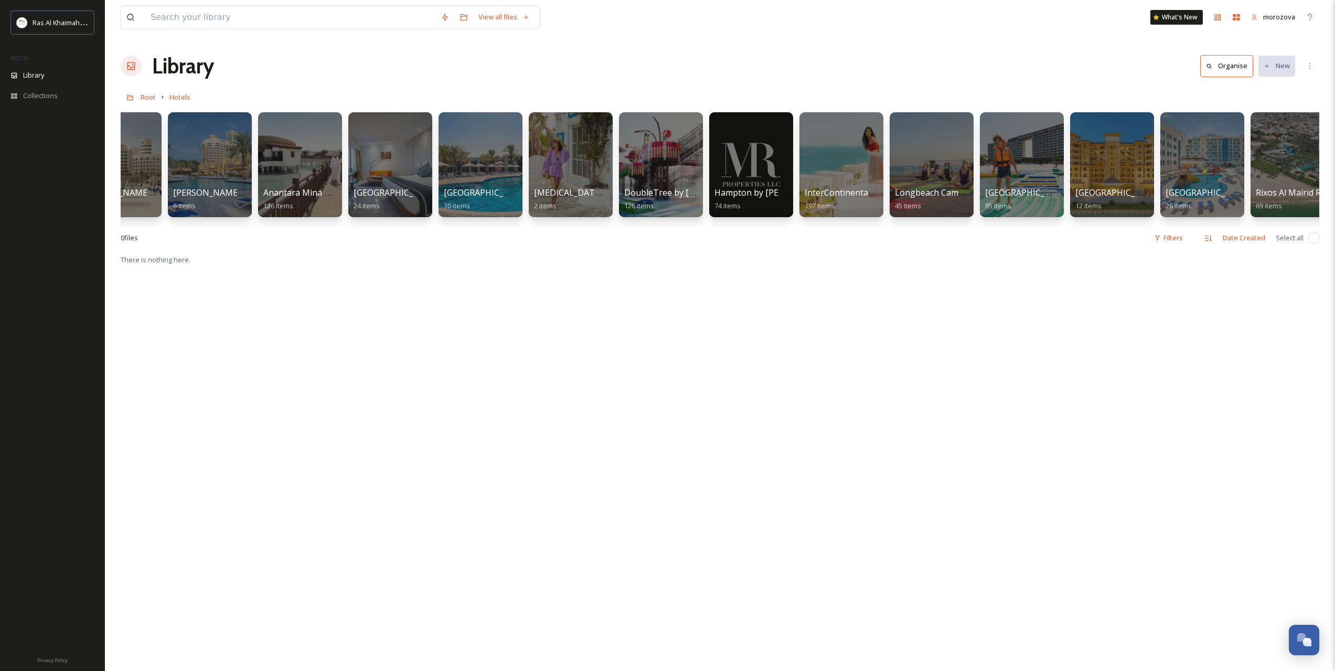
scroll to position [0, 48]
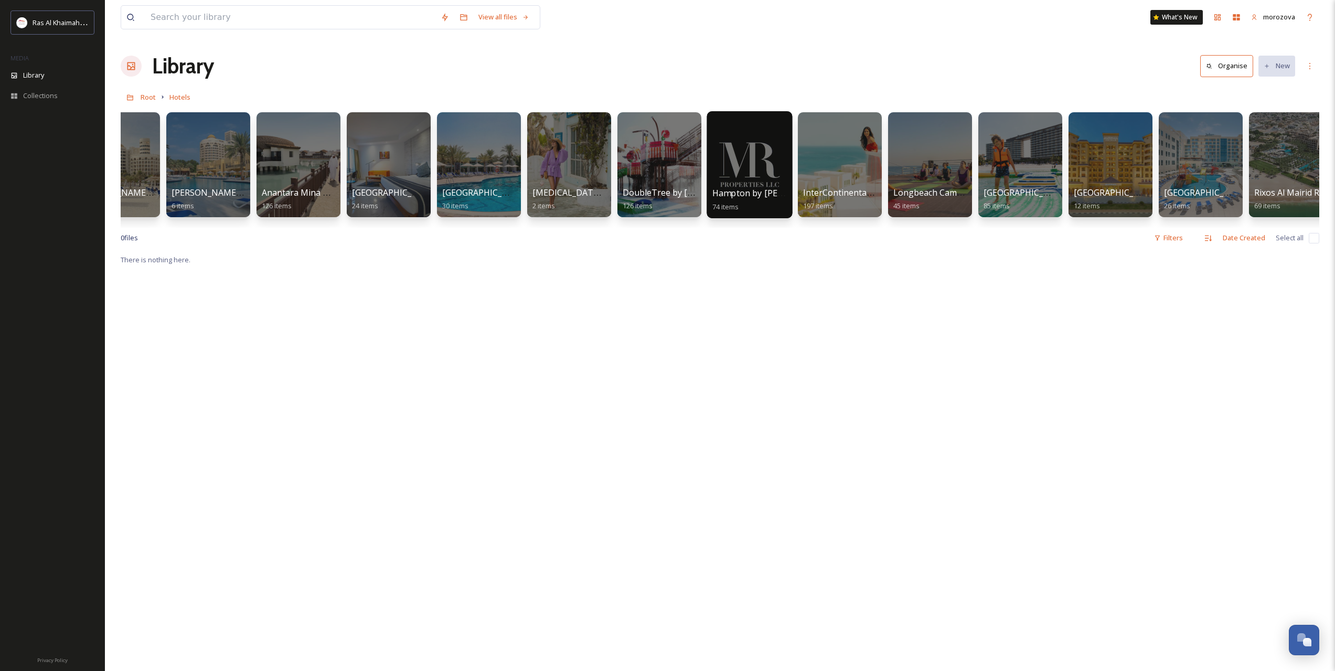
click at [743, 152] on div at bounding box center [749, 164] width 85 height 107
